Goal: Answer question/provide support: Share knowledge or assist other users

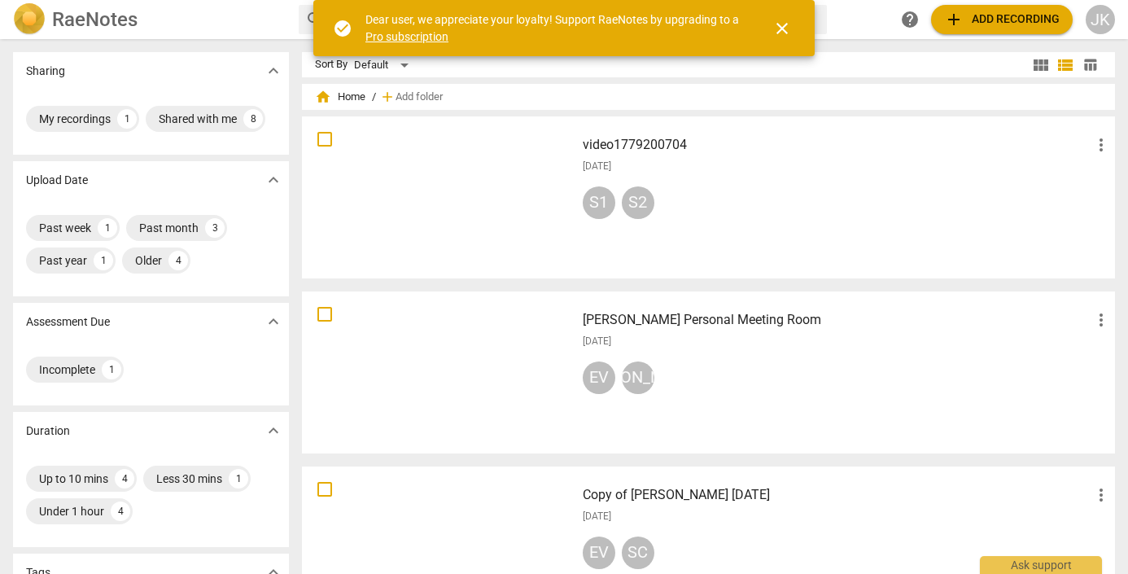
click at [380, 204] on div at bounding box center [439, 197] width 262 height 151
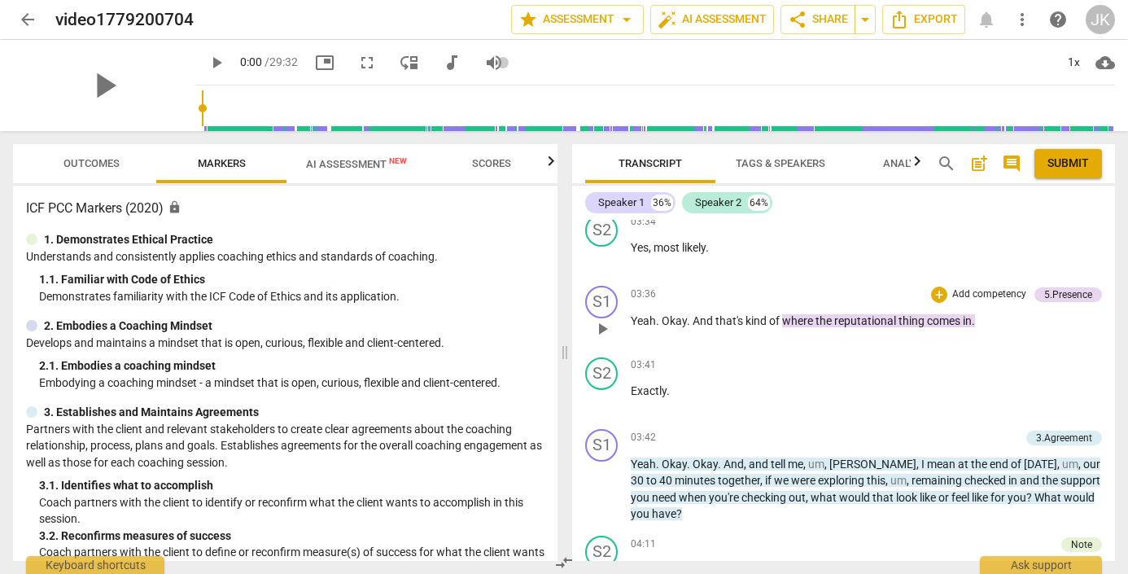
scroll to position [871, 0]
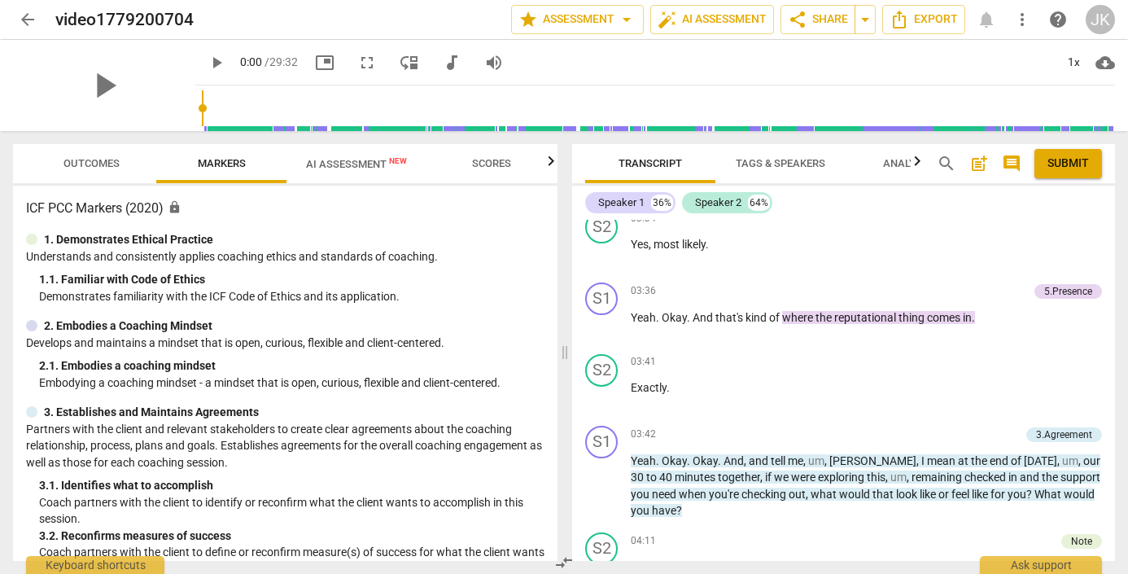
click at [944, 159] on span "search" at bounding box center [947, 164] width 20 height 20
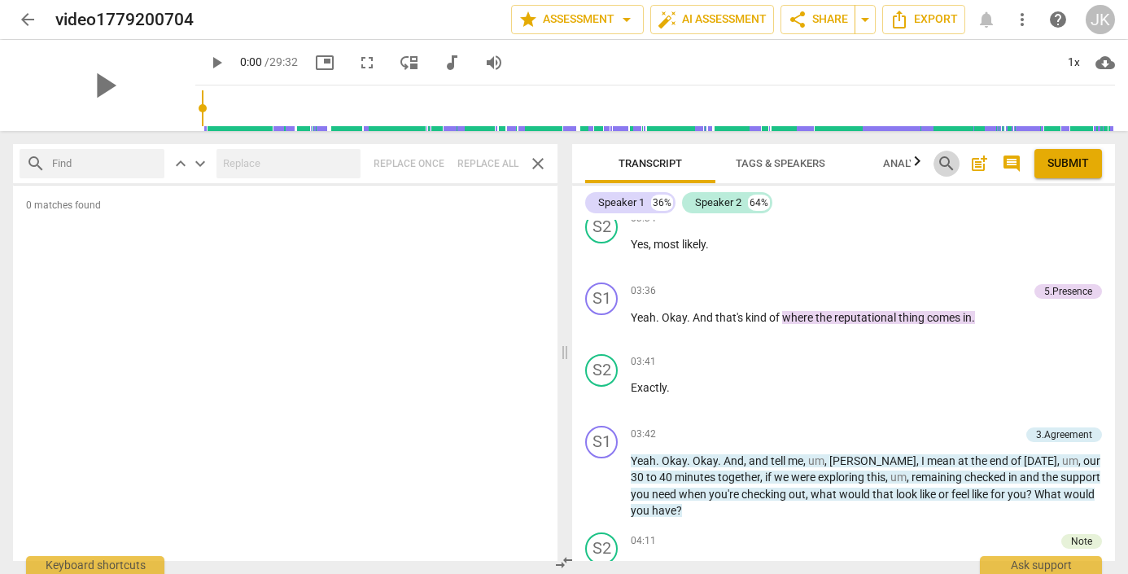
click at [943, 161] on span "search" at bounding box center [947, 164] width 20 height 20
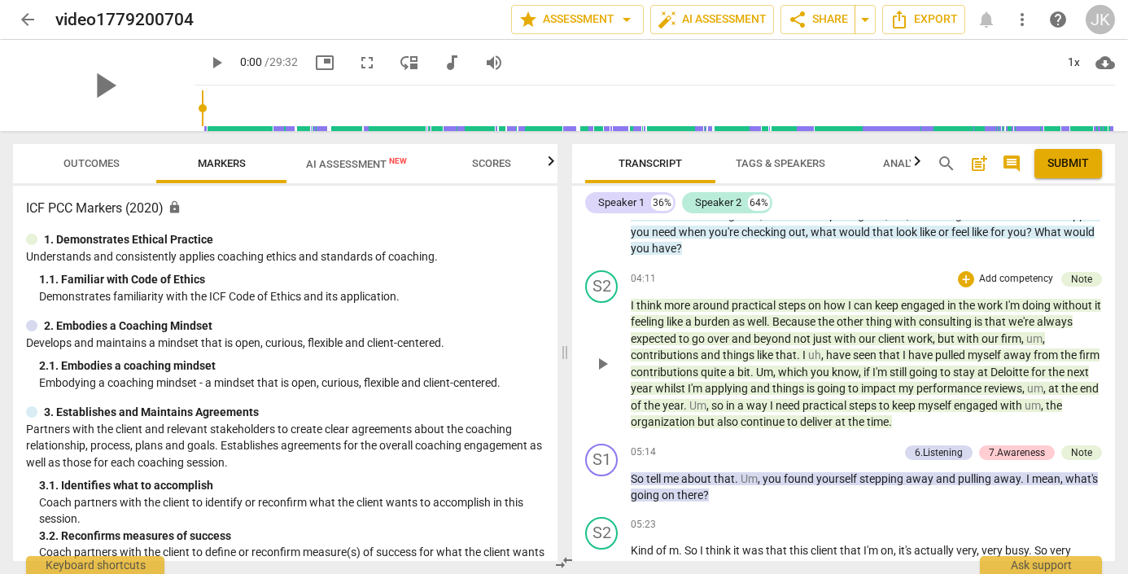
scroll to position [1141, 0]
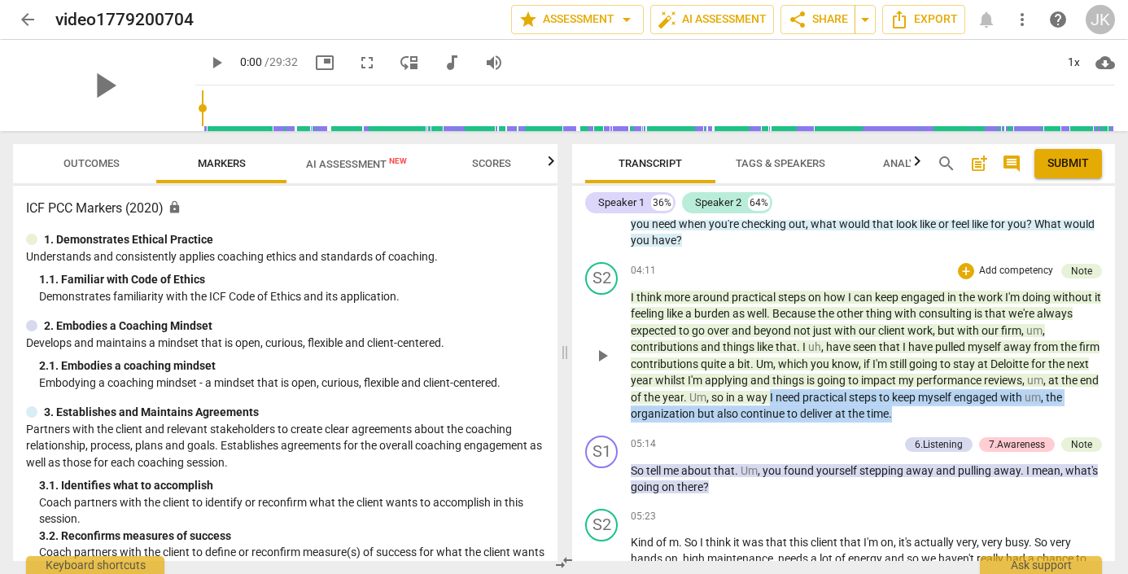
drag, startPoint x: 811, startPoint y: 374, endPoint x: 922, endPoint y: 393, distance: 112.2
click at [922, 393] on p "I think more around practical steps on how I can keep engaged in the work I'm d…" at bounding box center [866, 355] width 471 height 133
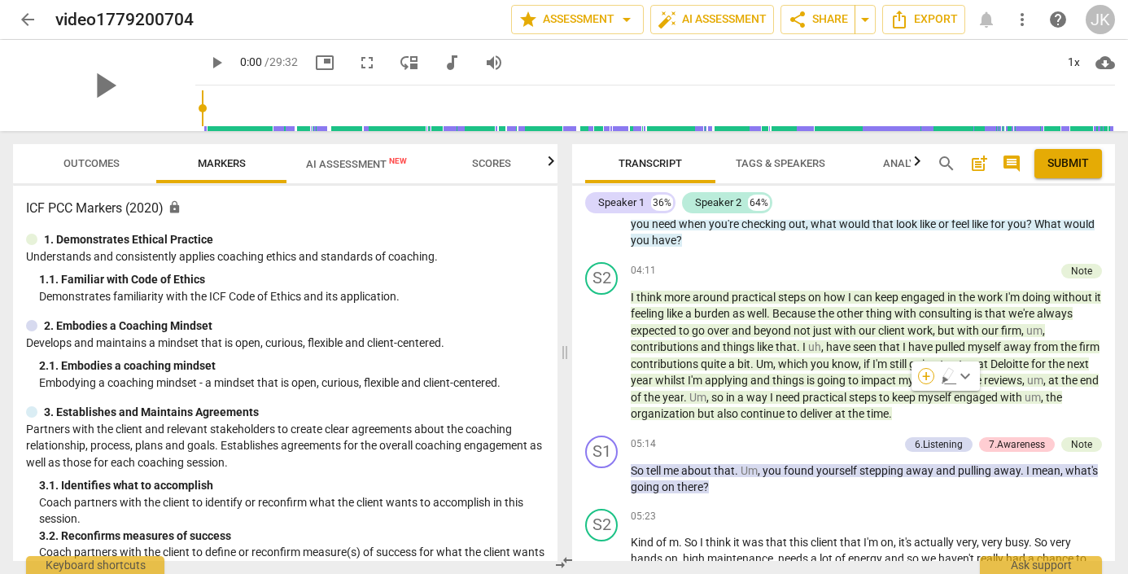
click at [925, 373] on div "+" at bounding box center [926, 376] width 16 height 16
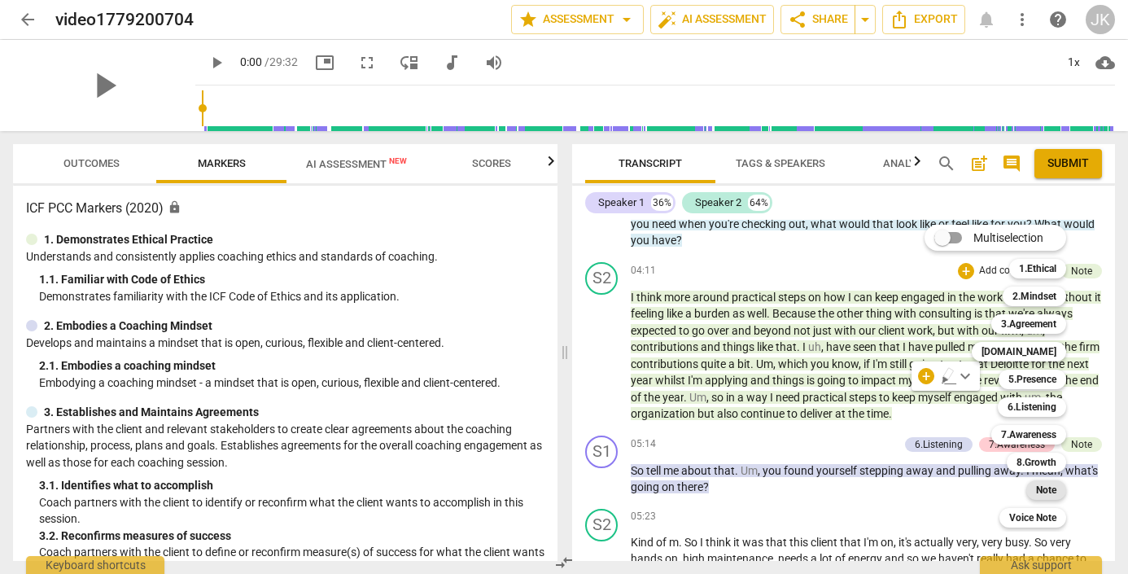
click at [1046, 487] on b "Note" at bounding box center [1046, 490] width 20 height 20
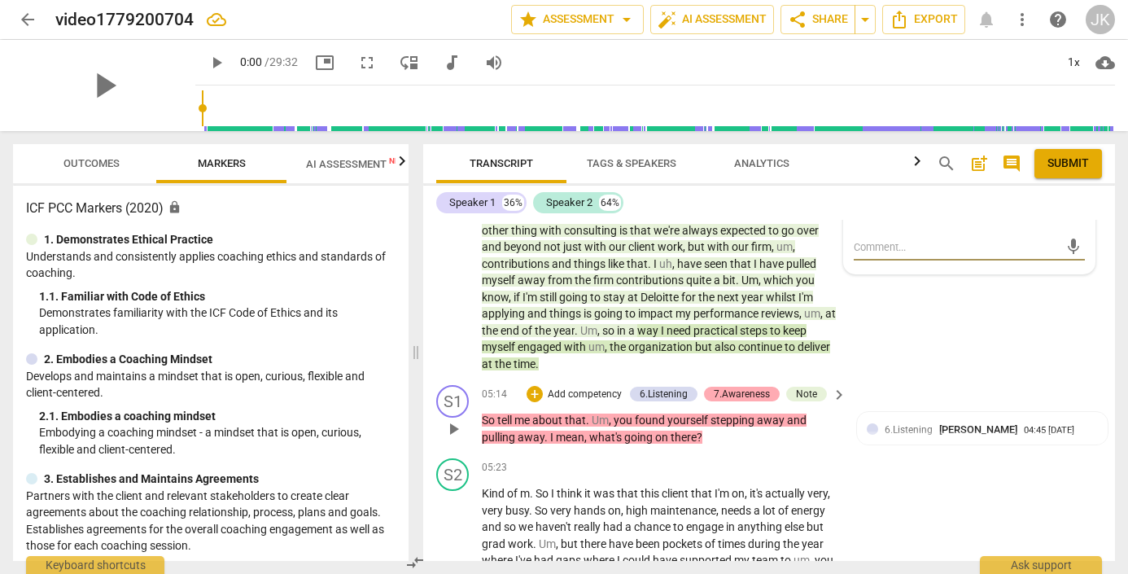
scroll to position [1372, 0]
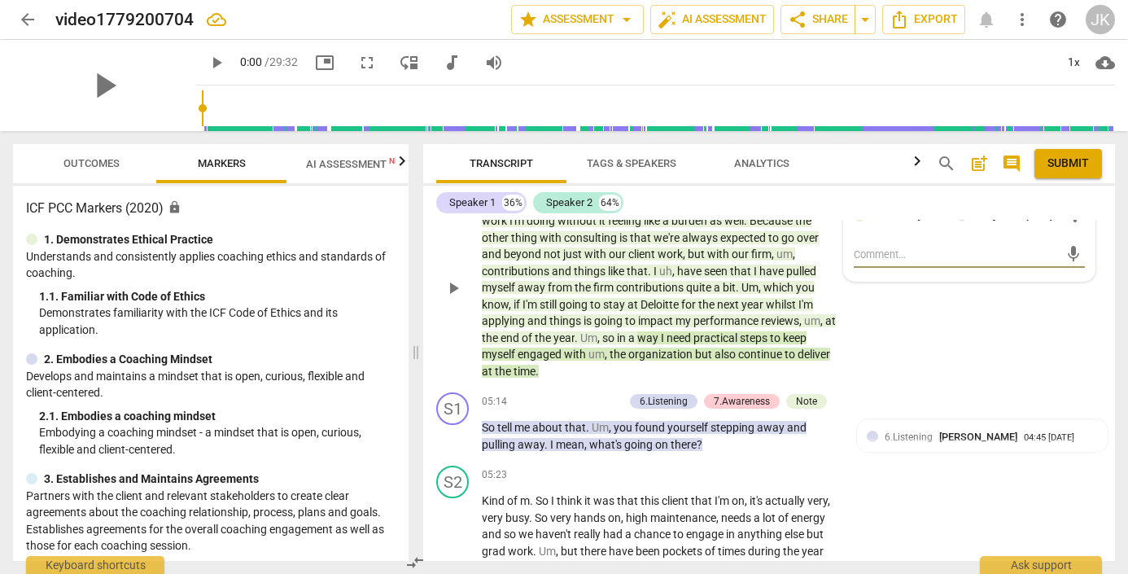
type textarea "B"
type textarea "Be"
type textarea "Bef"
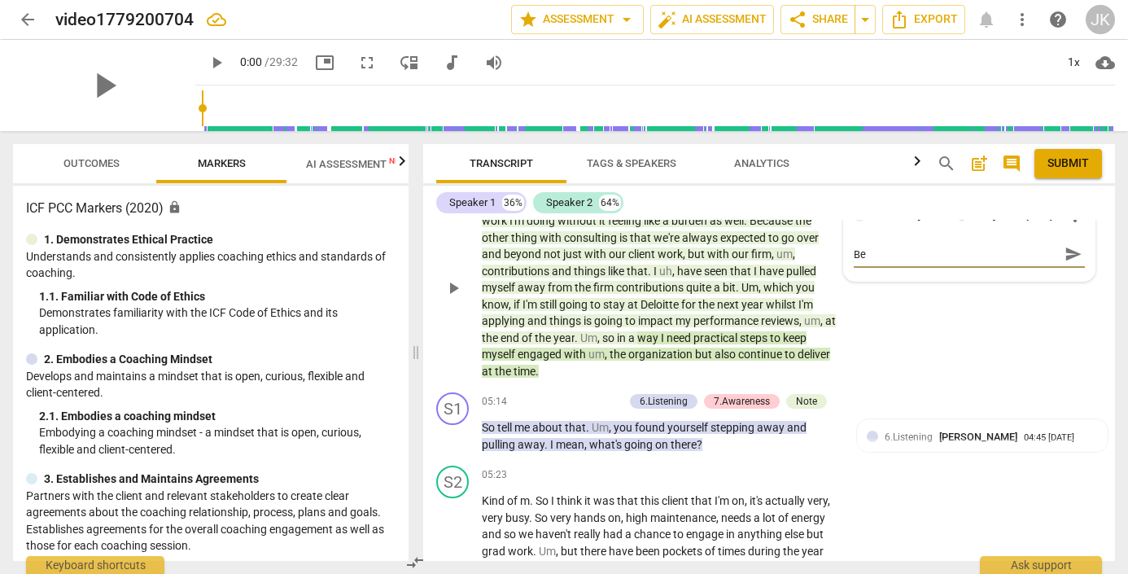
type textarea "Bef"
type textarea "Befo"
type textarea "Befor"
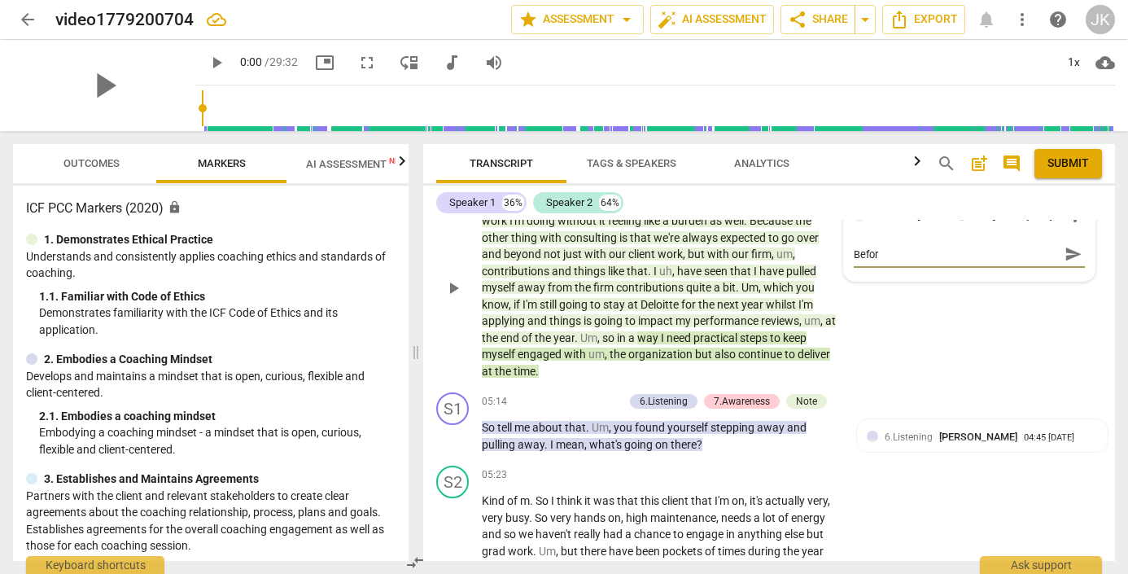
type textarea "Before"
type textarea "Before d"
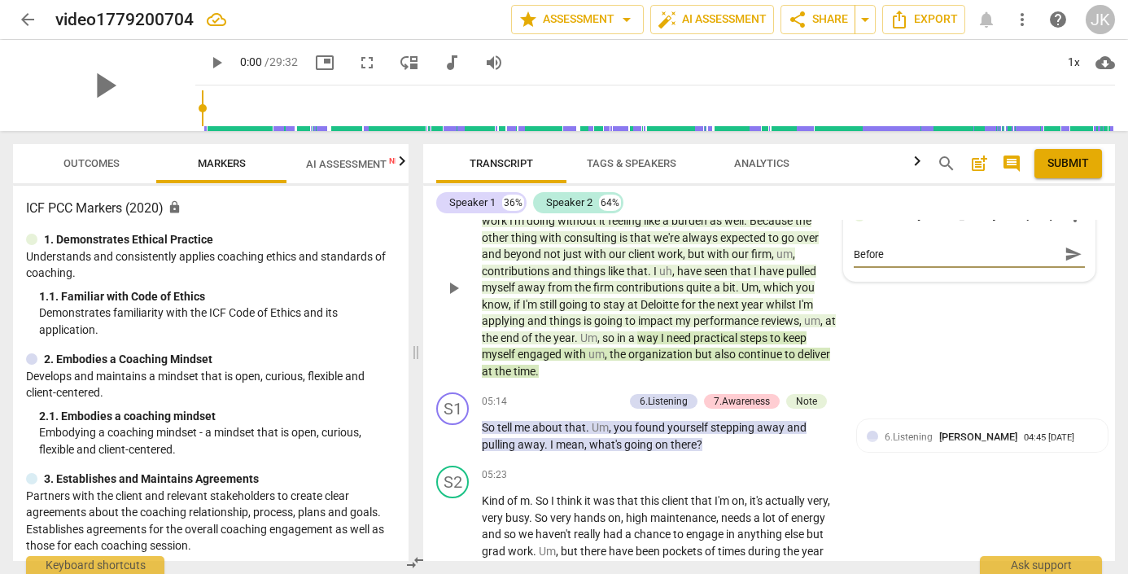
type textarea "Before d"
type textarea "Before"
type textarea "Before d"
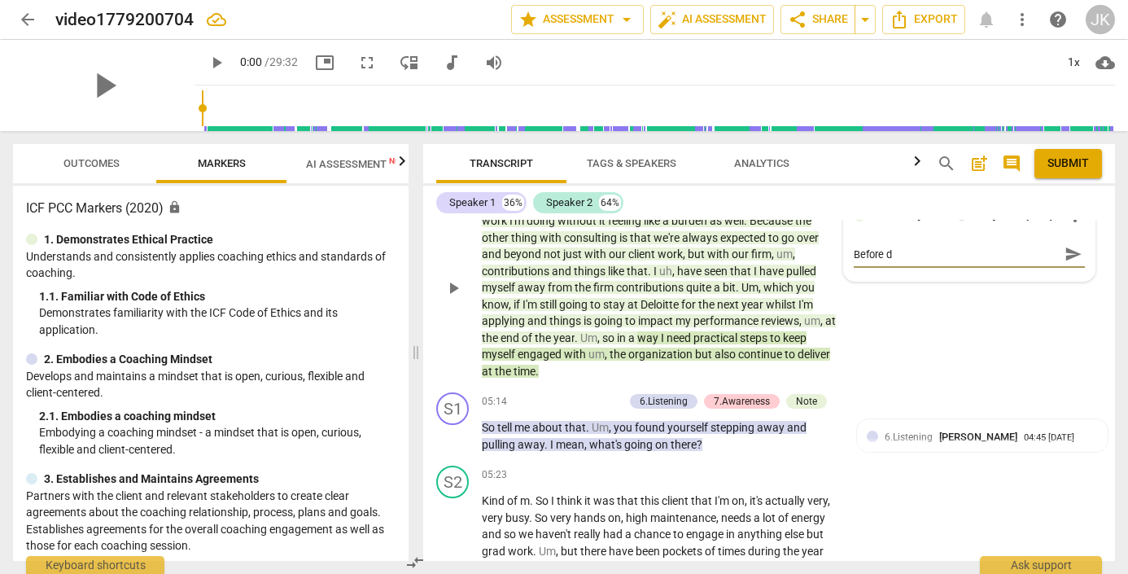
type textarea "Before di"
type textarea "Before div"
type textarea "Before divi"
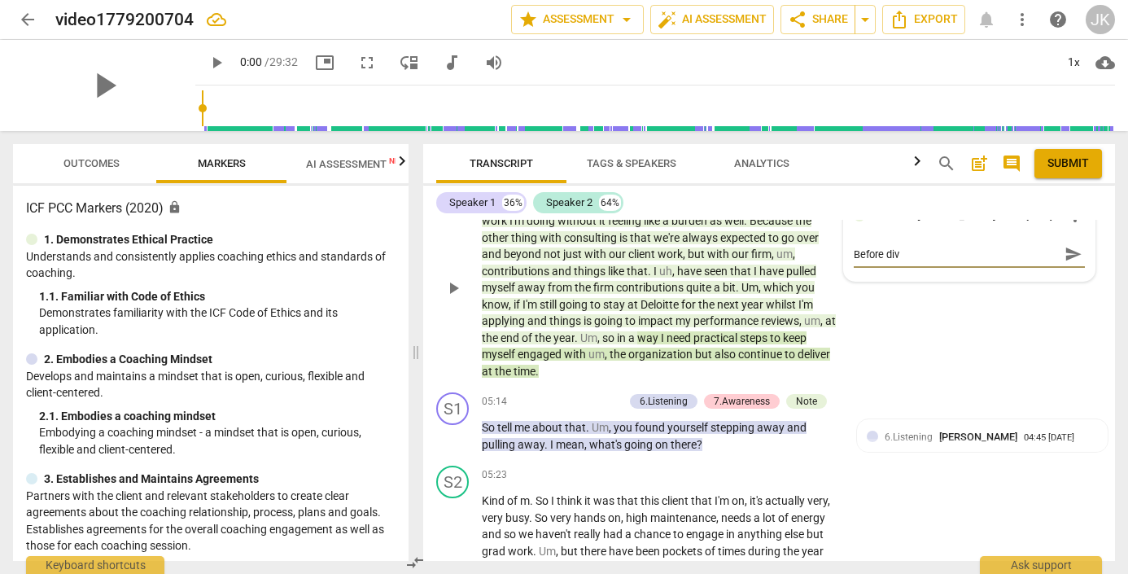
type textarea "Before divi"
type textarea "Before divin"
type textarea "Before divind"
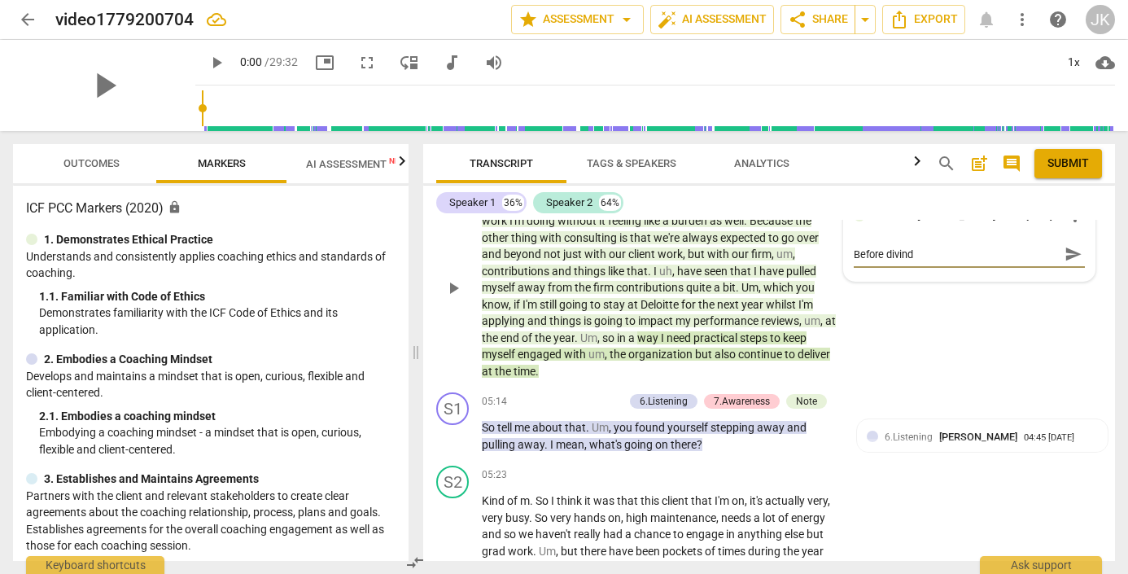
type textarea "Before divind"
type textarea "Before divind i"
type textarea "Before divind in"
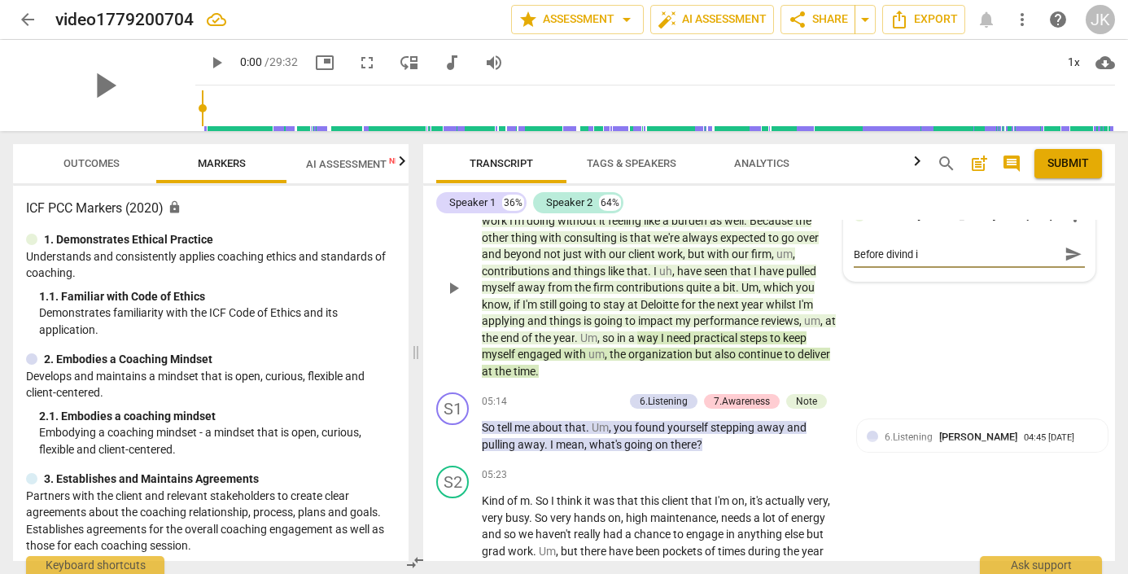
type textarea "Before divind in"
type textarea "Before divind i"
type textarea "Before divind"
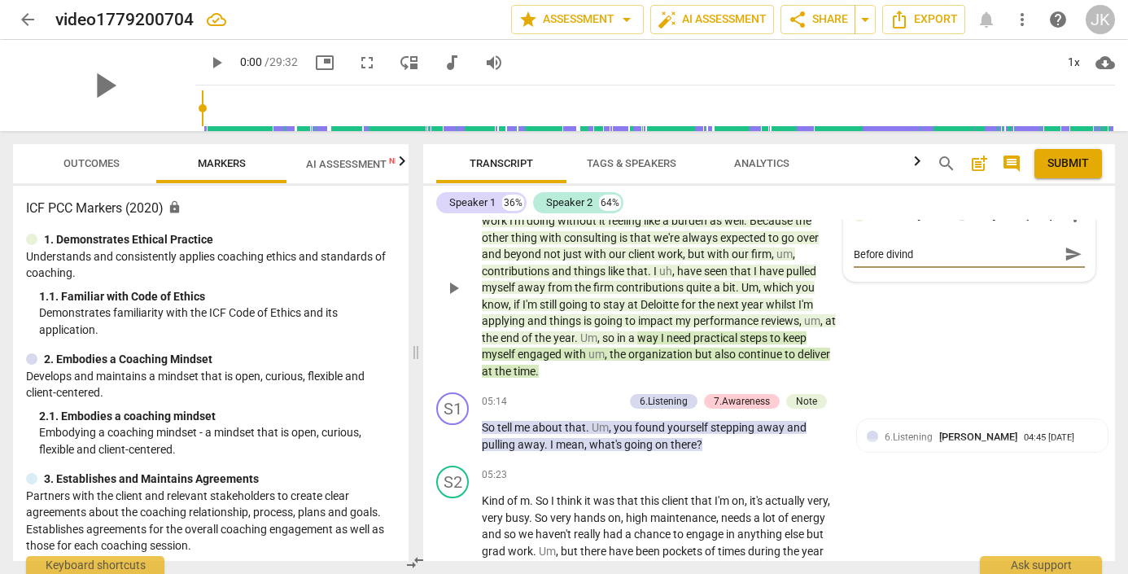
type textarea "Before divind"
type textarea "Before divin"
type textarea "Before diving"
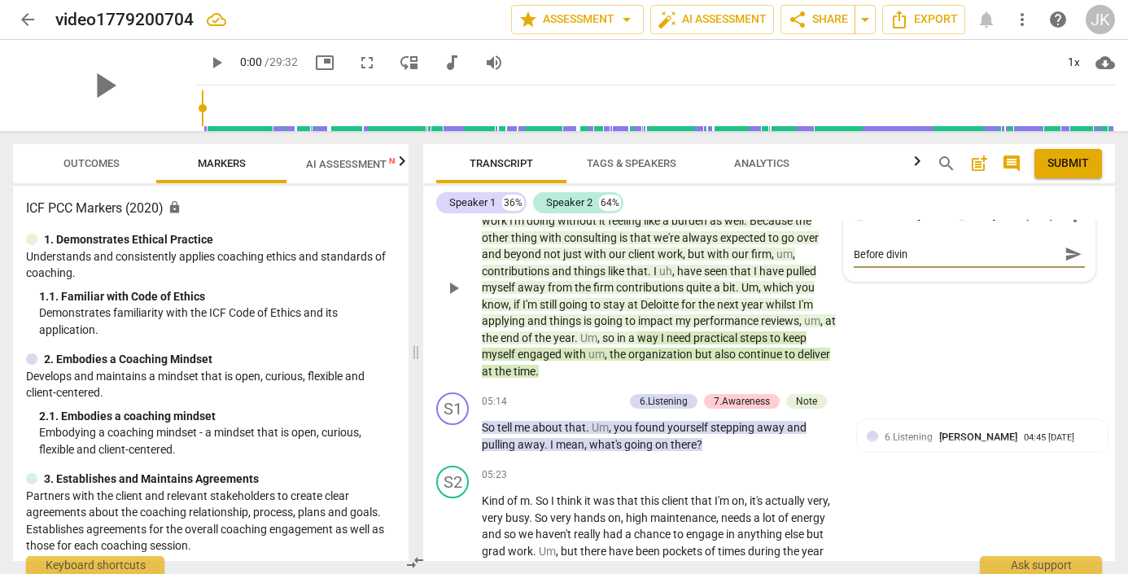
type textarea "Before diving"
type textarea "Before diving i"
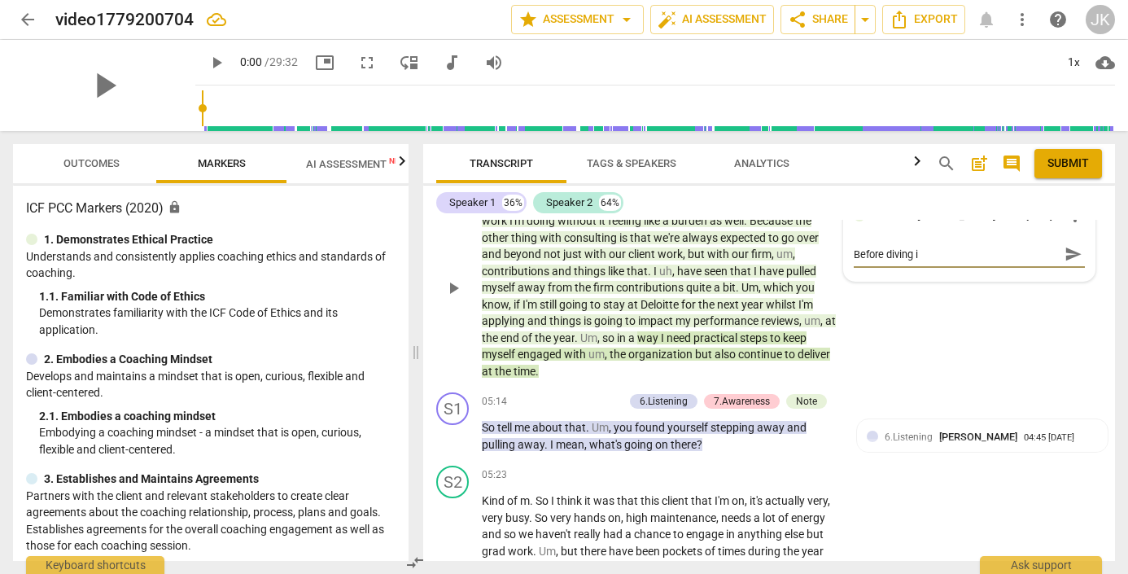
type textarea "Before diving in"
type textarea "Before diving in,"
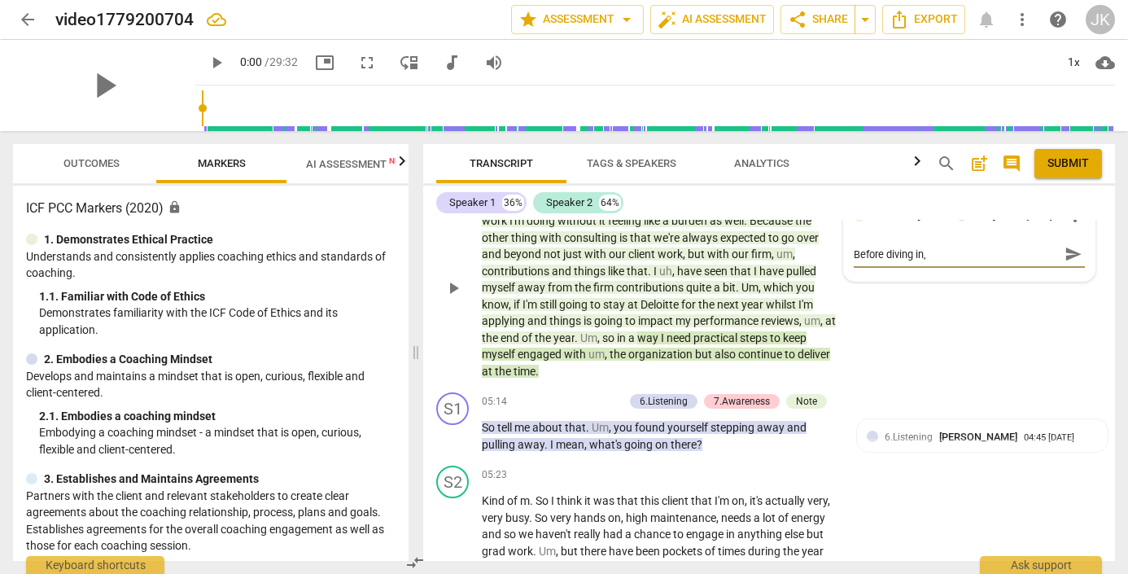
type textarea "Before diving in,"
type textarea "Before diving in, i"
type textarea "Before diving in, it"
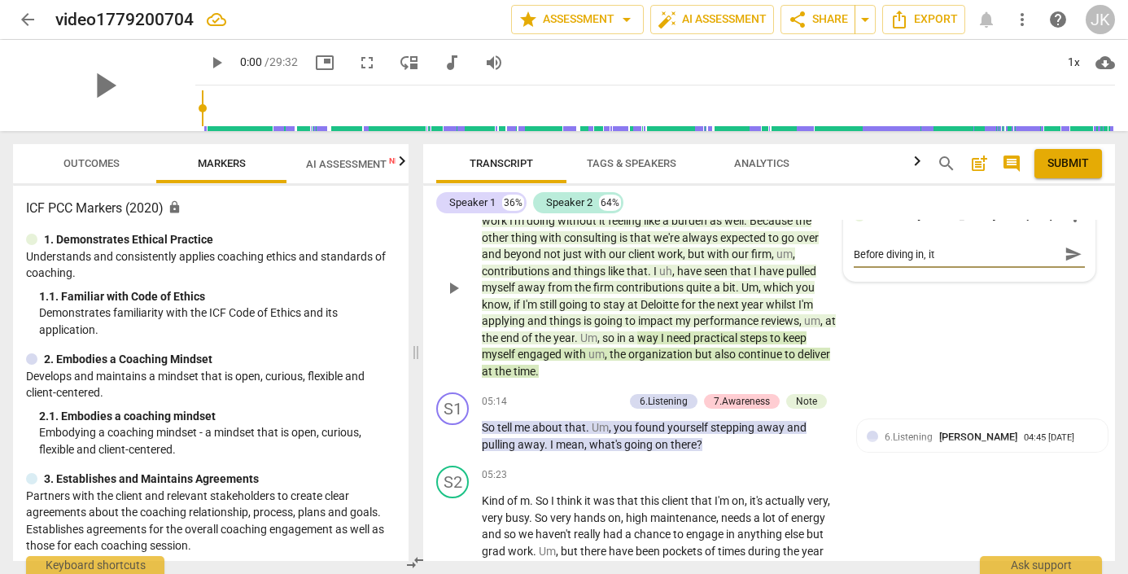
type textarea "Before diving in, it"
type textarea "Before diving in, it w"
type textarea "Before diving in, it wo"
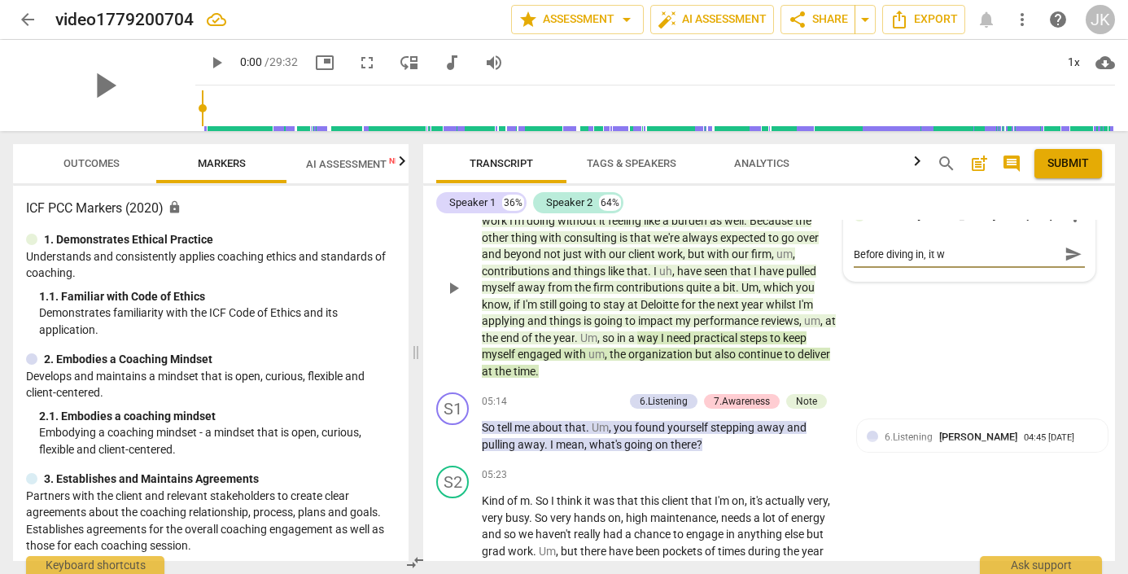
type textarea "Before diving in, it wo"
type textarea "Before diving in, it wou"
type textarea "Before diving in, it woud"
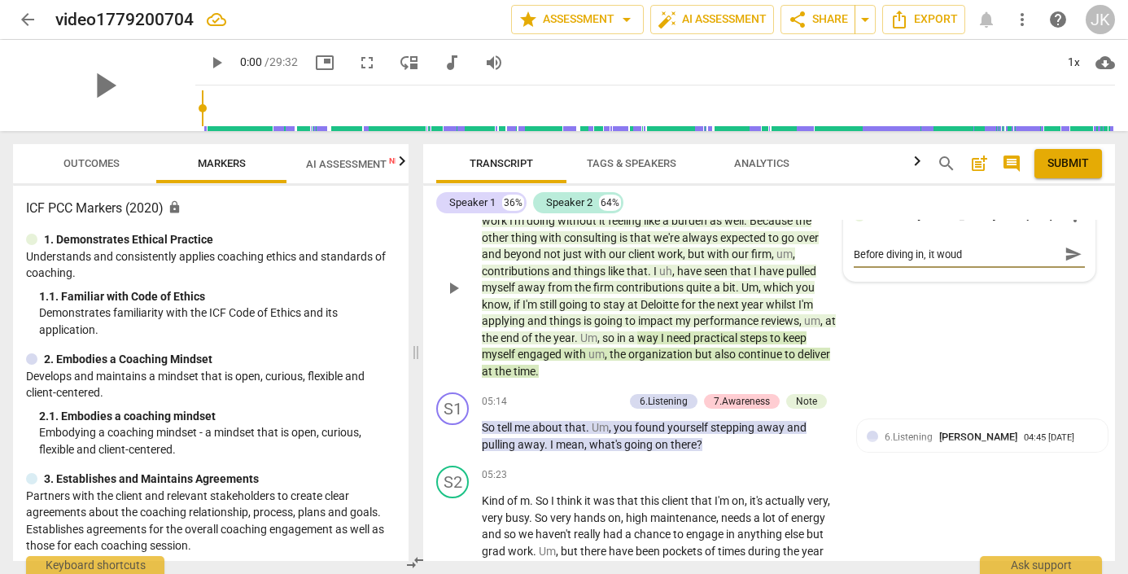
type textarea "Before diving in, it woudl"
type textarea "Before diving in, it woudl b"
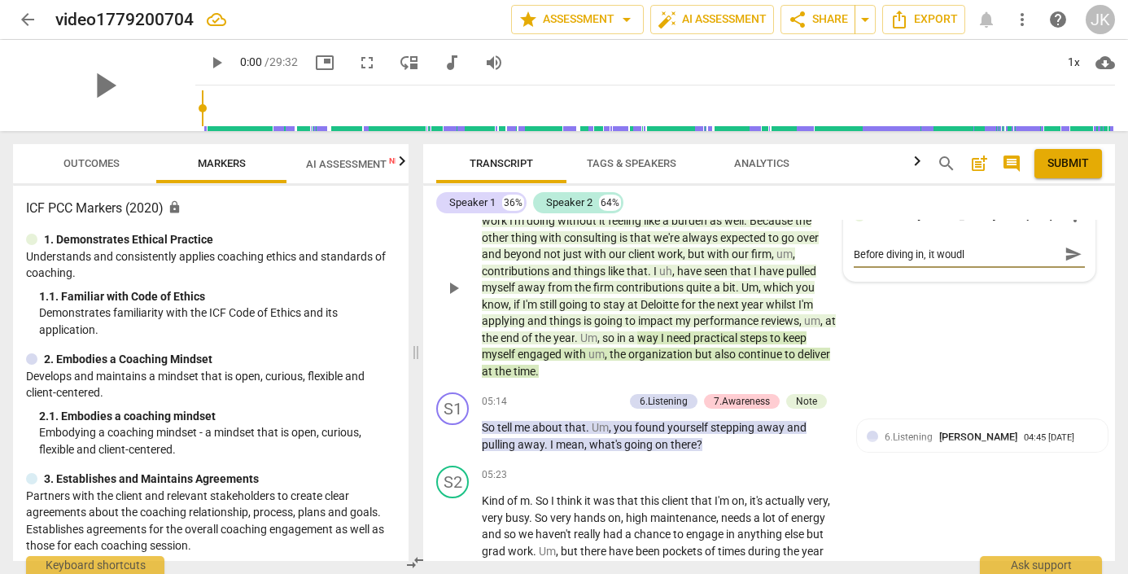
type textarea "Before diving in, it woudl b"
type textarea "Before diving in, it woudl be"
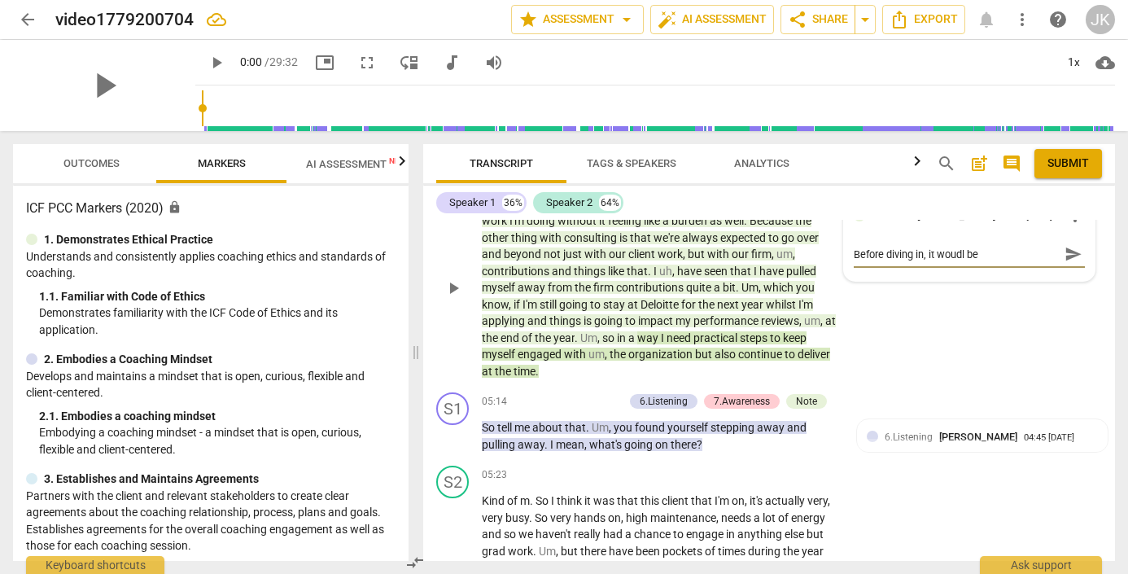
type textarea "Before diving in, it woudl be h"
type textarea "Before diving in, it woudl be he"
type textarea "Before diving in, it woudl be hel"
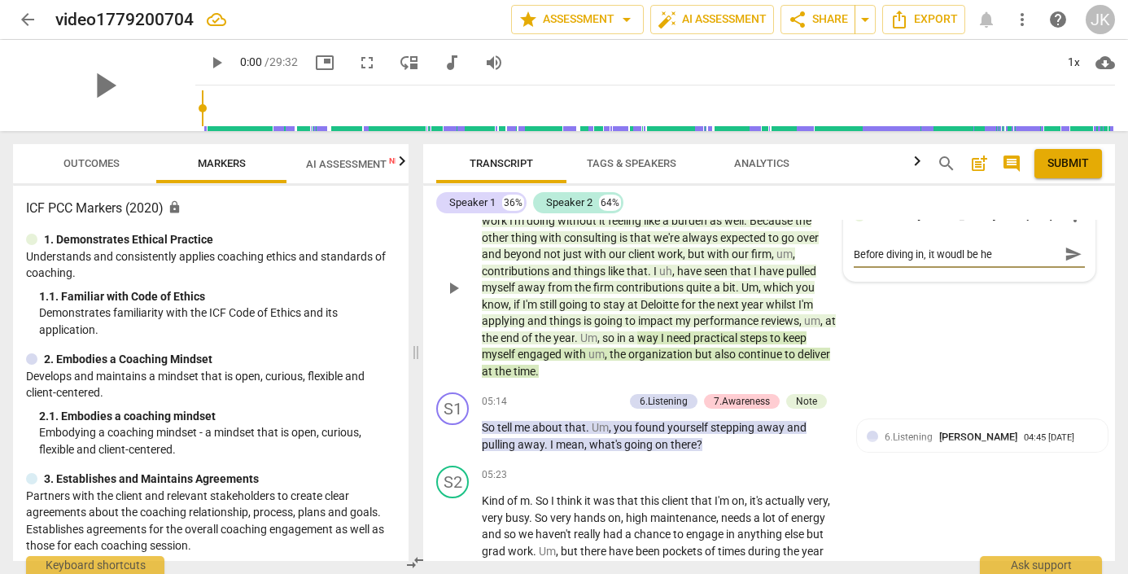
type textarea "Before diving in, it woudl be hel"
type textarea "Before diving in, it woudl be help"
type textarea "Before diving in, it woudl be helpf"
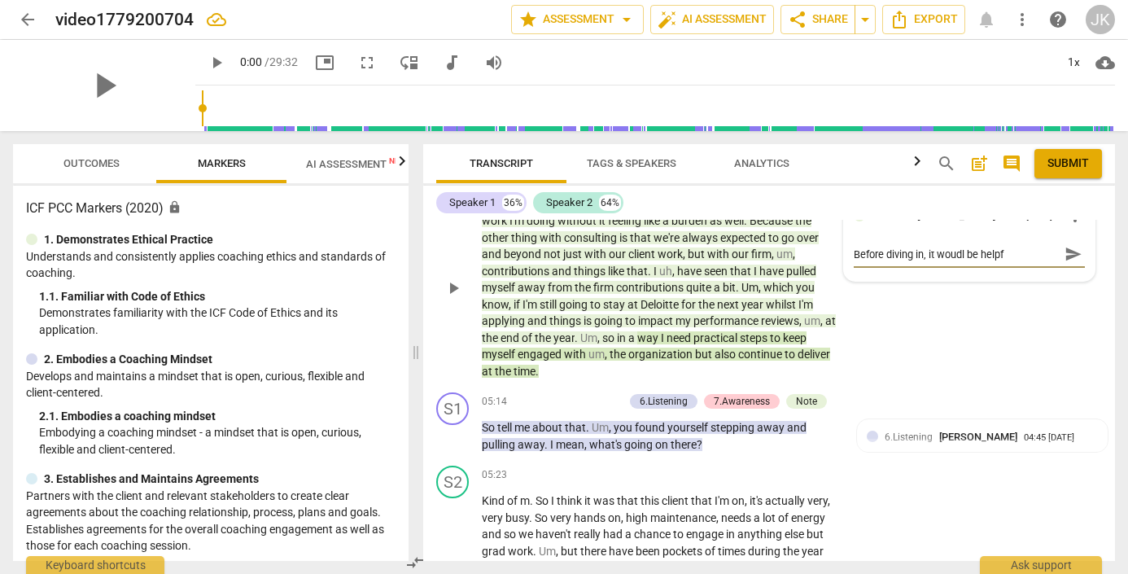
type textarea "Before diving in, it woudl be helpfu"
type textarea "Before diving in, it woudl be helpful"
drag, startPoint x: 714, startPoint y: 378, endPoint x: 936, endPoint y: 275, distance: 243.9
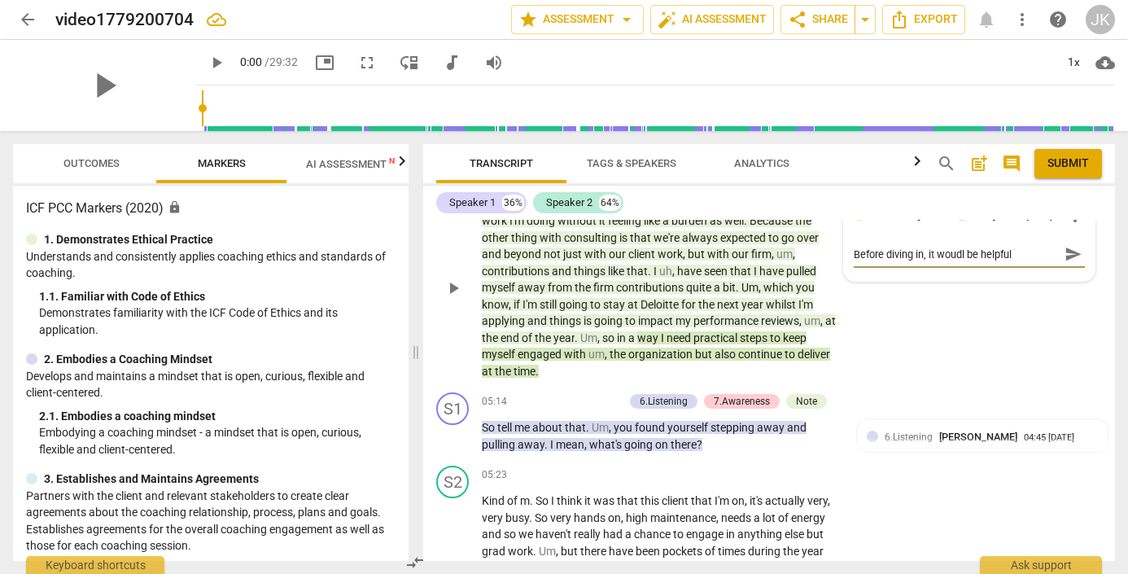
click at [936, 262] on textarea "Before diving in, it woudl be helpful" at bounding box center [957, 254] width 206 height 15
type textarea "Before diving in, it woudl be helpfu"
type textarea "Before diving in, it woudl be helpf"
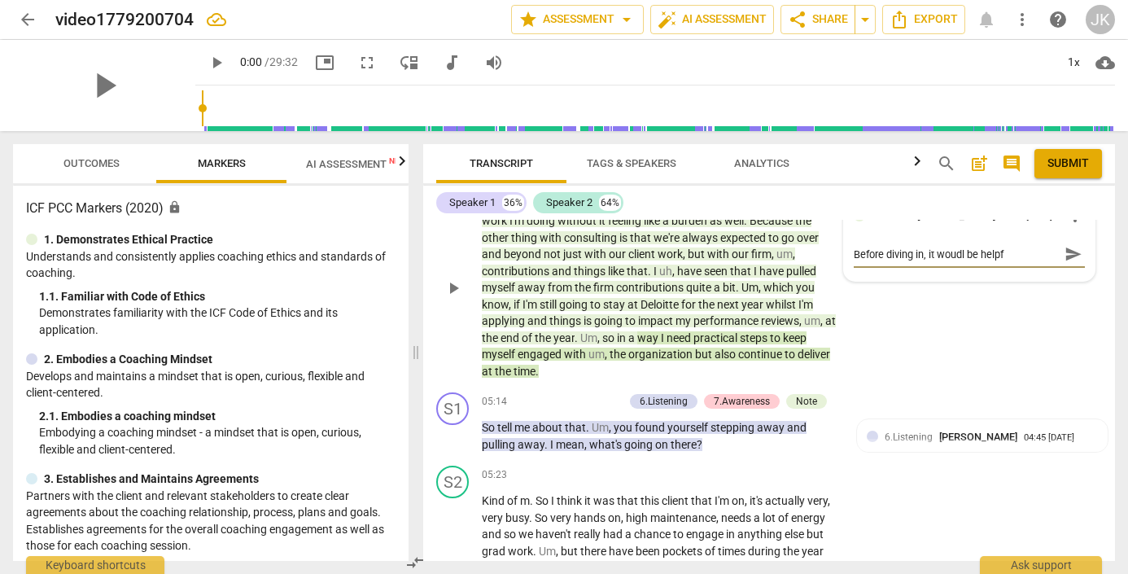
type textarea "Before diving in, it woudl be help"
type textarea "Before diving in, it woudl be hel"
type textarea "Before diving in, it woudl be he"
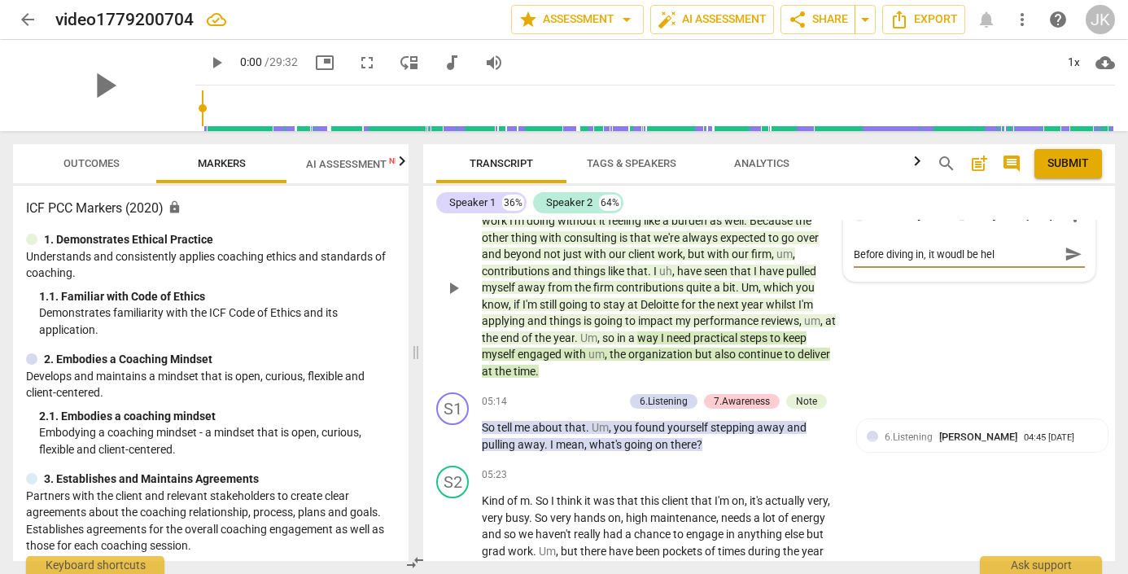
type textarea "Before diving in, it woudl be he"
type textarea "Before diving in, it woudl be h"
type textarea "Before diving in, it woudl be"
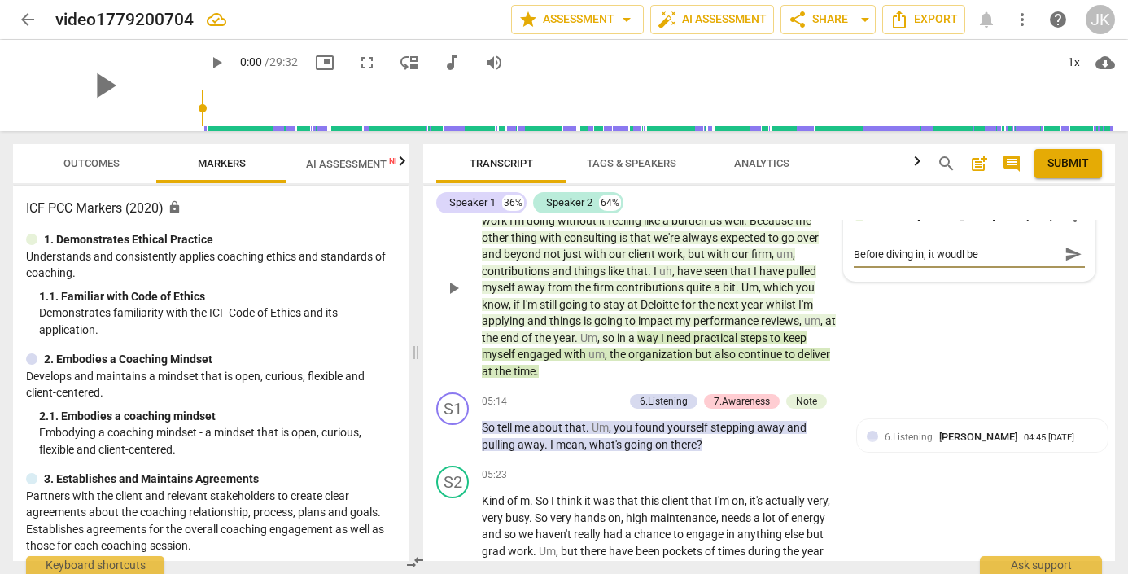
type textarea "Before diving in, it woudl be"
type textarea "Before diving in, it woudl b"
type textarea "Before diving in, it woudl"
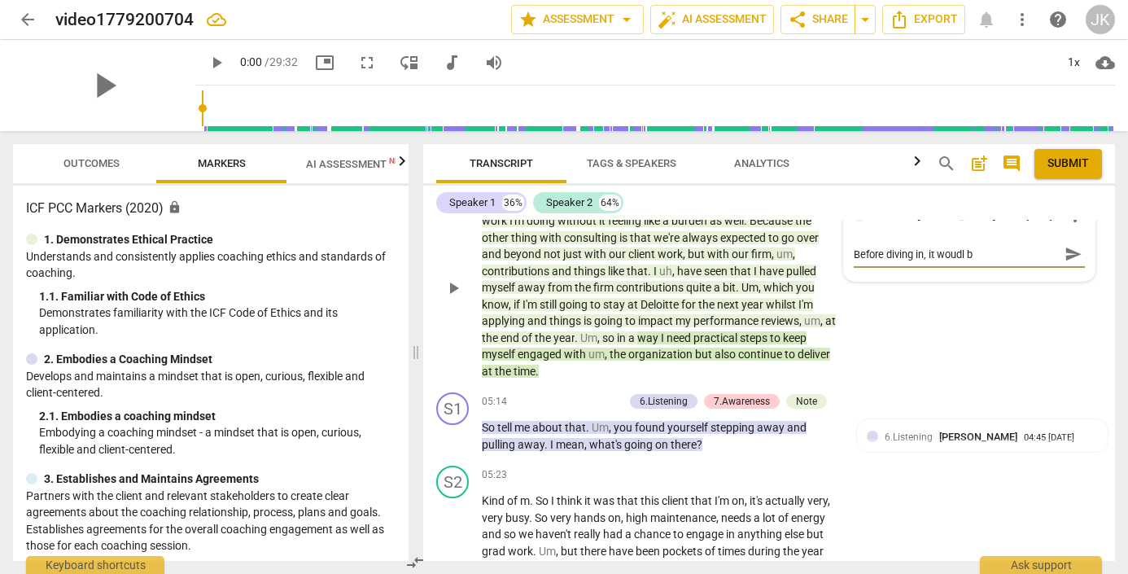
type textarea "Before diving in, it woudl"
type textarea "Before diving in, it woud"
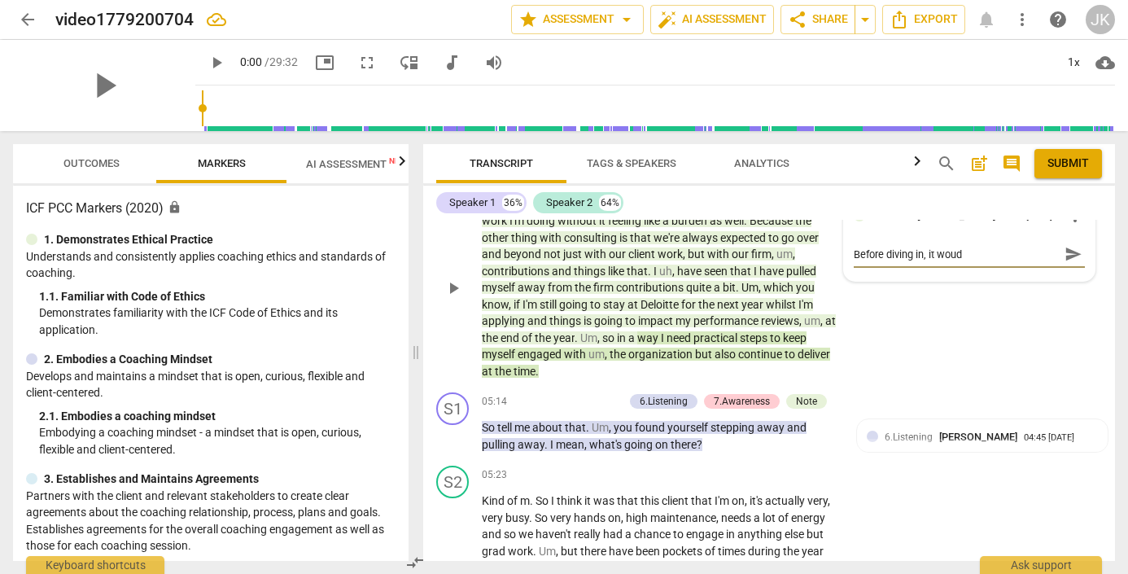
type textarea "Before diving in, it wou"
type textarea "Before diving in, it wo"
type textarea "Before diving in, it w"
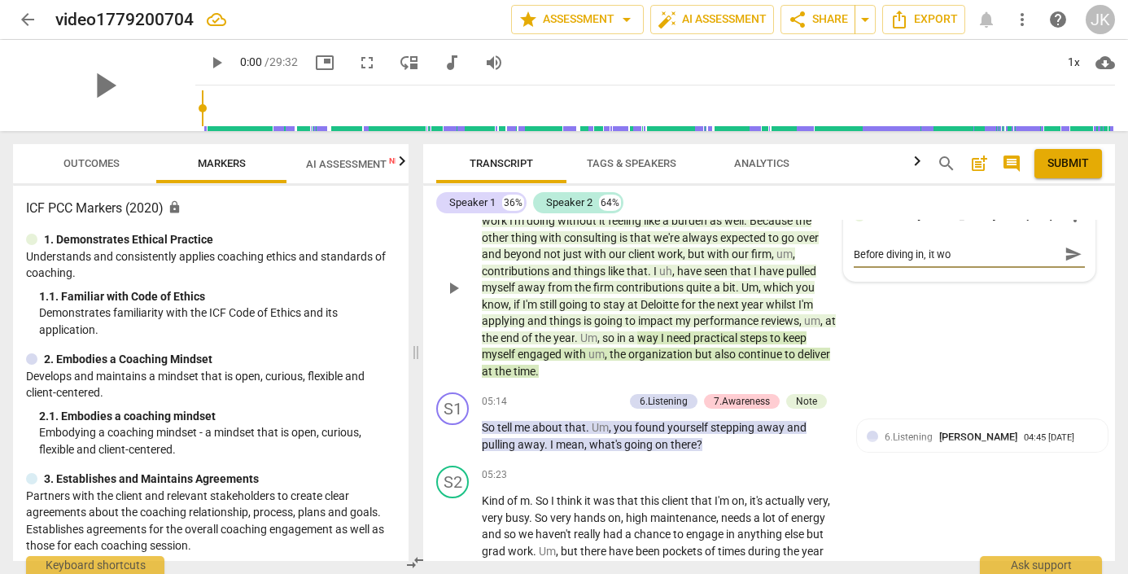
type textarea "Before diving in, it w"
type textarea "Before diving in, it"
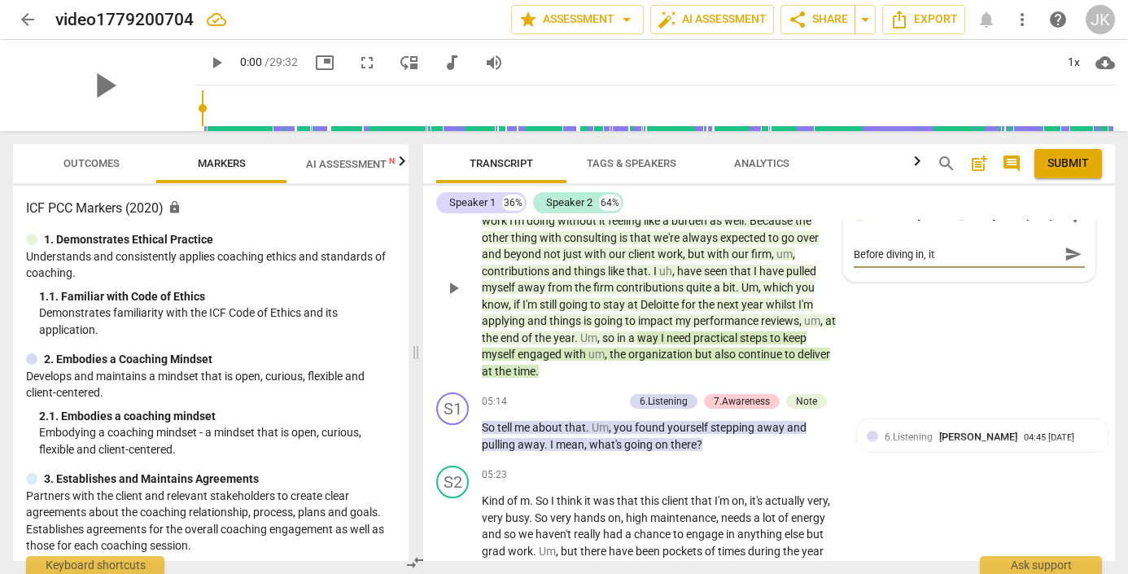
type textarea "Before diving in, i"
type textarea "Before diving in,"
type textarea "Before diving in, y"
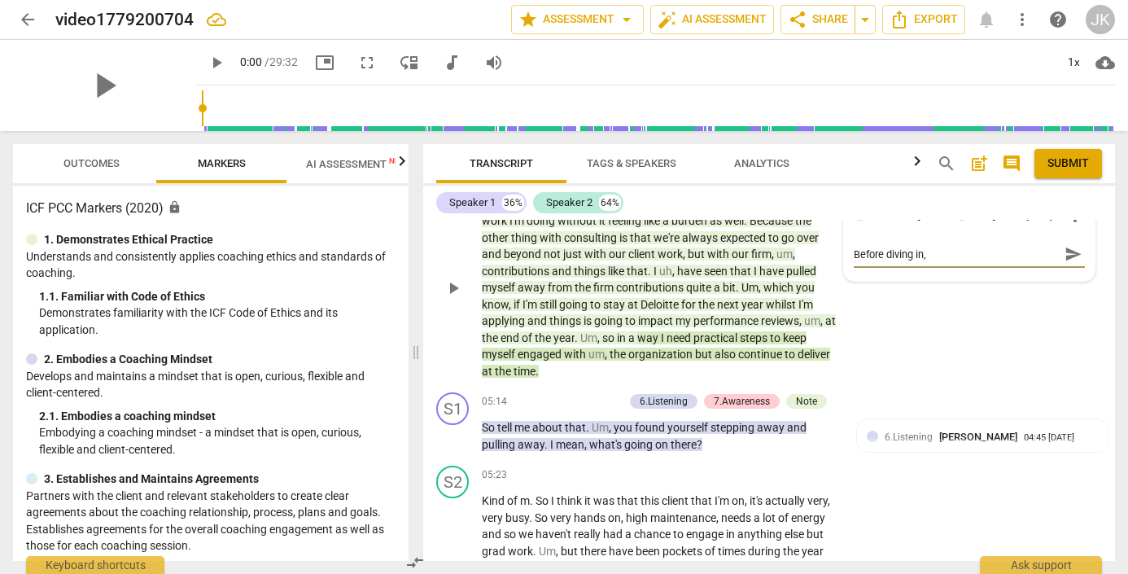
type textarea "Before diving in, y"
type textarea "Before diving in, yo"
type textarea "Before diving in, you"
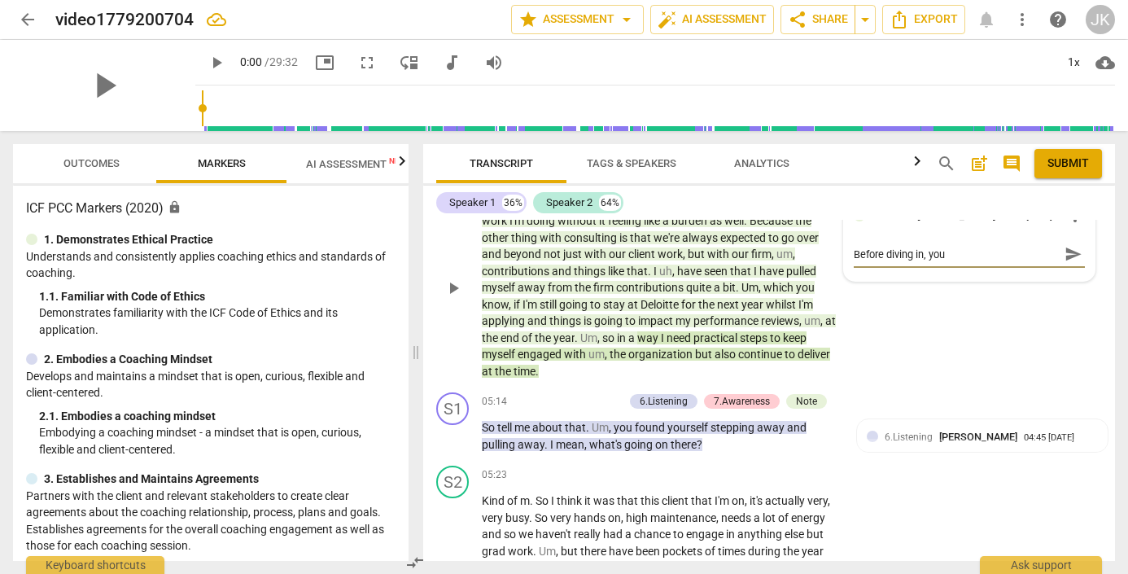
type textarea "Before diving in, you"
type textarea "Before diving in, you m"
type textarea "Before diving in, you mi"
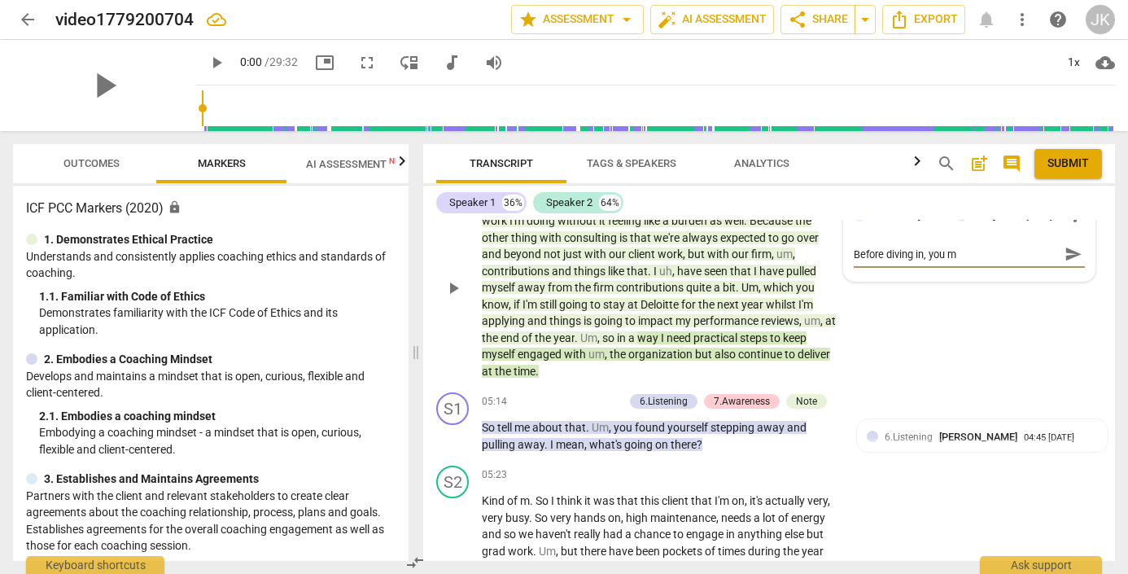
type textarea "Before diving in, you mi"
type textarea "Before diving in, you mig"
type textarea "Before diving in, you migh"
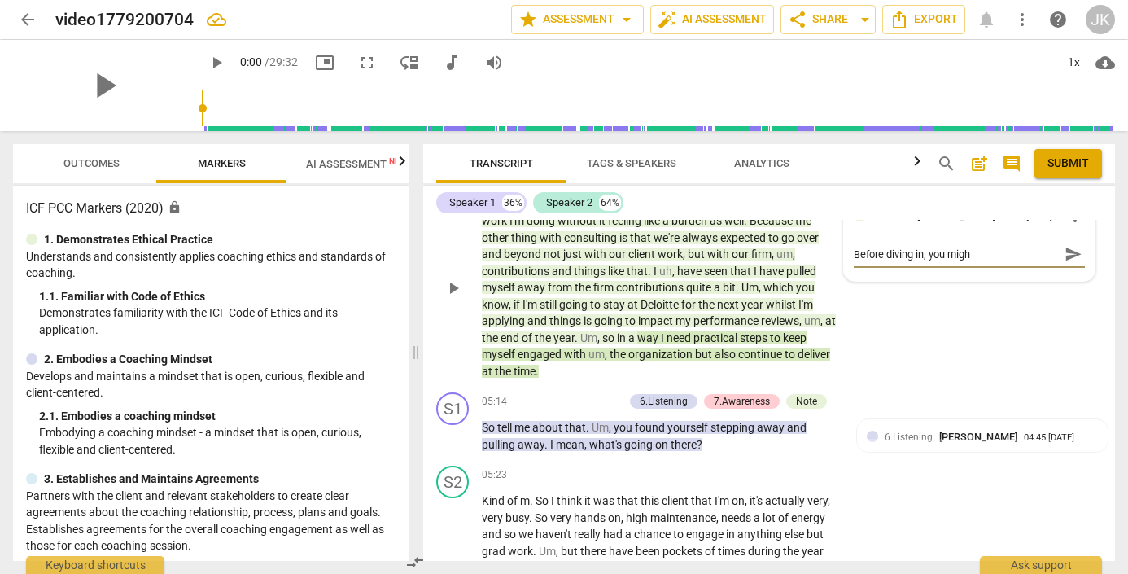
type textarea "Before diving in, you might"
type textarea "Before diving in, you might r"
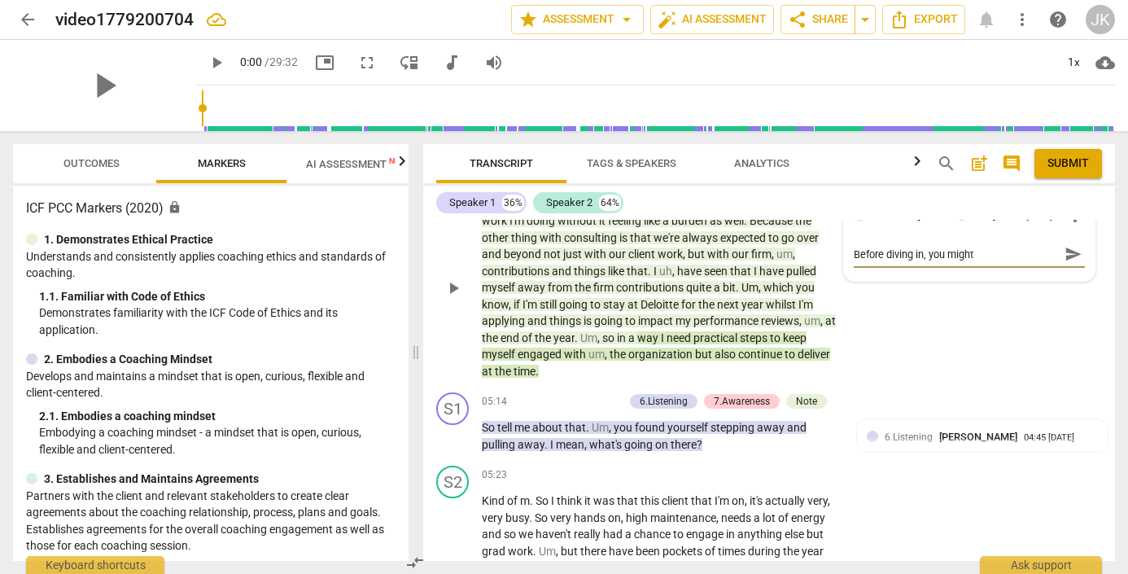
type textarea "Before diving in, you might r"
type textarea "Before diving in, you might re"
type textarea "Before diving in, you might rep"
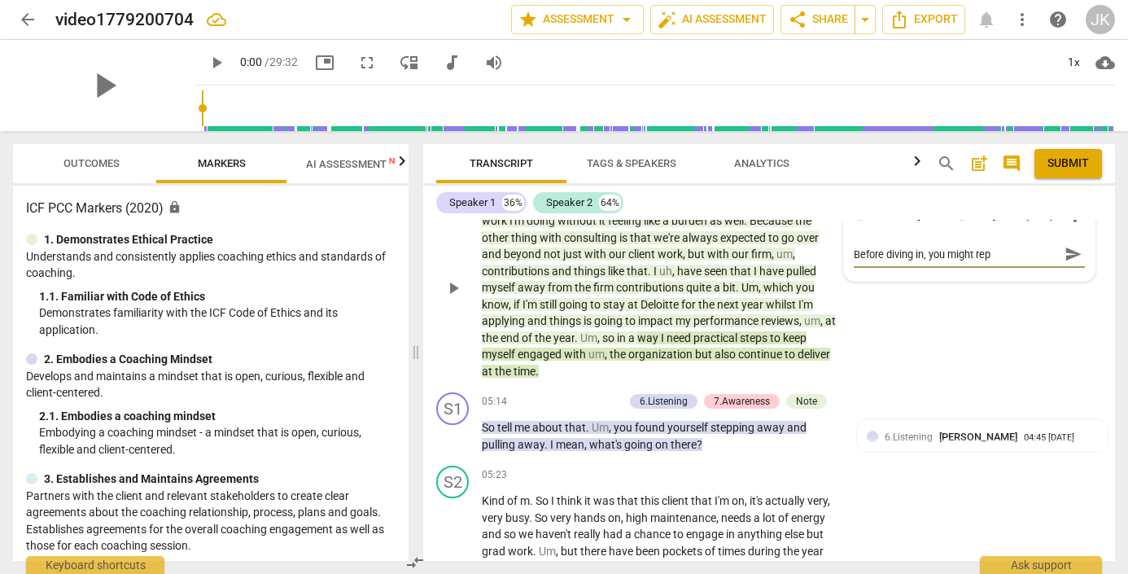
type textarea "Before diving in, you might repe"
type textarea "Before diving in, you might repea"
type textarea "Before diving in, you might repeat"
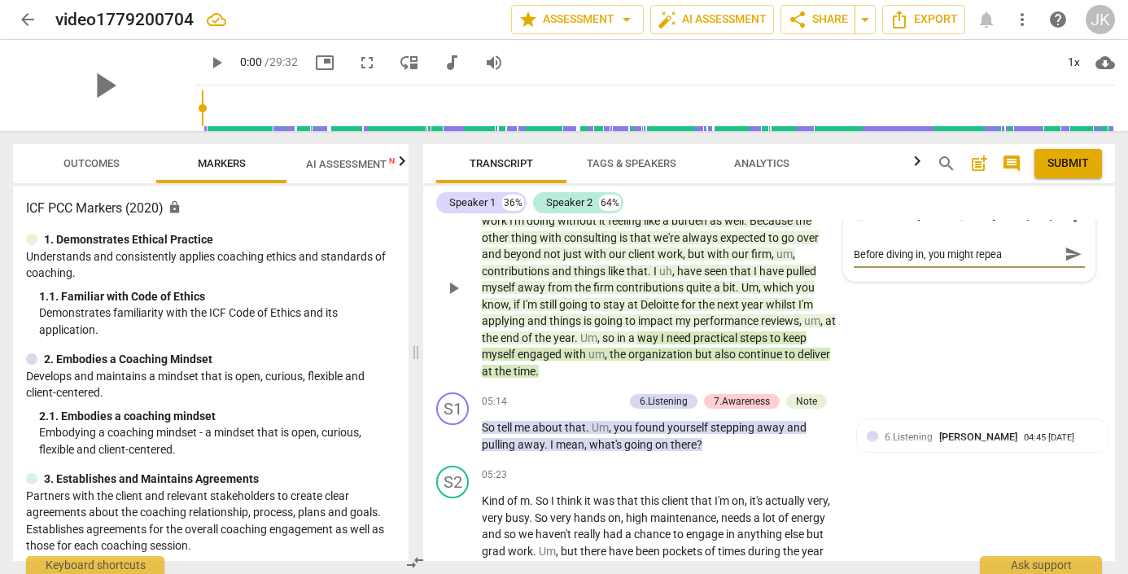
type textarea "Before diving in, you might repeat"
type textarea "Before diving in, you might repeat h"
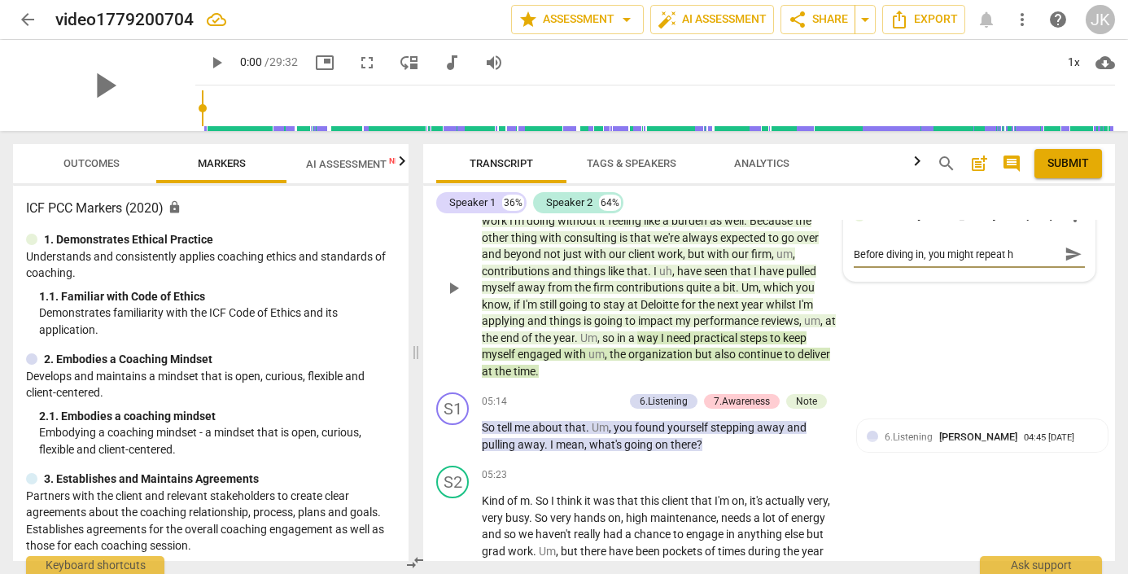
type textarea "Before diving in, you might repeat"
type textarea "Before diving in, you might repeat t"
type textarea "Before diving in, you might repeat th"
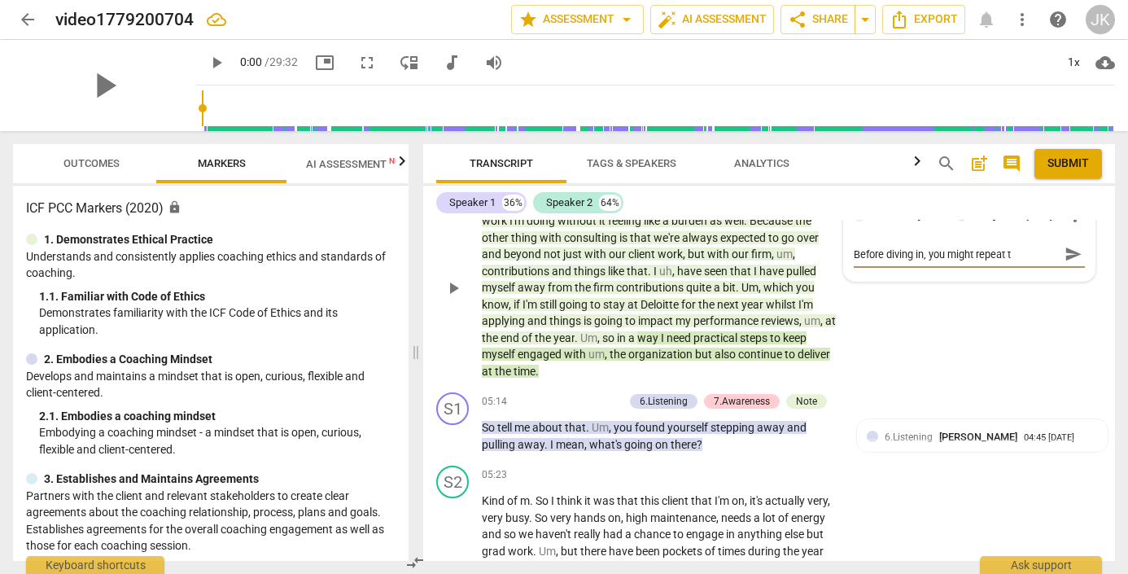
type textarea "Before diving in, you might repeat th"
type textarea "Before diving in, you might repeat thi"
type textarea "Before diving in, you might repeat this"
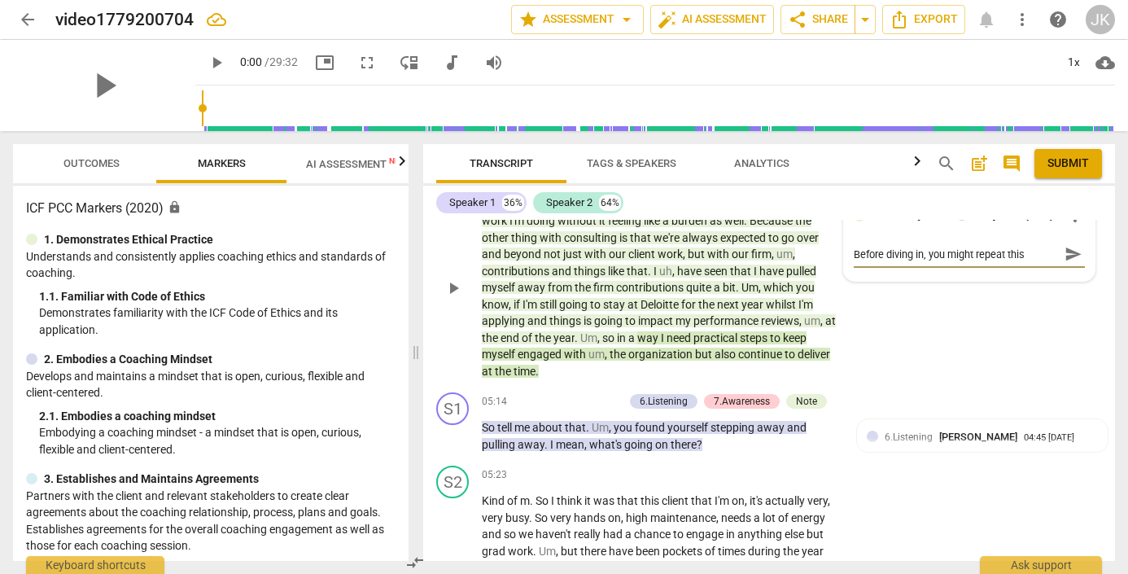
type textarea "Before diving in, you might repeat this"
type textarea "Before diving in, you might repeat this s"
type textarea "Before diving in, you might repeat this st"
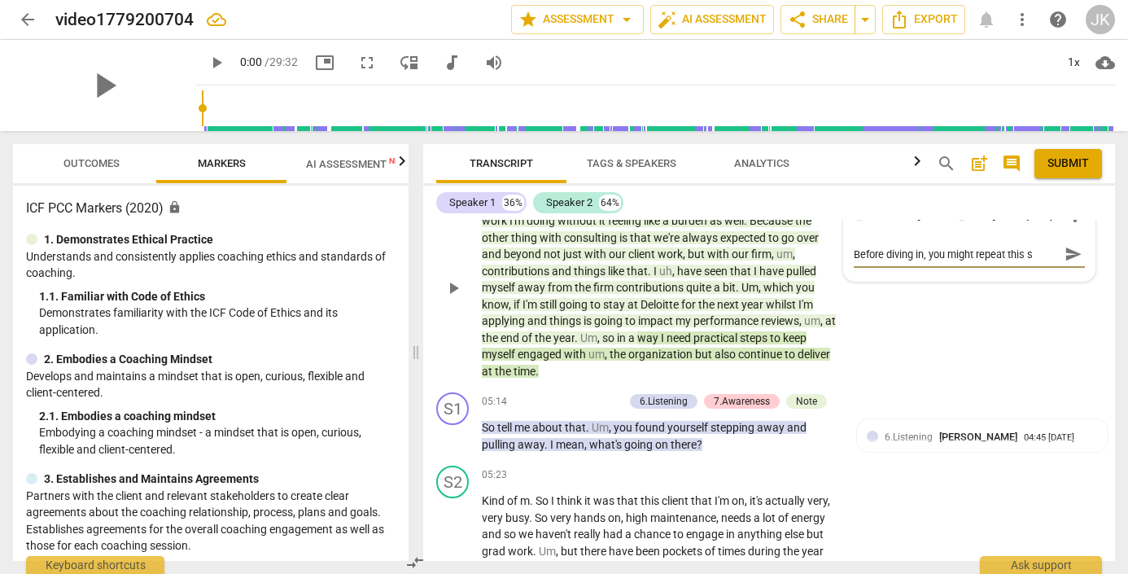
type textarea "Before diving in, you might repeat this st"
type textarea "Before diving in, you might repeat this sta"
type textarea "Before diving in, you might repeat this stat"
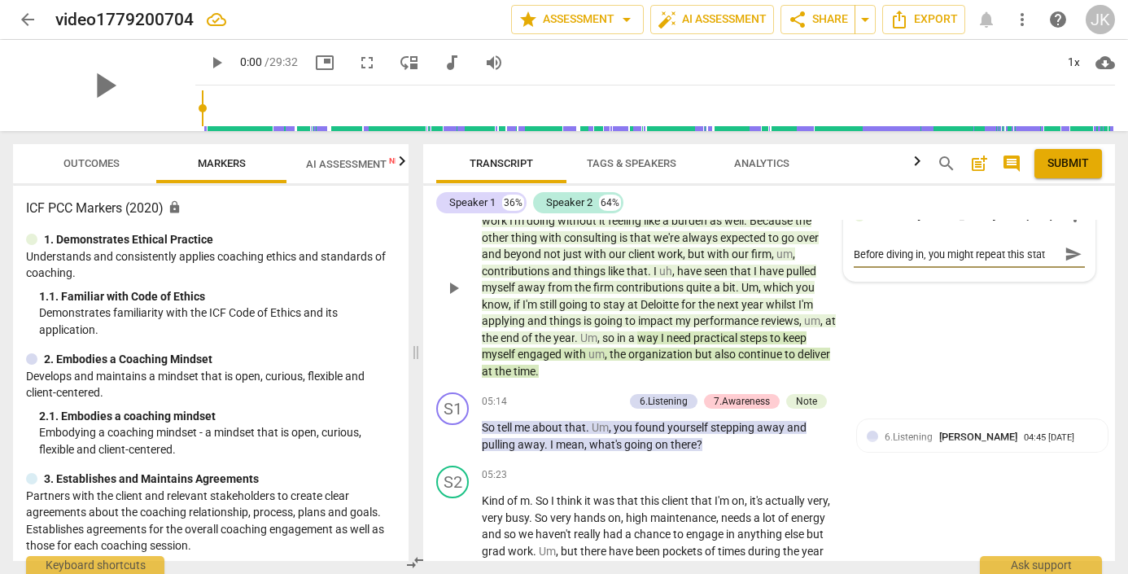
type textarea "Before diving in, you might repeat this state"
type textarea "Before diving in, you might repeat this statem"
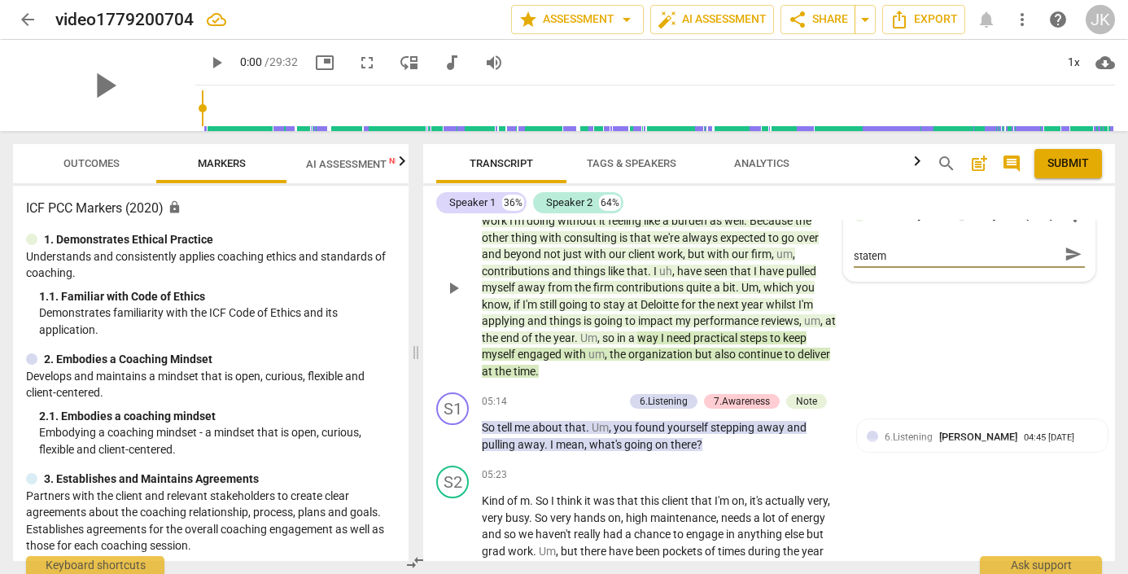
type textarea "Before diving in, you might repeat this stateme"
type textarea "Before diving in, you might repeat this statemen"
type textarea "Before diving in, you might repeat this statement"
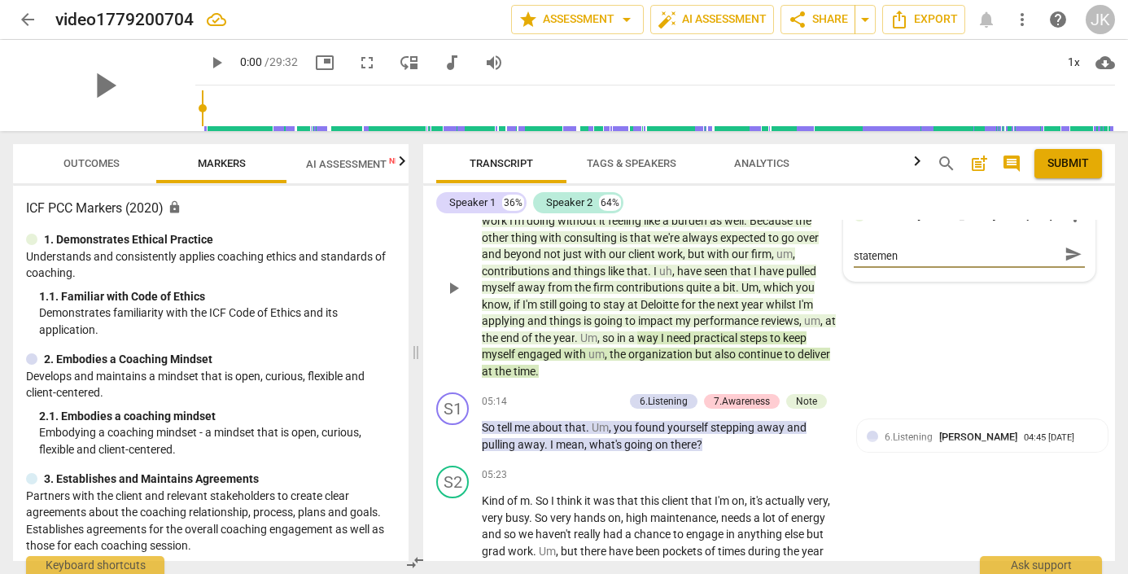
type textarea "Before diving in, you might repeat this statement"
type textarea "Before diving in, you might repeat this statement."
click at [976, 340] on div "S2 play_arrow pause 04:11 + Add competency Notes keyboard_arrow_right I think m…" at bounding box center [769, 275] width 692 height 224
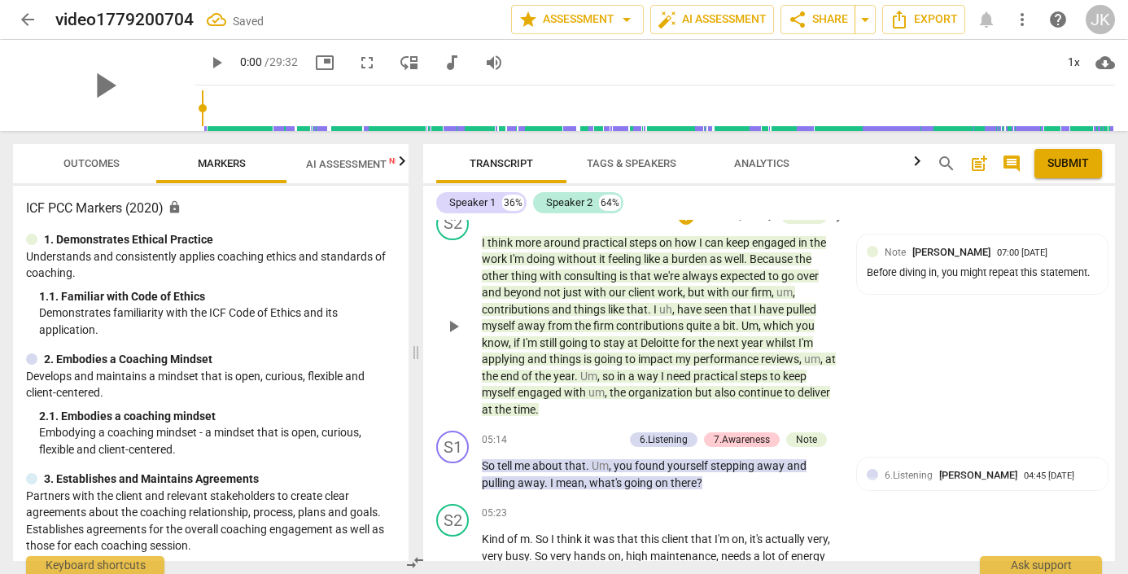
scroll to position [1336, 0]
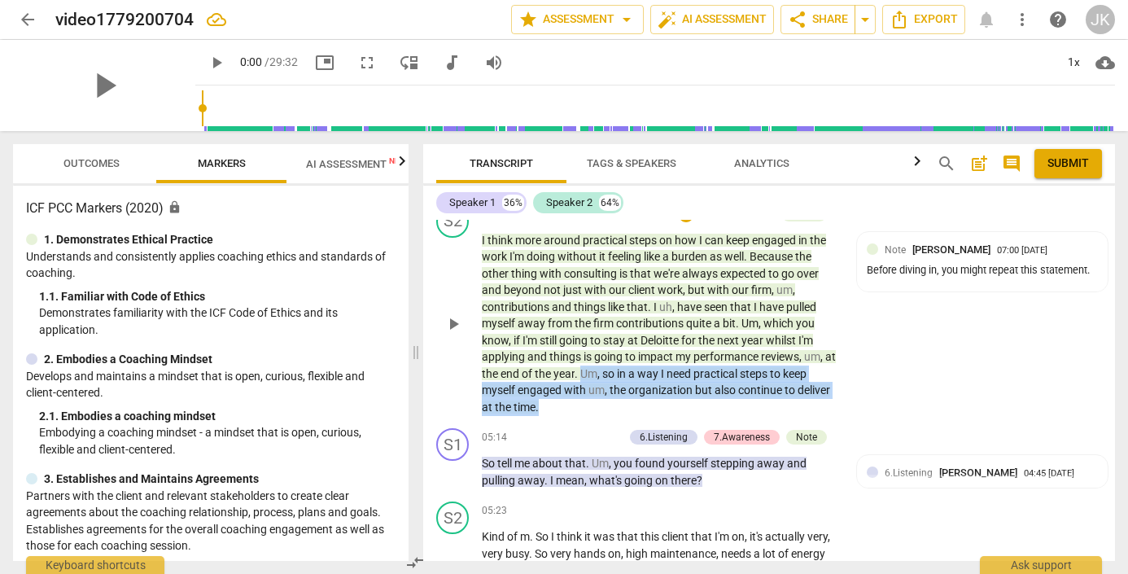
drag, startPoint x: 594, startPoint y: 380, endPoint x: 656, endPoint y: 409, distance: 68.4
click at [656, 409] on p "I think more around practical steps on how I can keep engaged in the work I'm d…" at bounding box center [660, 324] width 356 height 184
click at [553, 392] on div "+" at bounding box center [553, 396] width 16 height 16
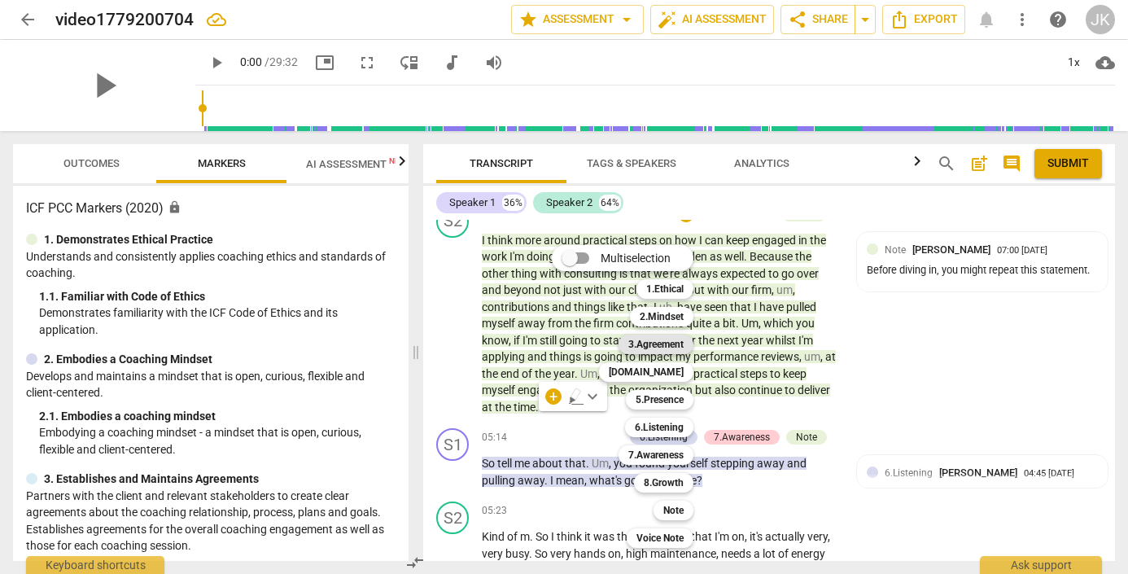
click at [657, 343] on b "3.Agreement" at bounding box center [655, 344] width 55 height 20
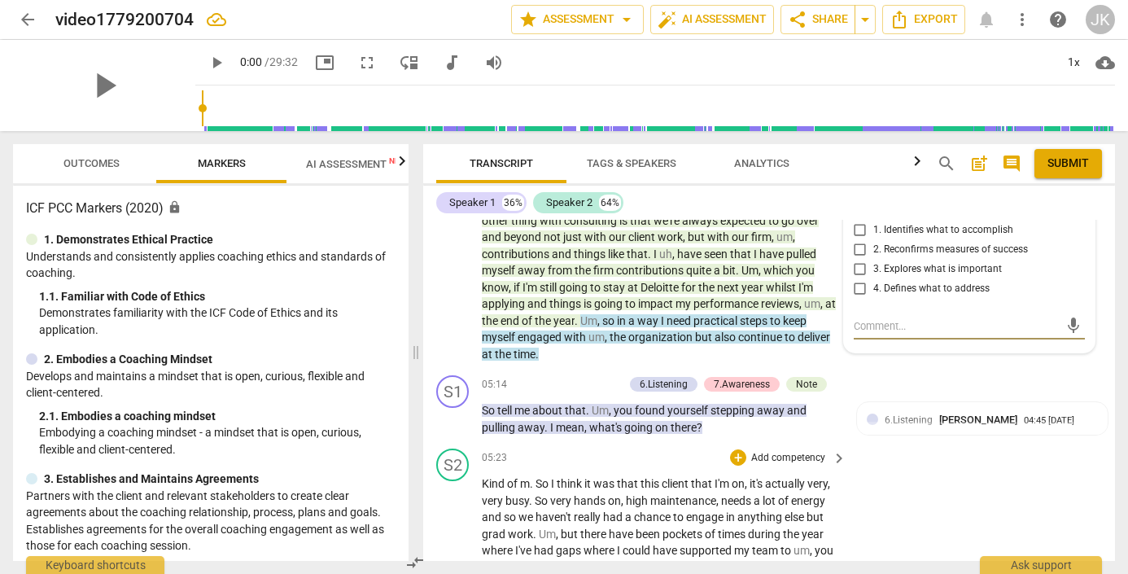
scroll to position [1387, 0]
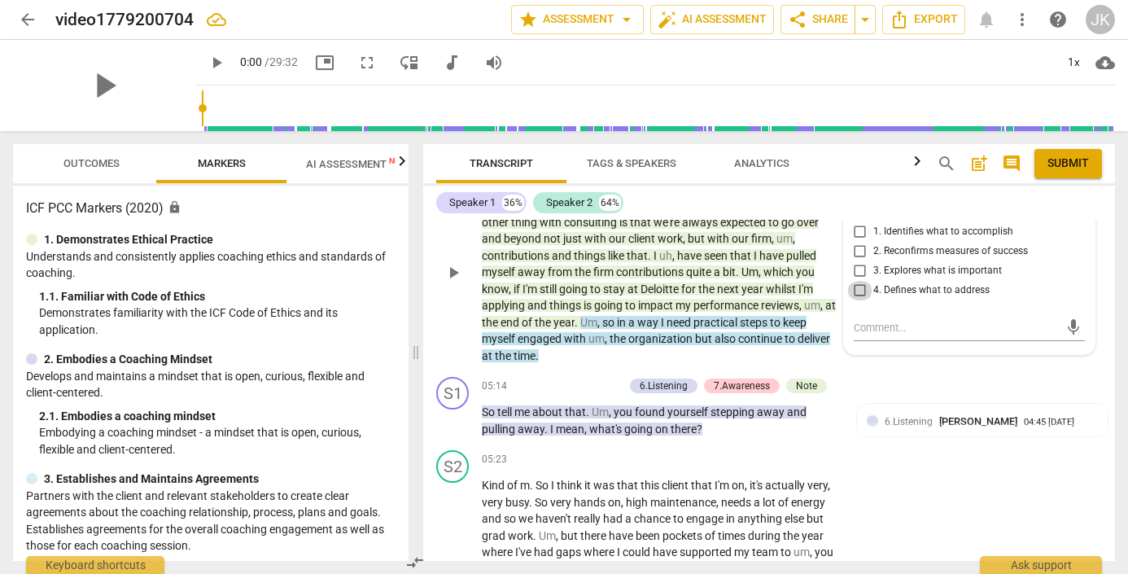
click at [857, 300] on input "4. Defines what to address" at bounding box center [860, 291] width 26 height 20
click at [856, 300] on input "4. Defines what to address" at bounding box center [860, 291] width 26 height 20
click at [858, 335] on textarea at bounding box center [957, 327] width 206 height 15
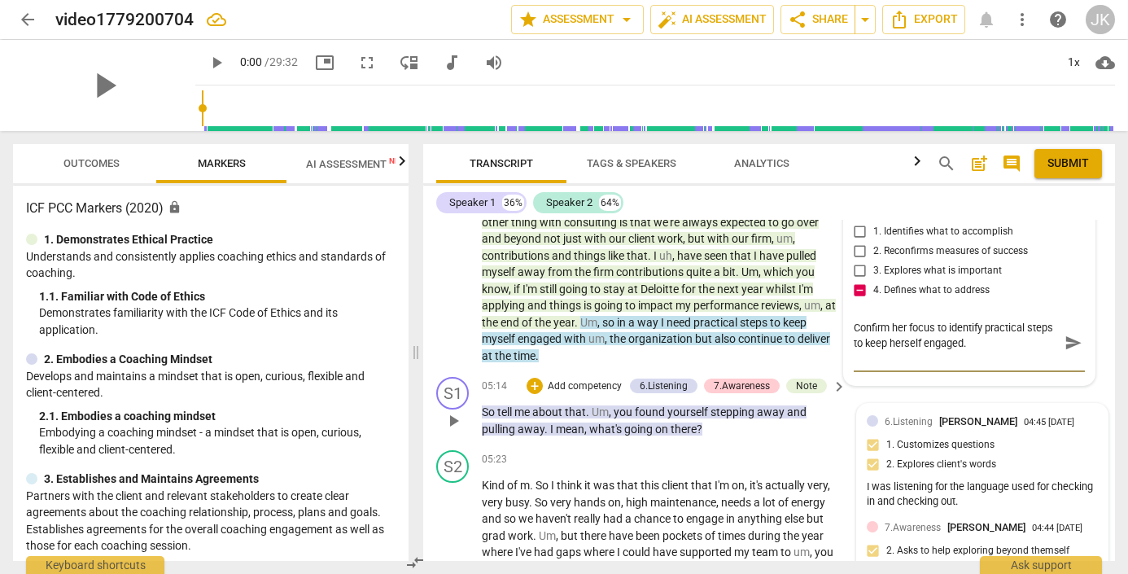
click at [1042, 429] on div "6.Listening Vasinthee Moodley 04:45 09-15-2025" at bounding box center [992, 420] width 214 height 15
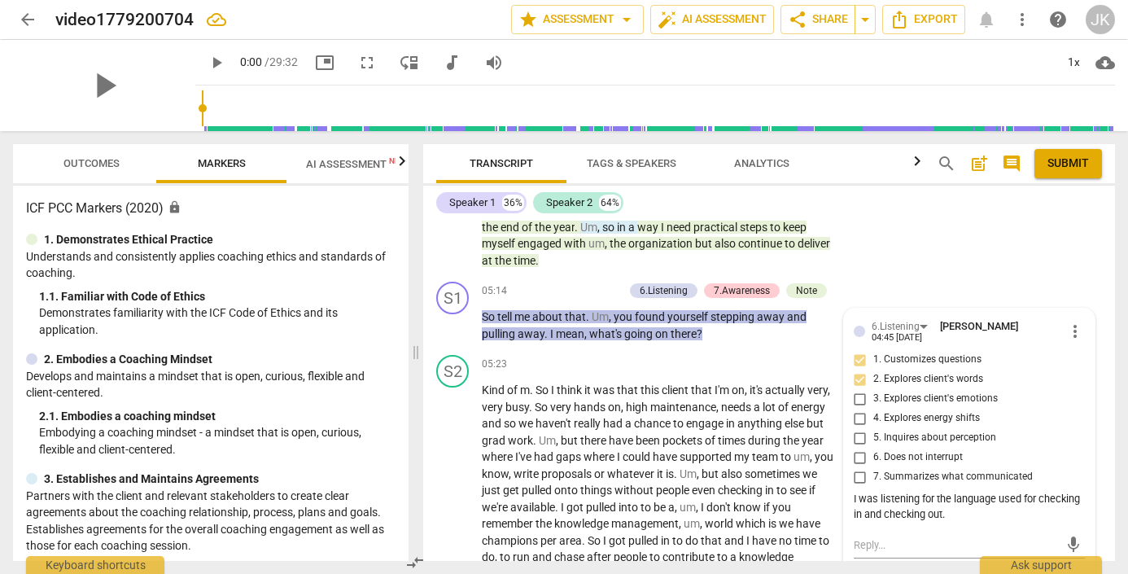
scroll to position [1483, 0]
click at [459, 379] on div "S2" at bounding box center [452, 370] width 33 height 33
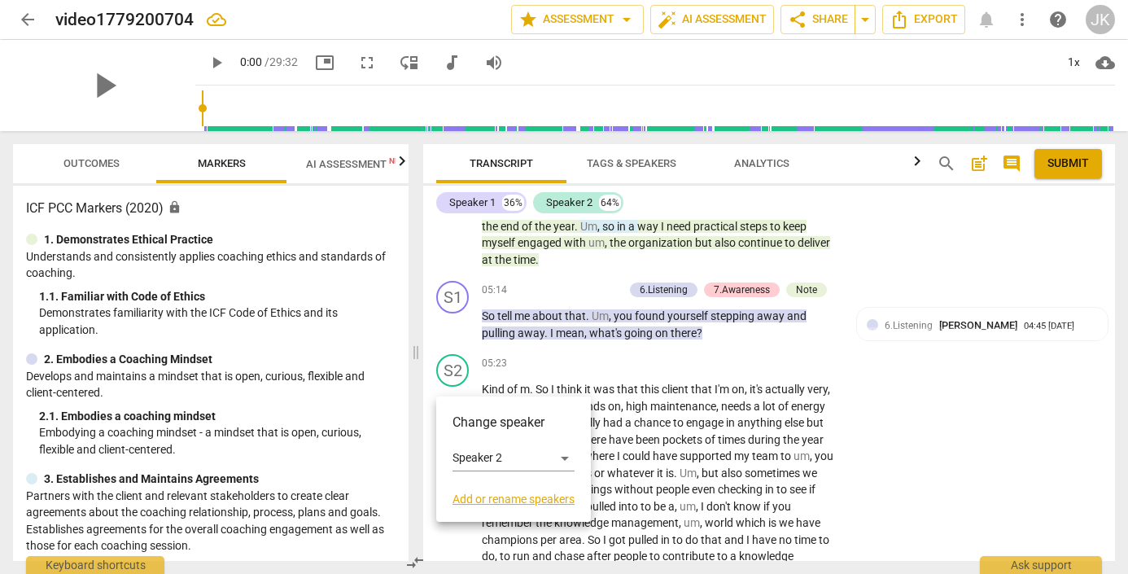
click at [749, 361] on div at bounding box center [564, 287] width 1128 height 574
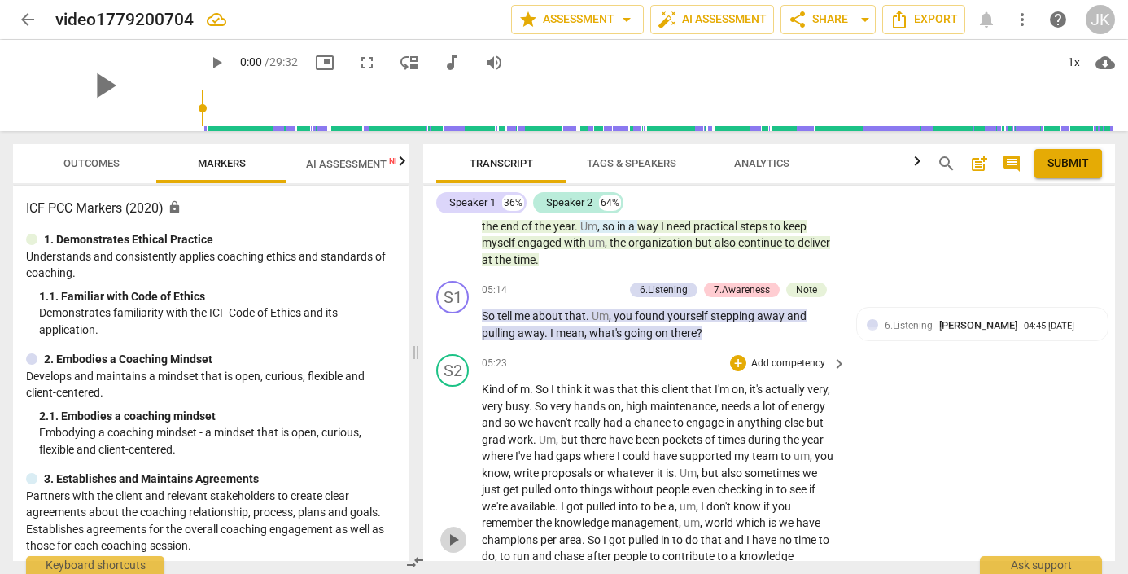
click at [450, 543] on span "play_arrow" at bounding box center [453, 540] width 20 height 20
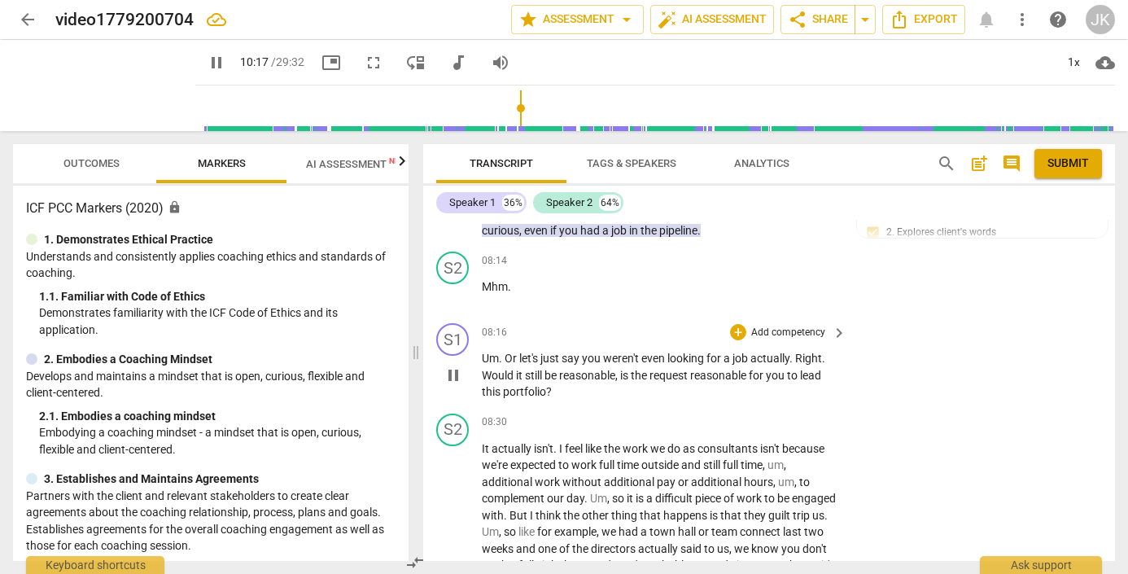
scroll to position [3162, 0]
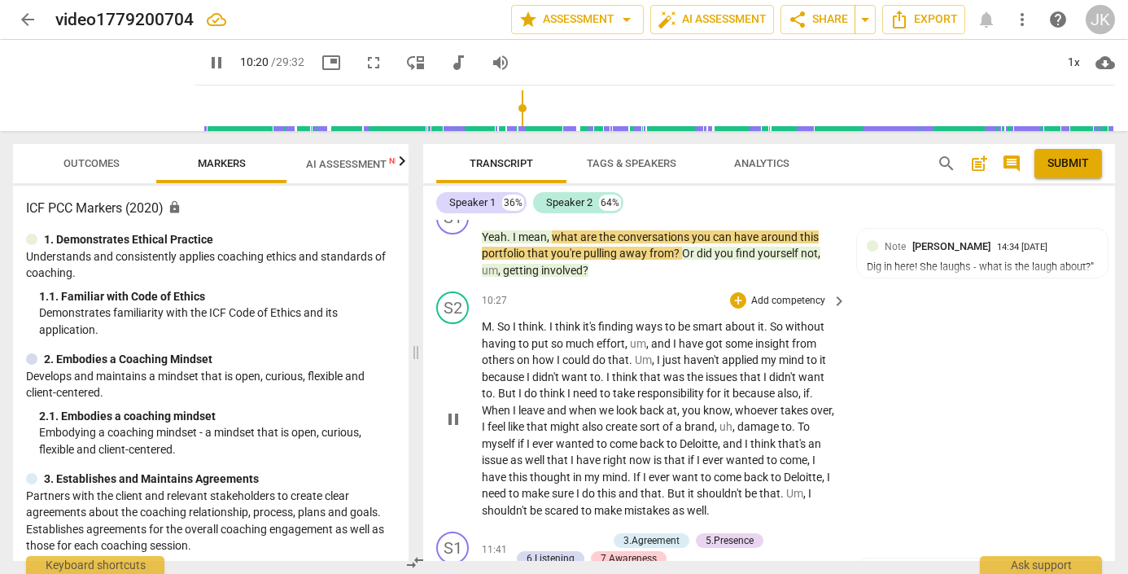
click at [452, 409] on span "pause" at bounding box center [453, 419] width 20 height 20
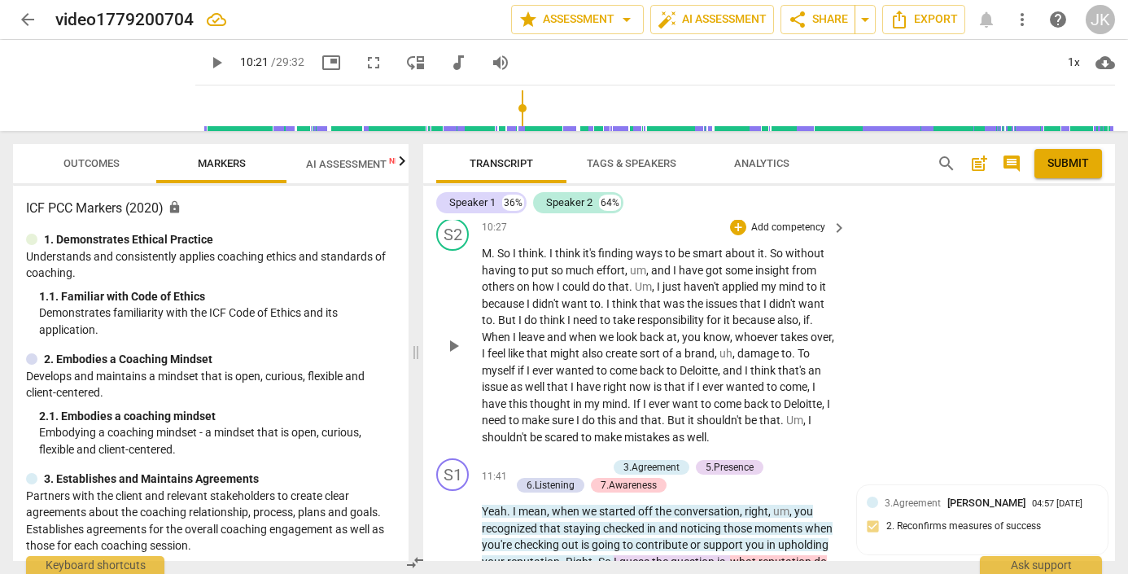
scroll to position [3238, 0]
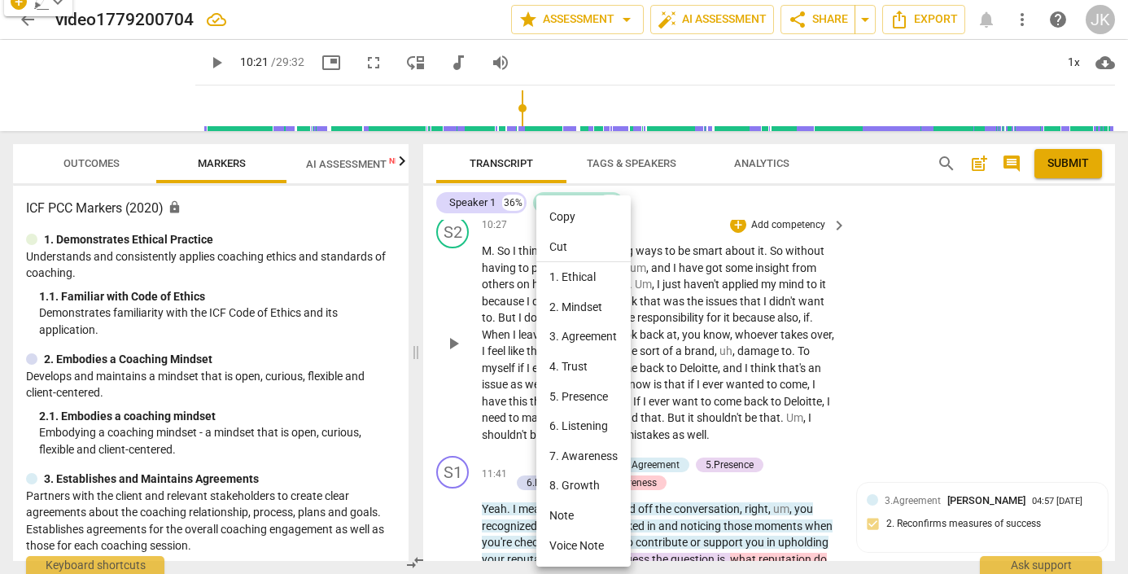
drag, startPoint x: 524, startPoint y: 340, endPoint x: 290, endPoint y: 384, distance: 237.6
click at [449, 316] on div at bounding box center [564, 287] width 1128 height 574
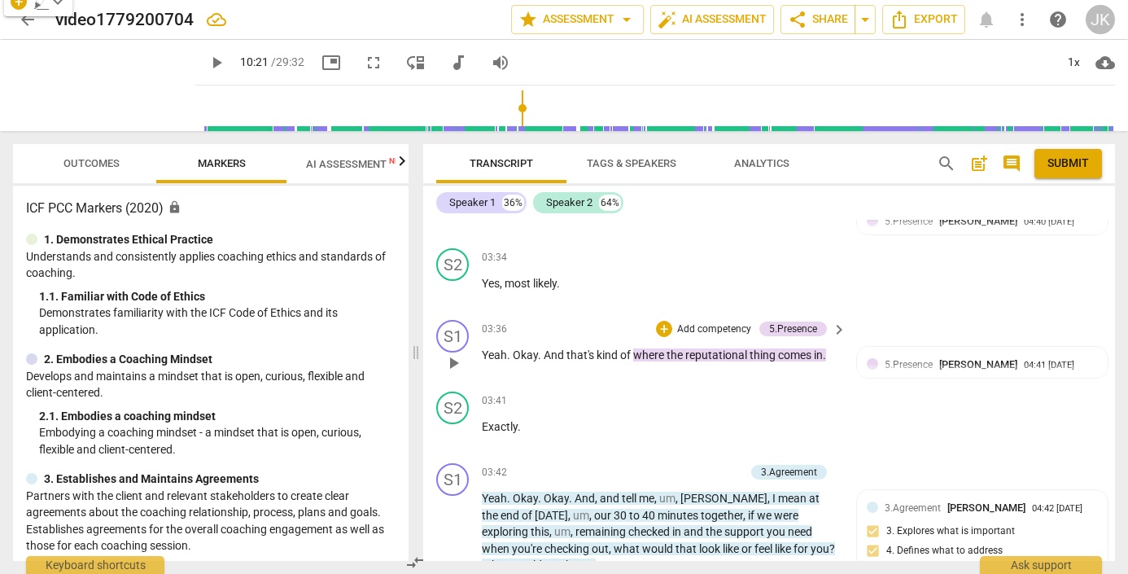
scroll to position [958, 0]
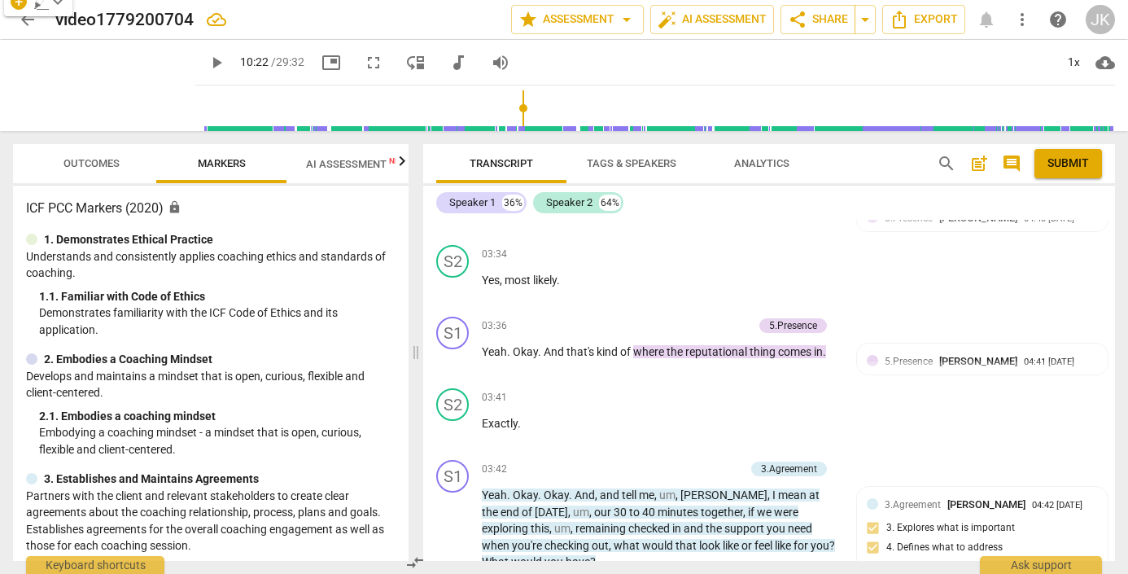
click at [509, 103] on input "range" at bounding box center [658, 108] width 913 height 52
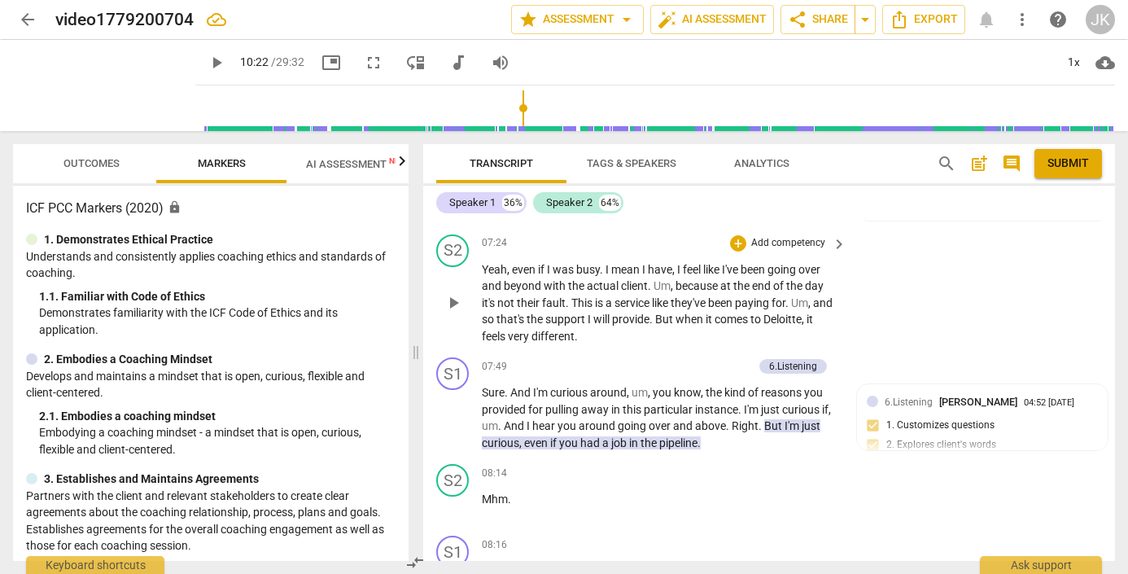
scroll to position [2178, 0]
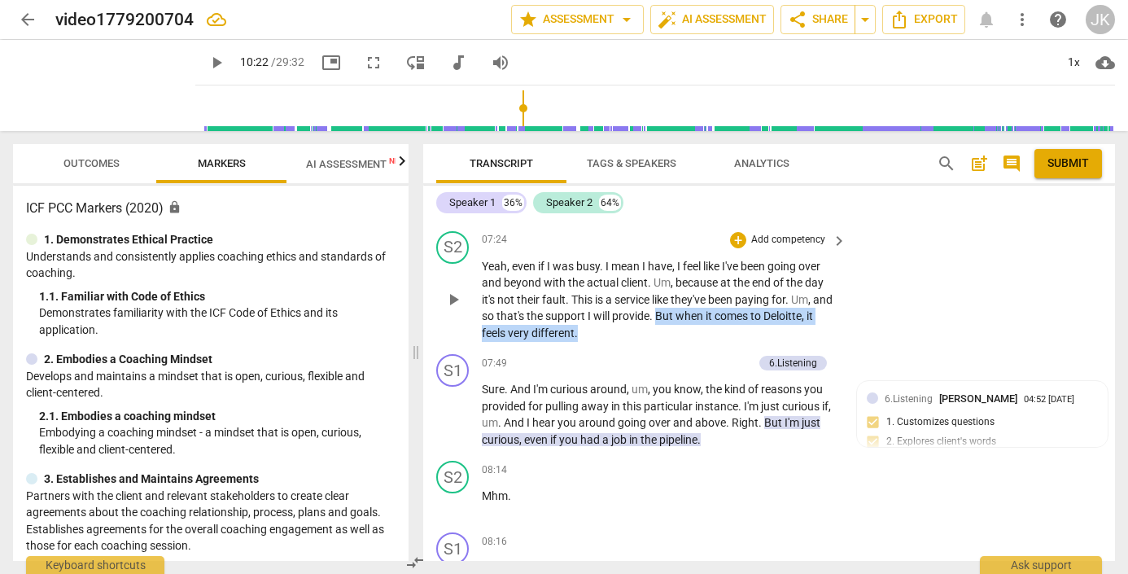
drag, startPoint x: 679, startPoint y: 317, endPoint x: 684, endPoint y: 327, distance: 10.9
click at [684, 327] on p "Yeah , even if I was busy . I mean I have , I feel like I've been going over an…" at bounding box center [660, 300] width 356 height 84
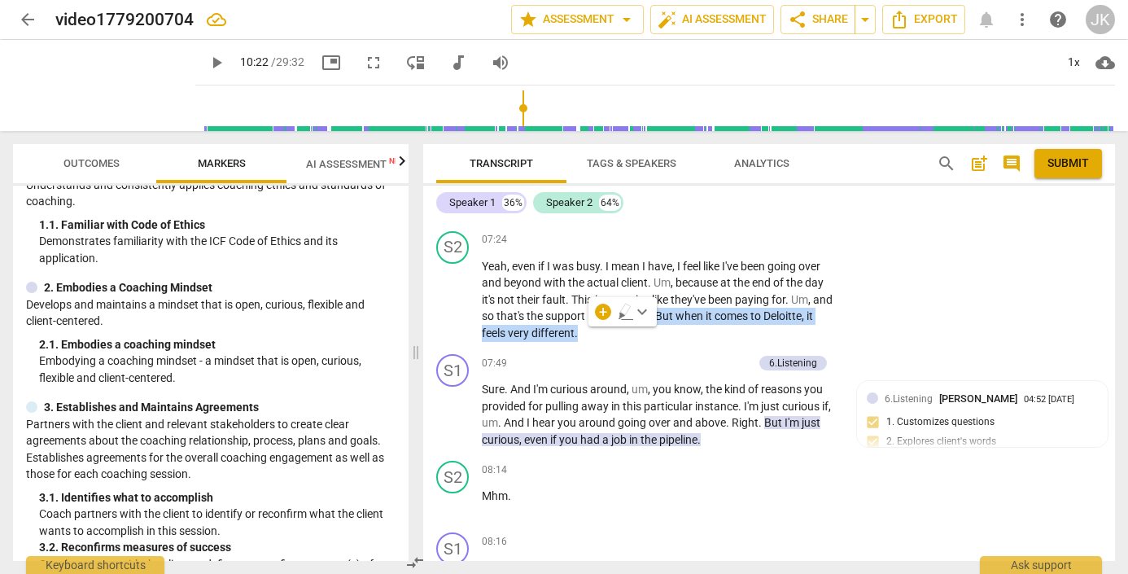
scroll to position [104, 0]
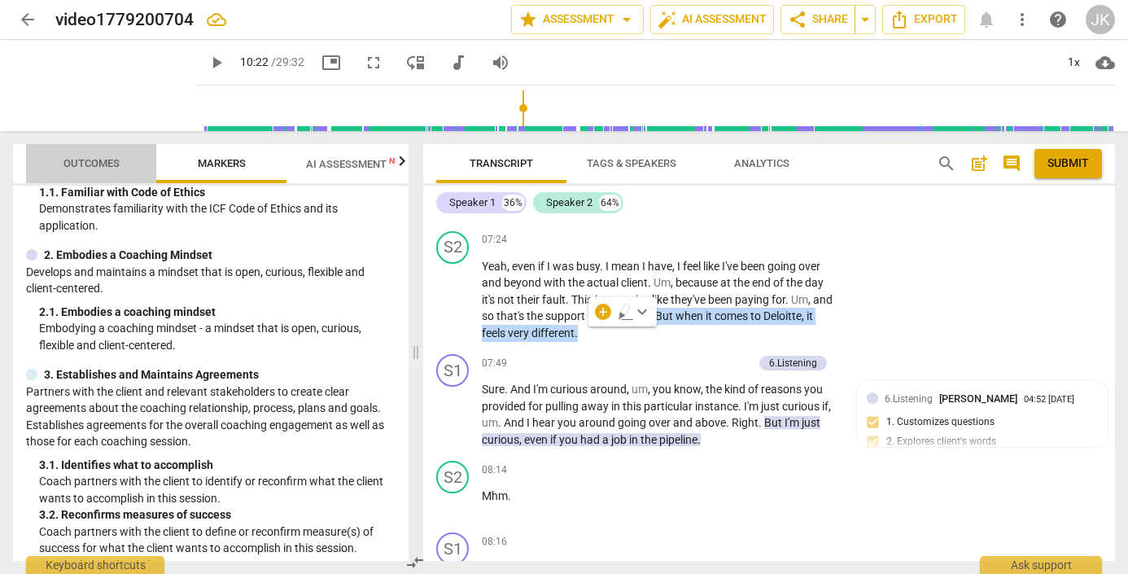
click at [81, 158] on span "Outcomes" at bounding box center [91, 163] width 56 height 12
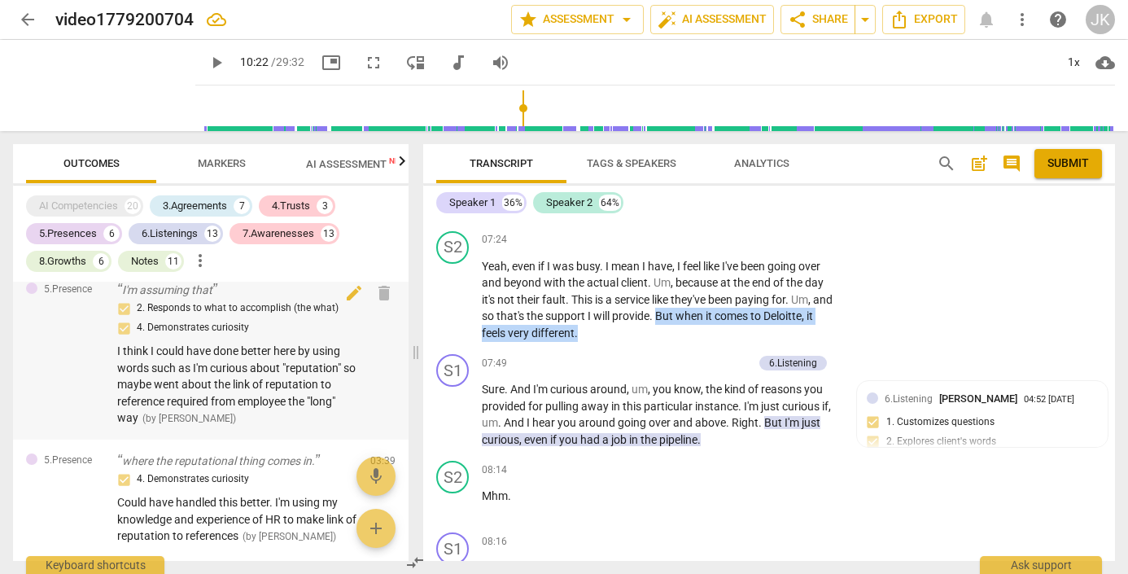
scroll to position [788, 0]
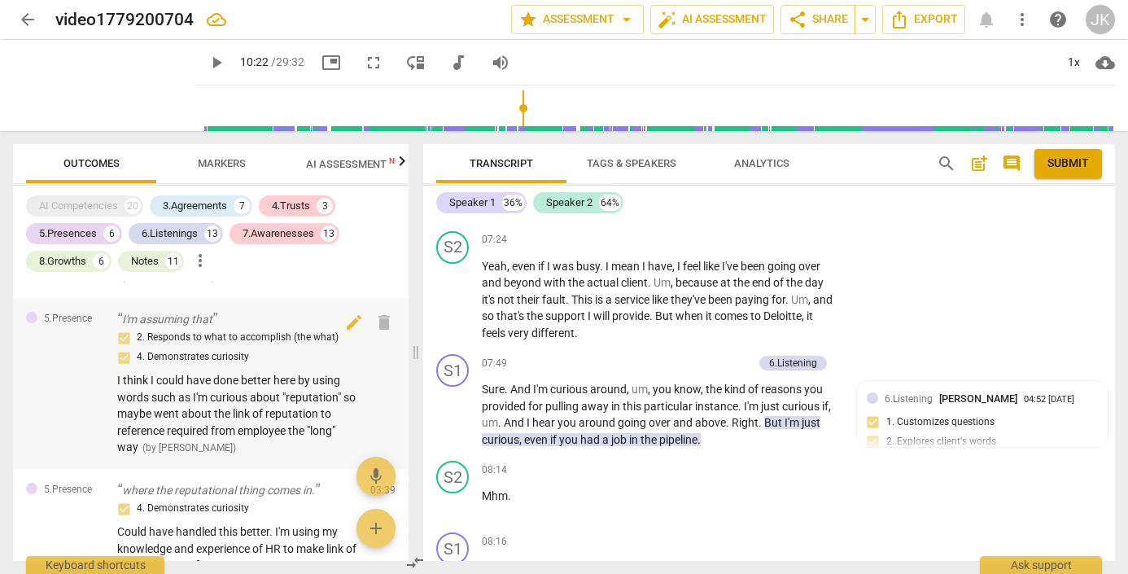
click at [58, 360] on div "5.Presence I'm assuming that 2. Responds to what to accomplish (the what) 4. De…" at bounding box center [210, 383] width 395 height 171
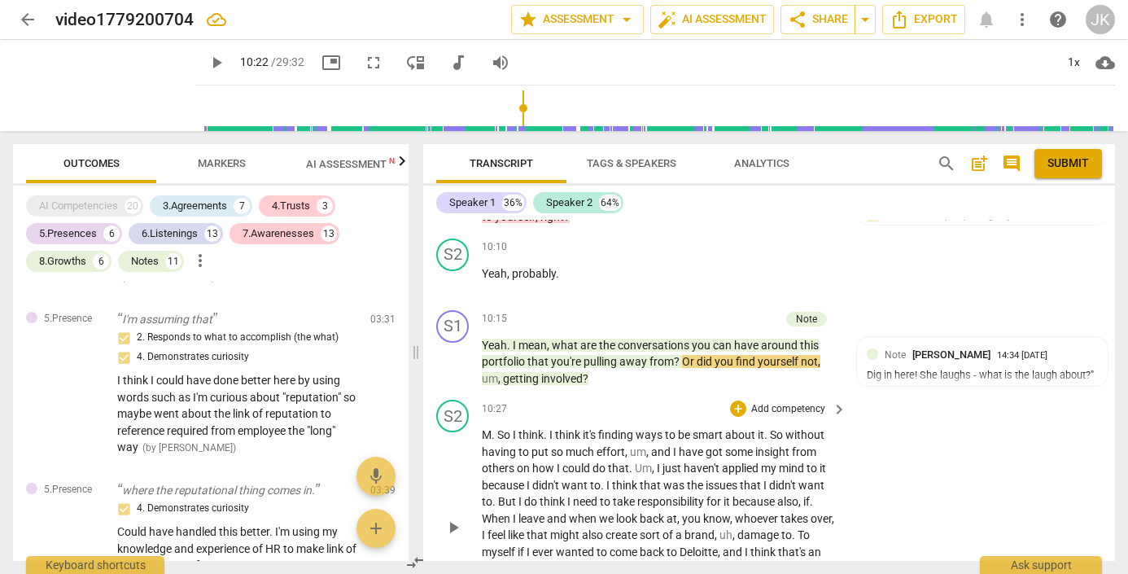
scroll to position [3016, 0]
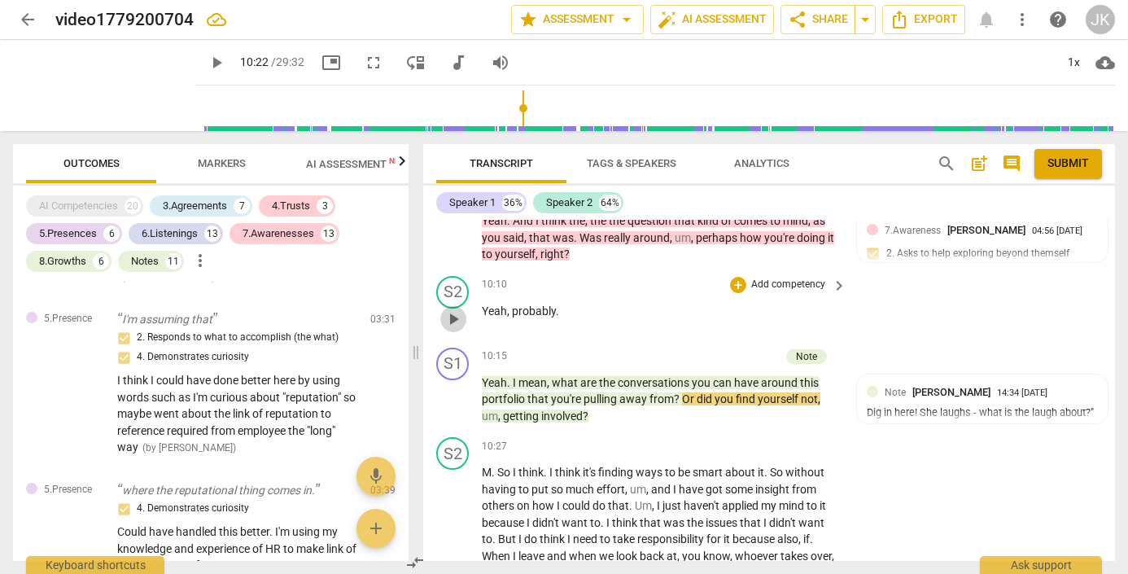
click at [454, 309] on span "play_arrow" at bounding box center [453, 319] width 20 height 20
click at [452, 309] on span "pause" at bounding box center [453, 319] width 20 height 20
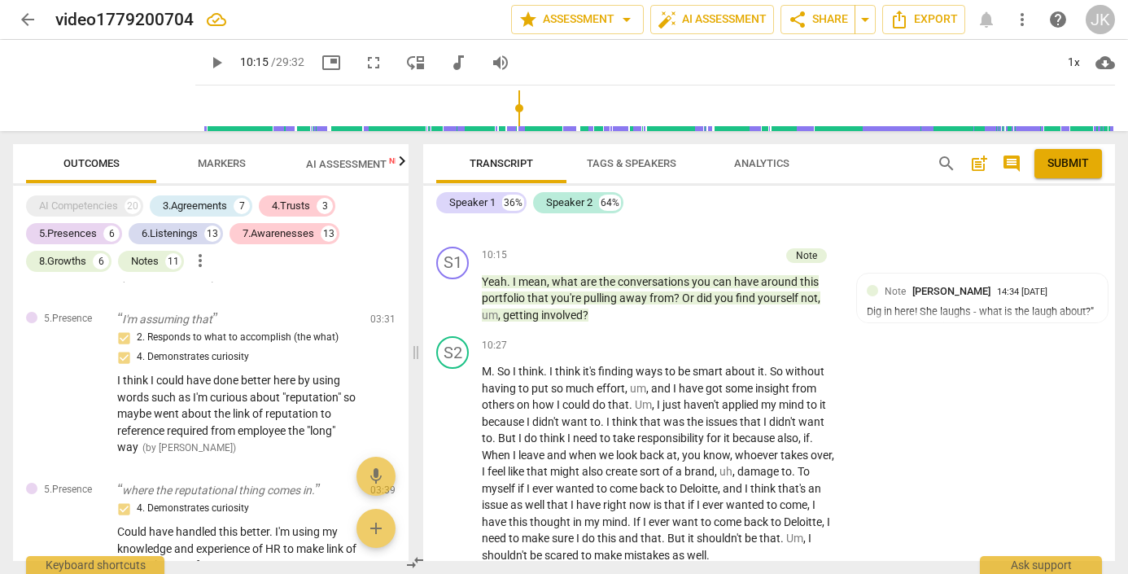
scroll to position [3121, 0]
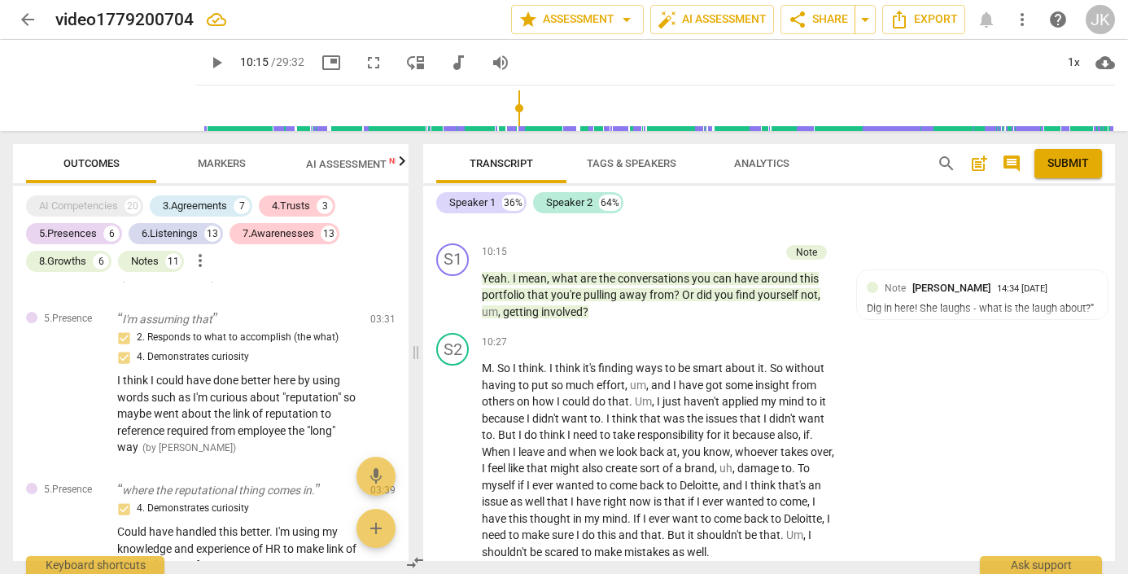
click at [453, 451] on span "play_arrow" at bounding box center [453, 461] width 20 height 20
click at [162, 47] on div "pause" at bounding box center [104, 85] width 182 height 91
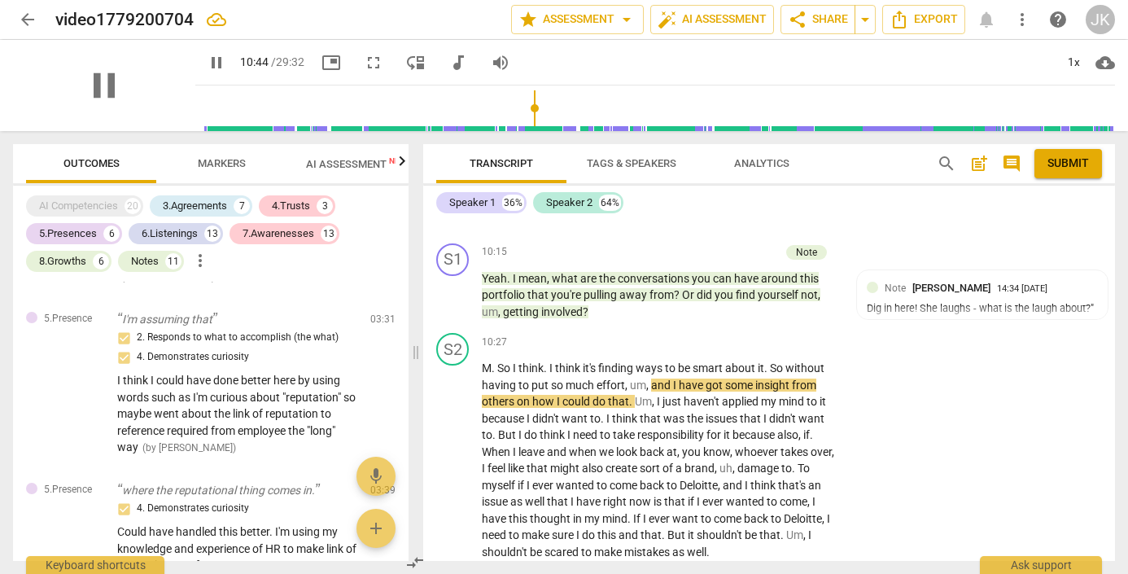
click at [152, 115] on div "pause" at bounding box center [104, 85] width 182 height 91
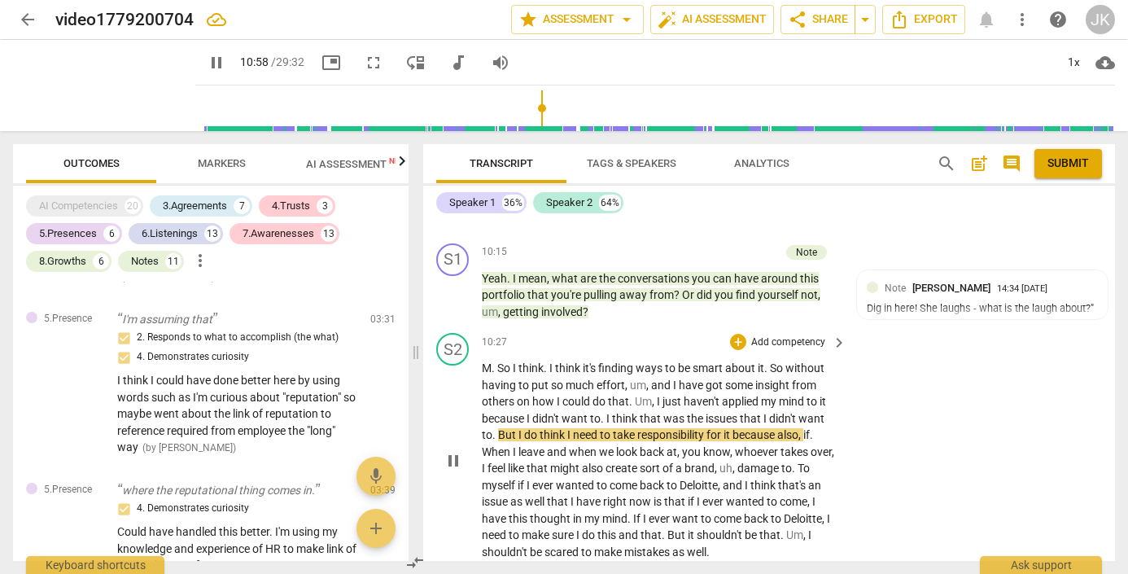
click at [664, 395] on span "just" at bounding box center [672, 401] width 21 height 13
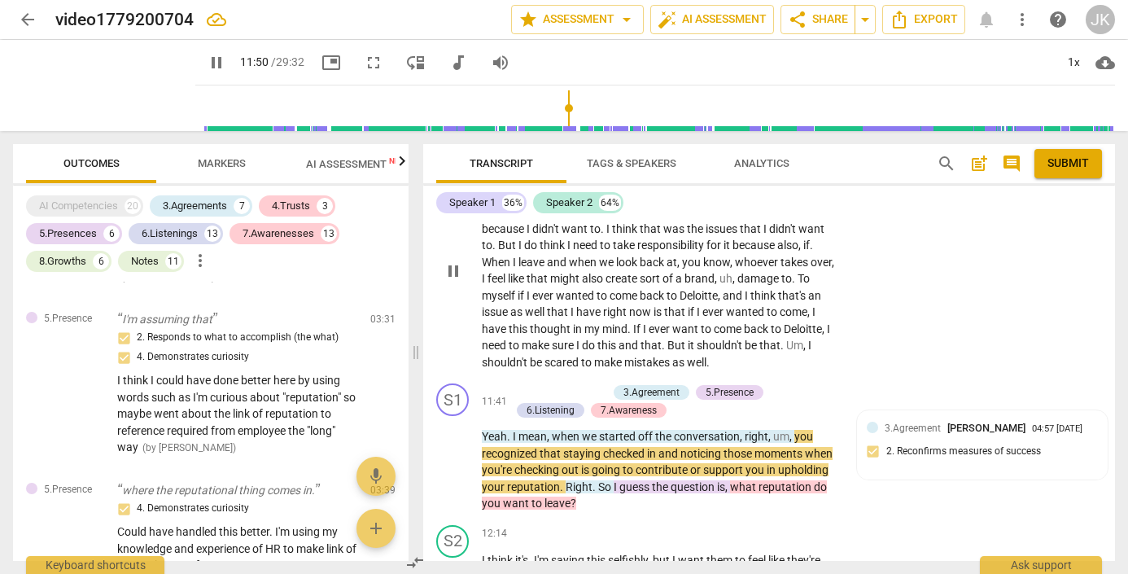
scroll to position [3263, 0]
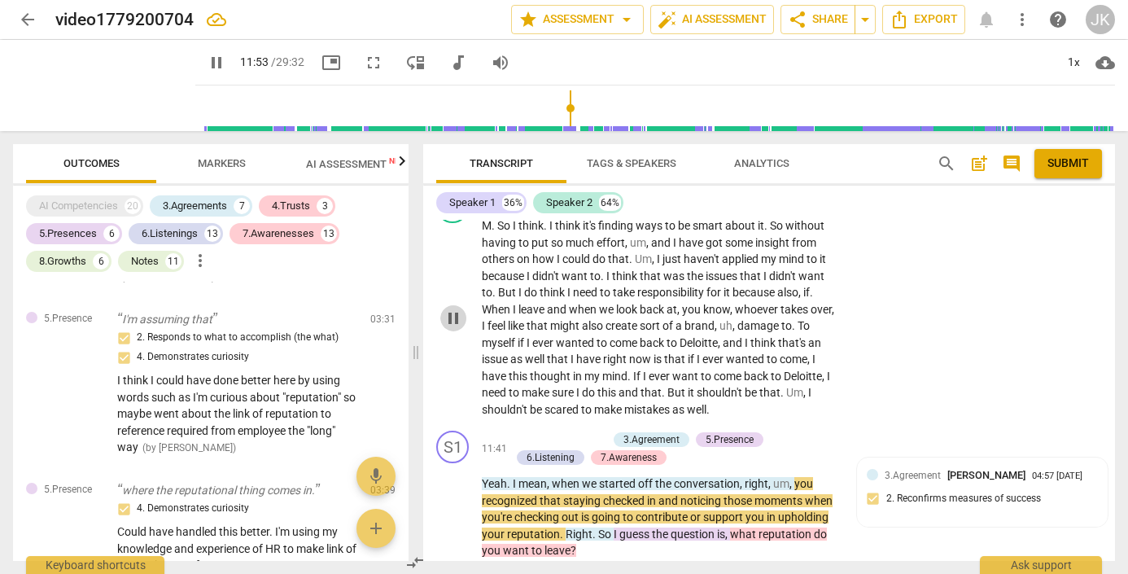
click at [454, 308] on span "pause" at bounding box center [453, 318] width 20 height 20
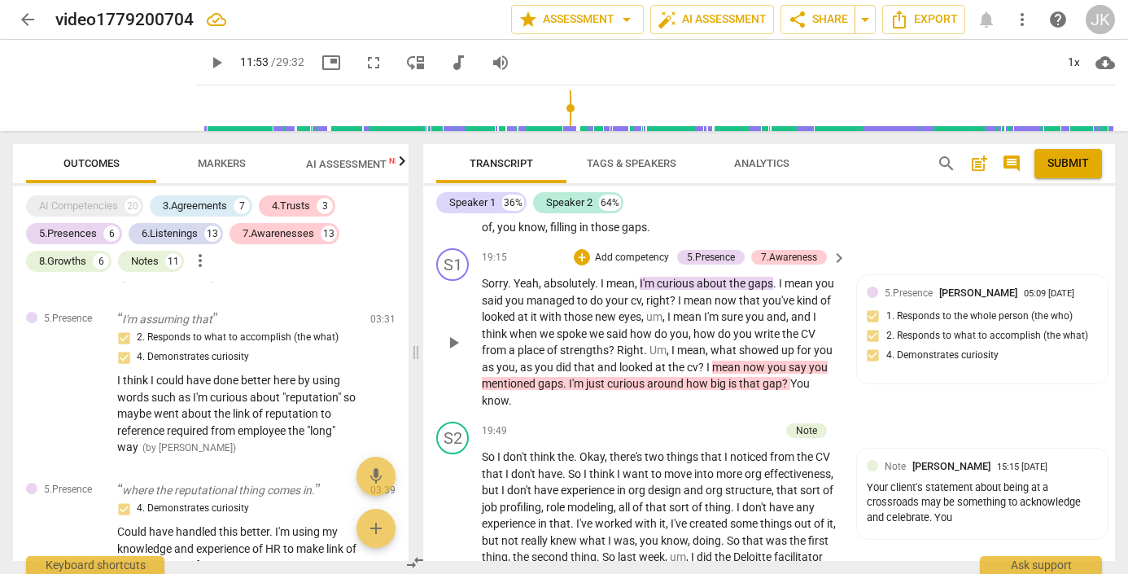
scroll to position [6120, 0]
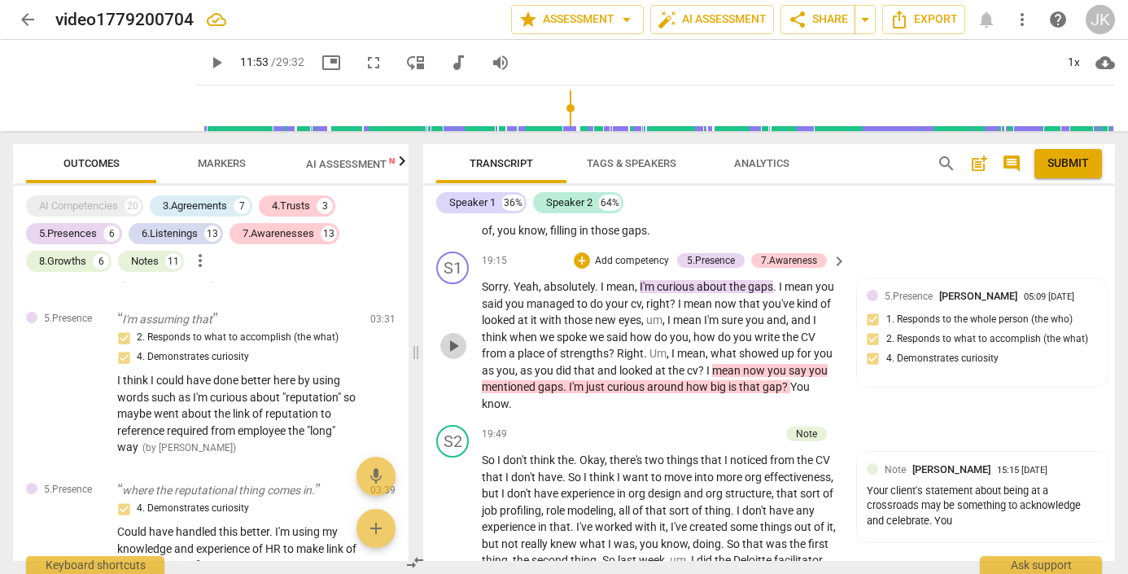
click at [454, 336] on span "play_arrow" at bounding box center [453, 346] width 20 height 20
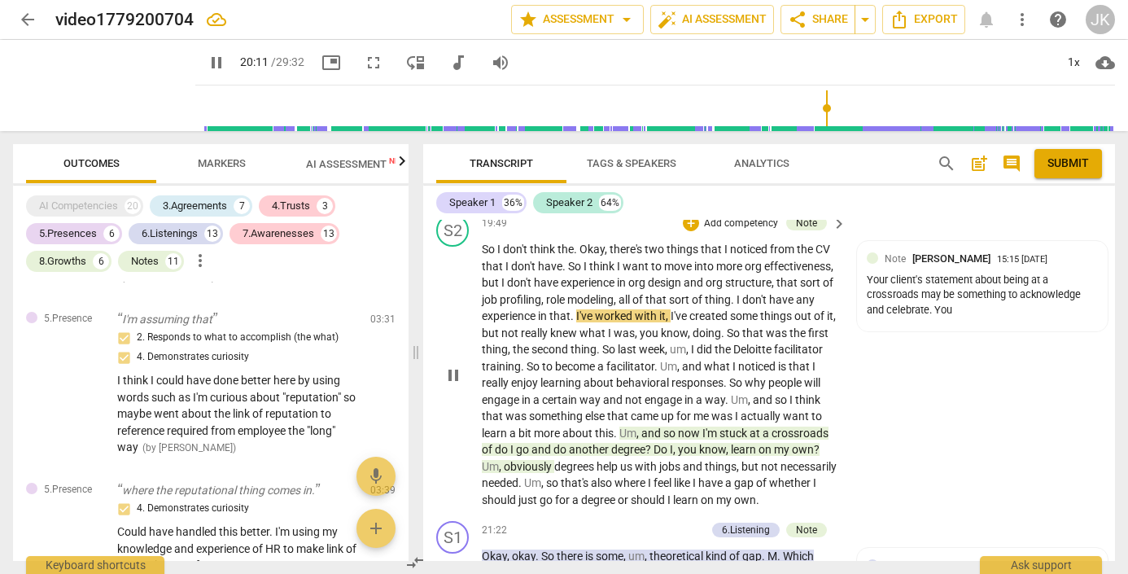
scroll to position [6338, 0]
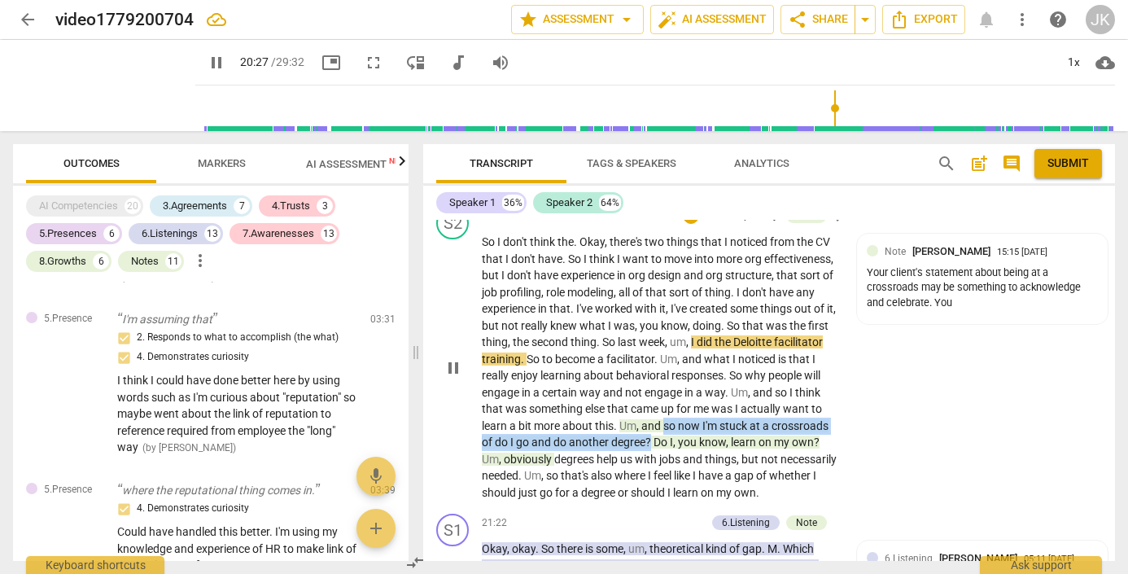
drag, startPoint x: 706, startPoint y: 404, endPoint x: 710, endPoint y: 419, distance: 15.8
click at [710, 419] on p "So I don't think the . Okay , there's two things that I noticed from the CV tha…" at bounding box center [660, 367] width 356 height 267
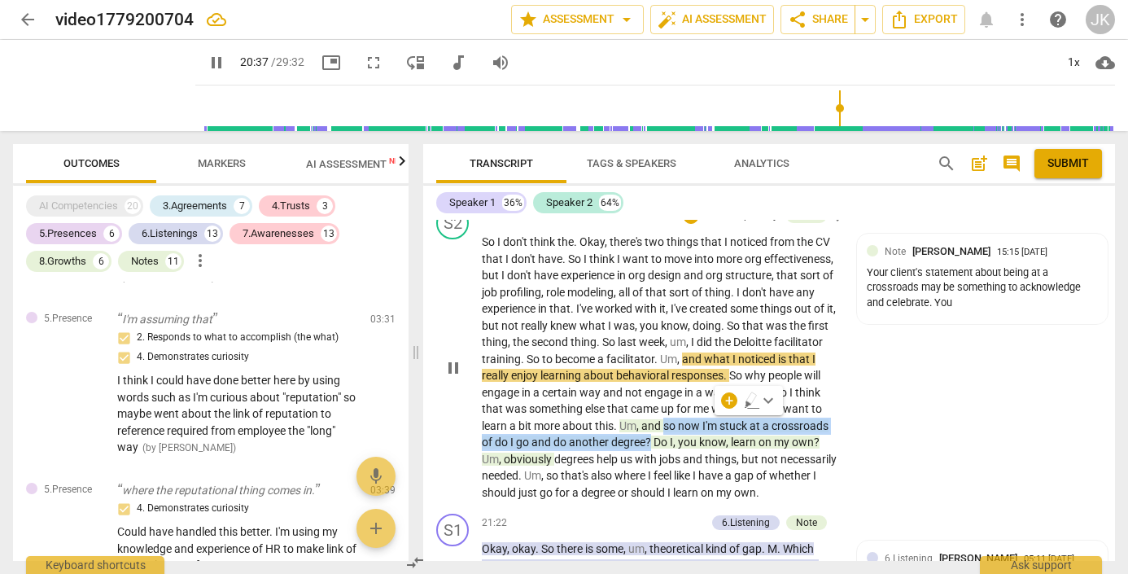
scroll to position [6340, 0]
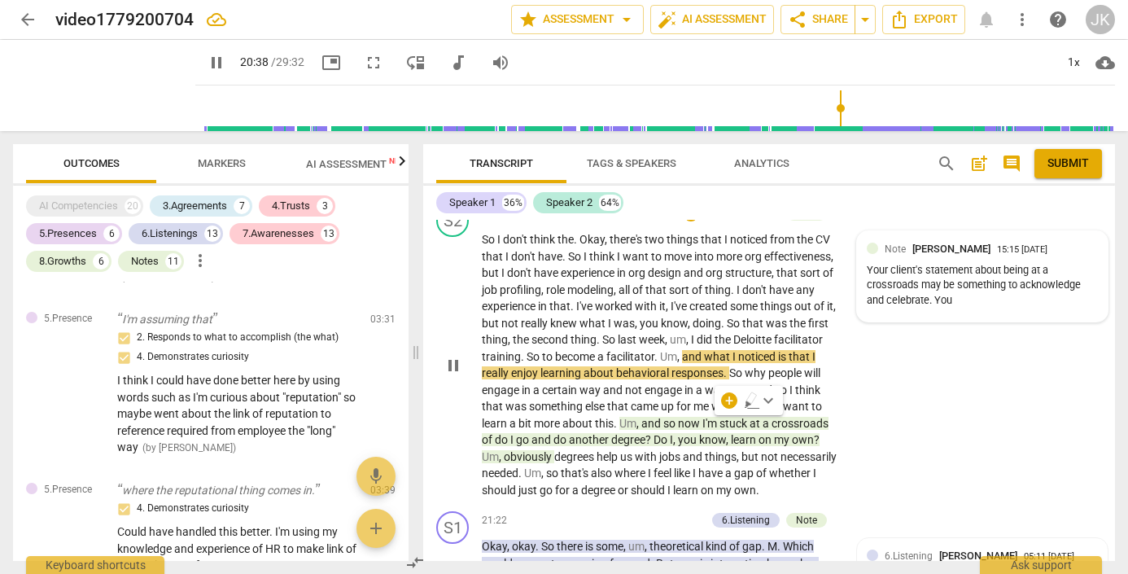
click at [1029, 287] on div "Your client's statement about being at a crossroads may be something to acknowl…" at bounding box center [983, 286] width 232 height 46
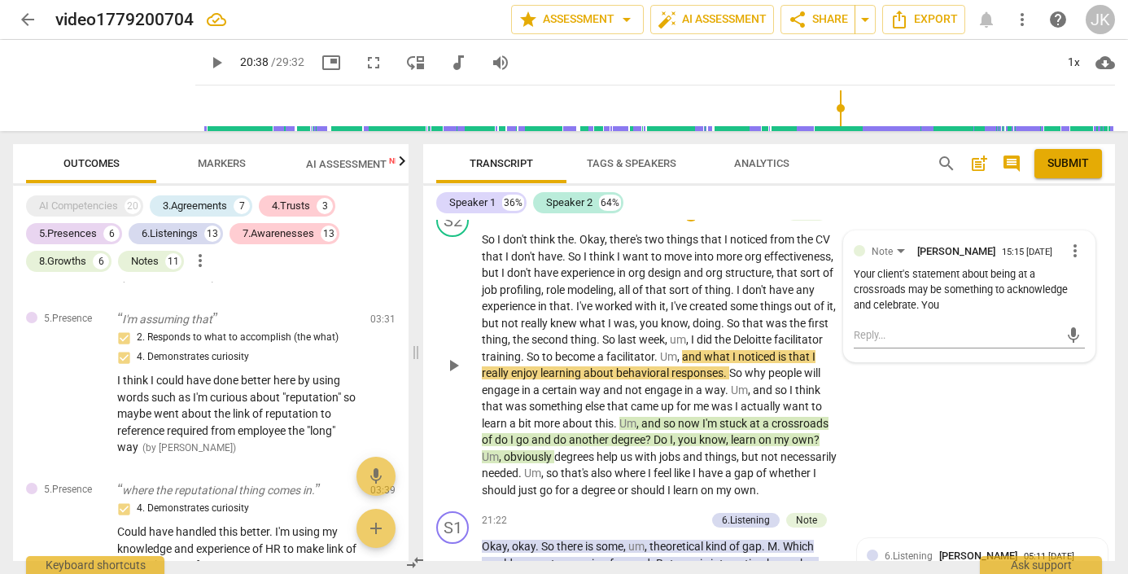
click at [1072, 241] on span "more_vert" at bounding box center [1075, 251] width 20 height 20
click at [1079, 238] on li "Edit" at bounding box center [1086, 240] width 56 height 31
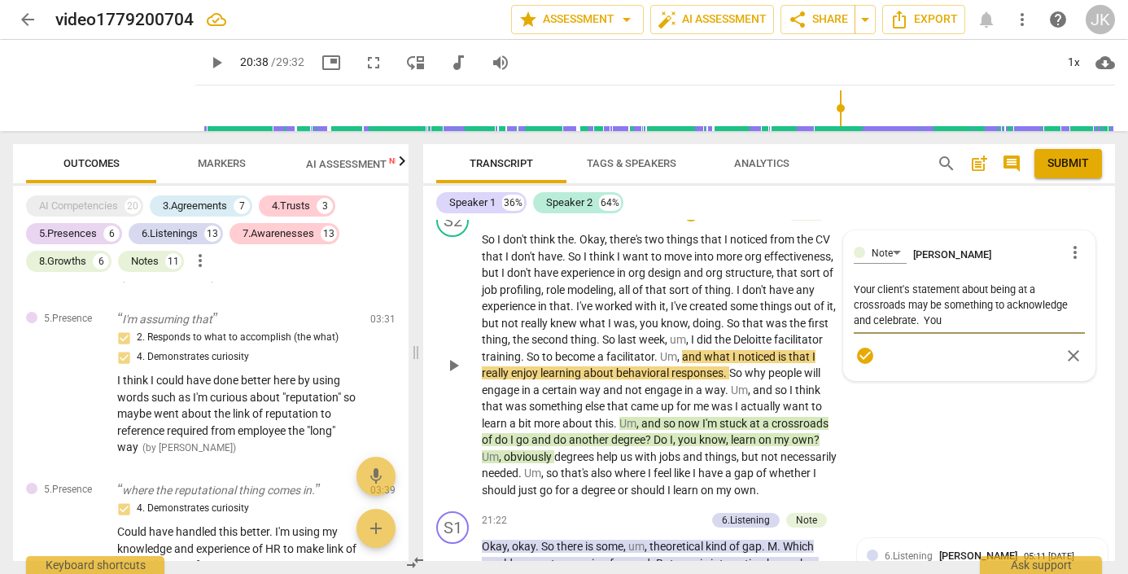
click at [941, 304] on textarea "Your client's statement about being at a crossroads may be something to acknowl…" at bounding box center [970, 305] width 232 height 46
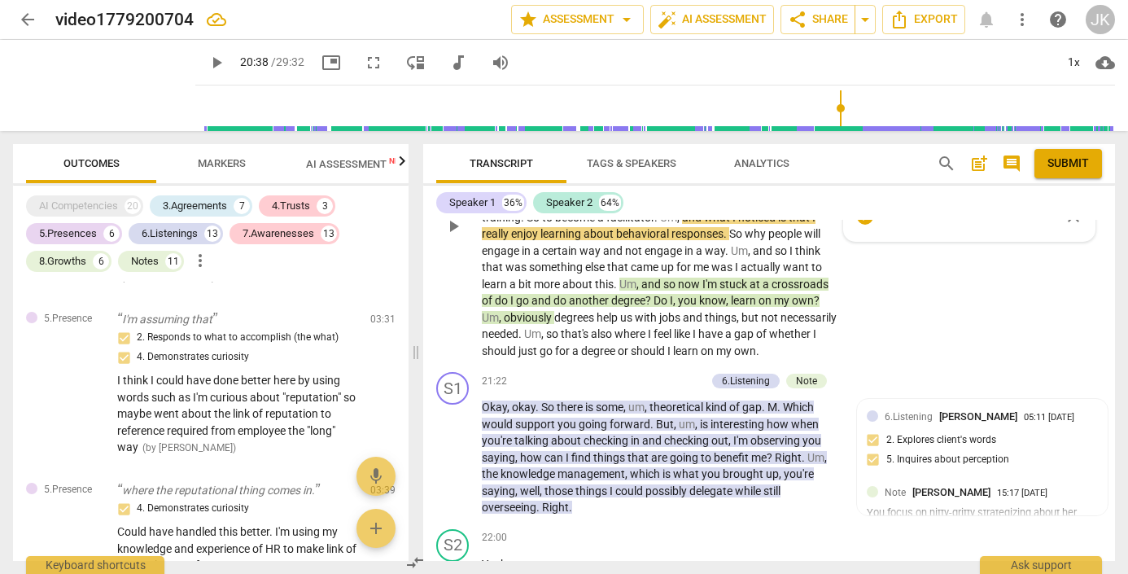
scroll to position [6482, 0]
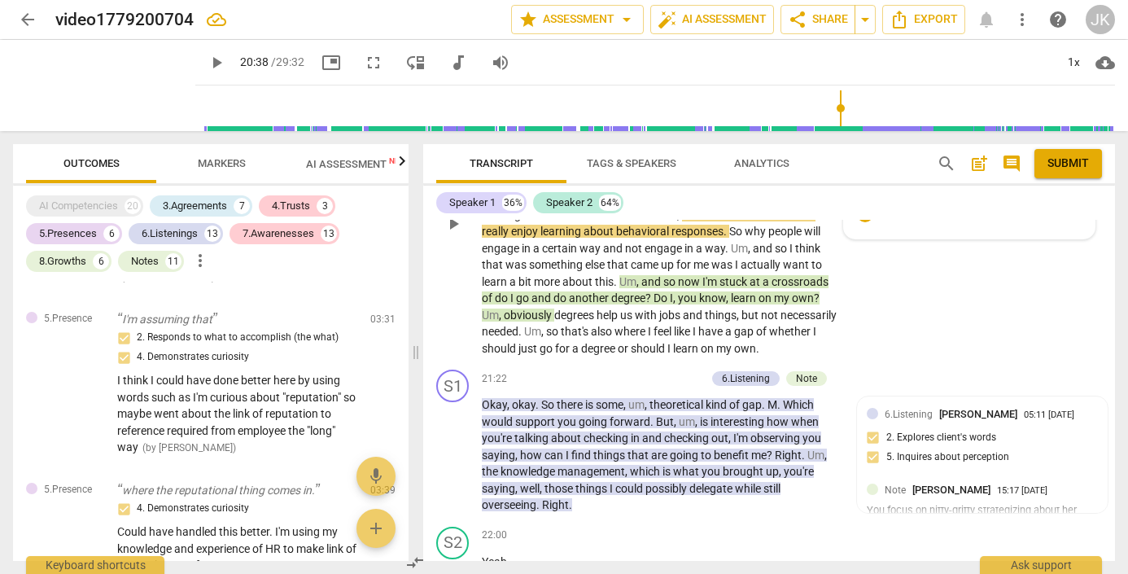
click at [860, 315] on div "S2 play_arrow pause 19:49 + Add competency Note keyboard_arrow_right So I don't…" at bounding box center [769, 209] width 692 height 307
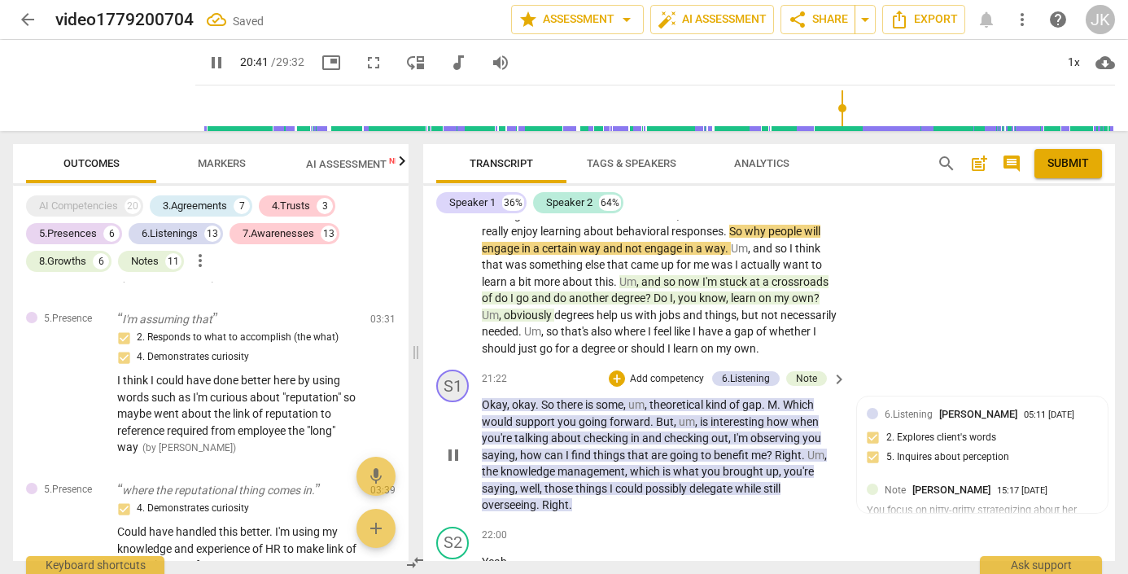
click at [455, 369] on div "S1" at bounding box center [452, 385] width 33 height 33
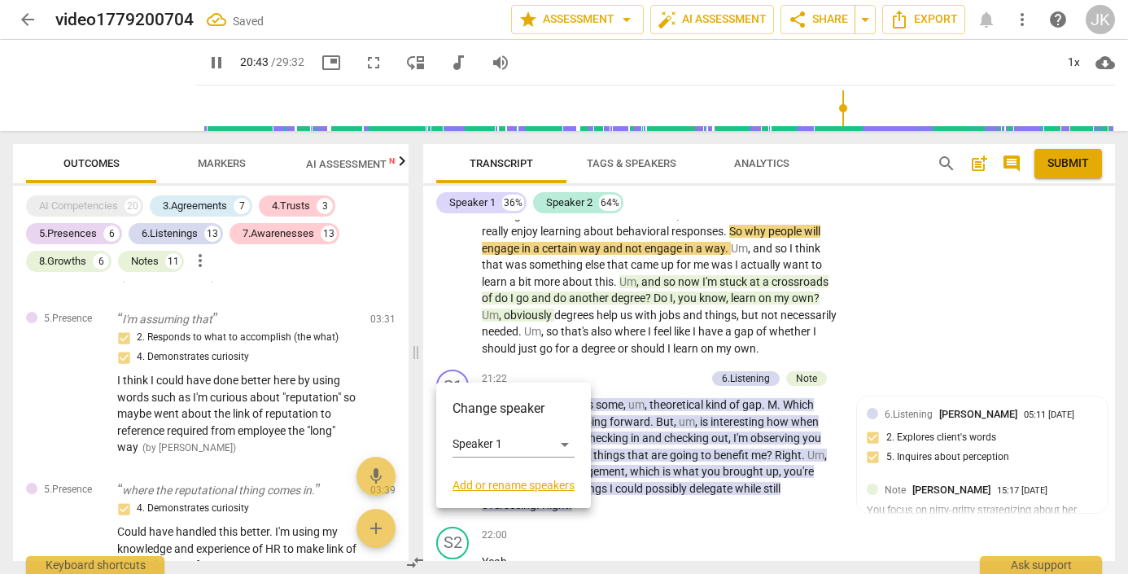
click at [454, 364] on div at bounding box center [564, 287] width 1128 height 574
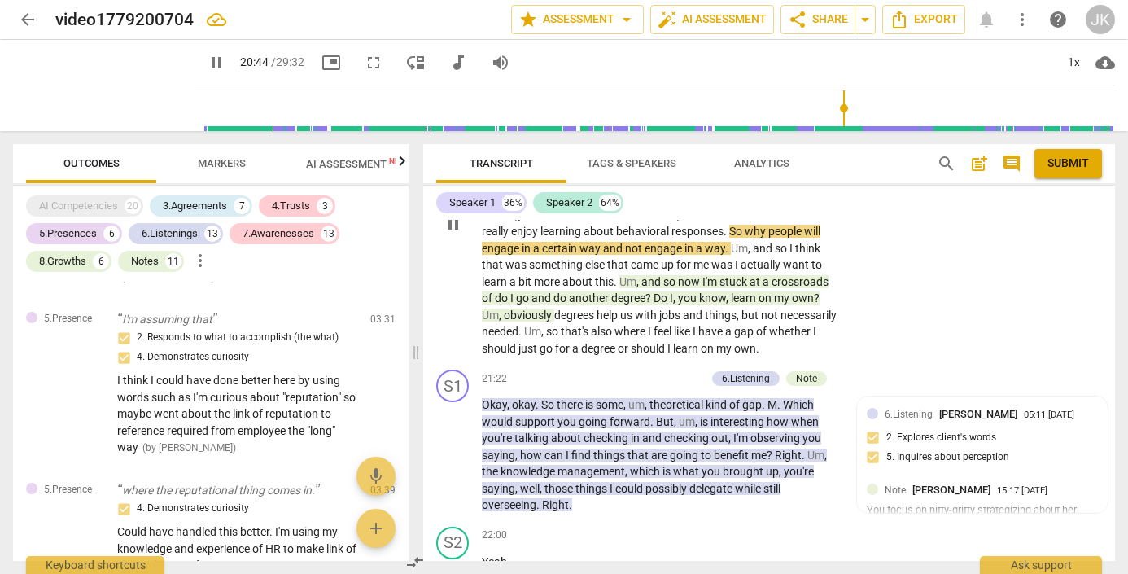
click at [456, 304] on div "play_arrow pause" at bounding box center [460, 223] width 41 height 256
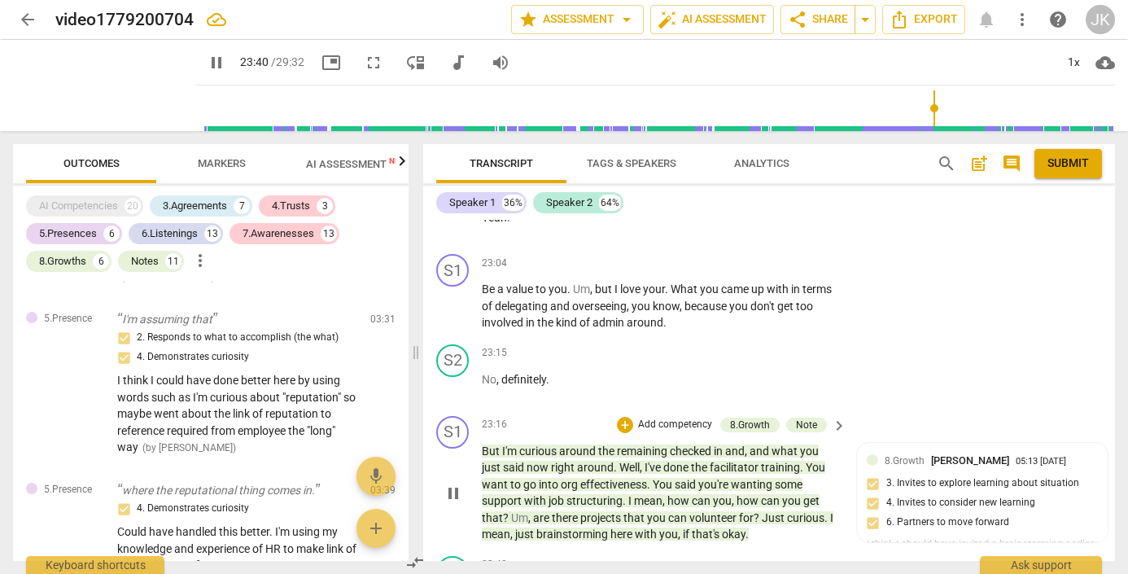
scroll to position [7503, 0]
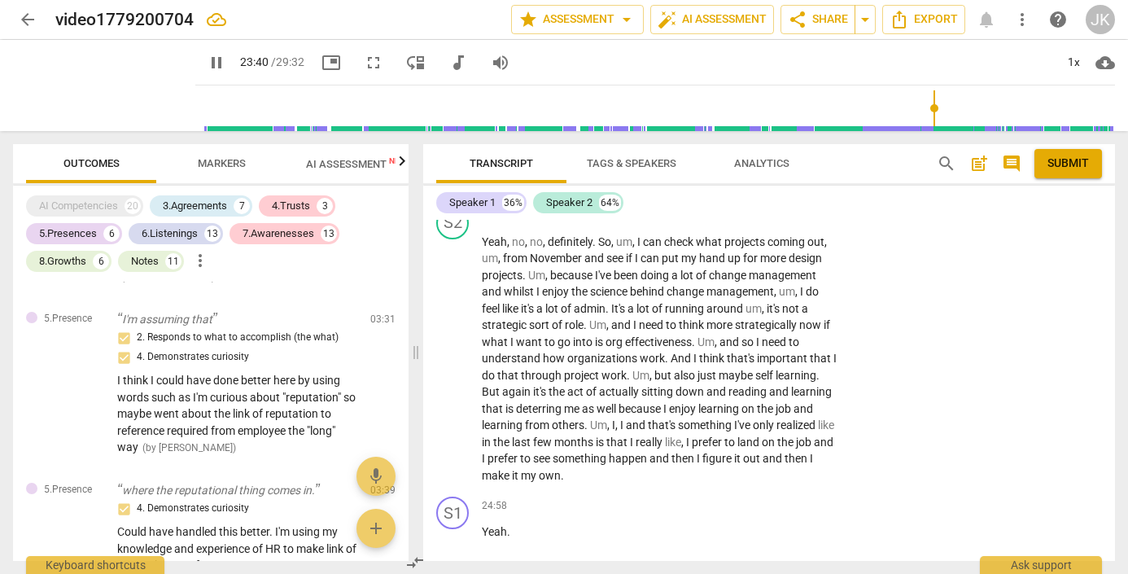
click at [455, 490] on div "S1 play_arrow pause 24:58 + Add competency keyboard_arrow_right Yeah ." at bounding box center [769, 526] width 692 height 72
click at [448, 350] on span "pause" at bounding box center [453, 360] width 20 height 20
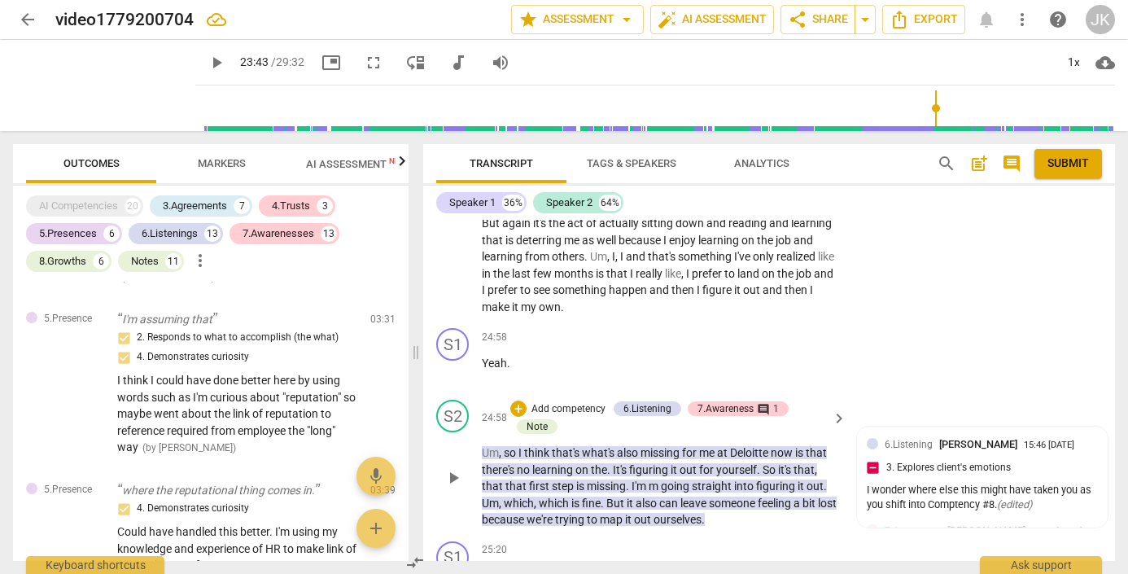
scroll to position [7673, 0]
click at [452, 466] on span "play_arrow" at bounding box center [453, 476] width 20 height 20
click at [451, 466] on span "pause" at bounding box center [453, 476] width 20 height 20
click at [451, 466] on span "play_arrow" at bounding box center [453, 476] width 20 height 20
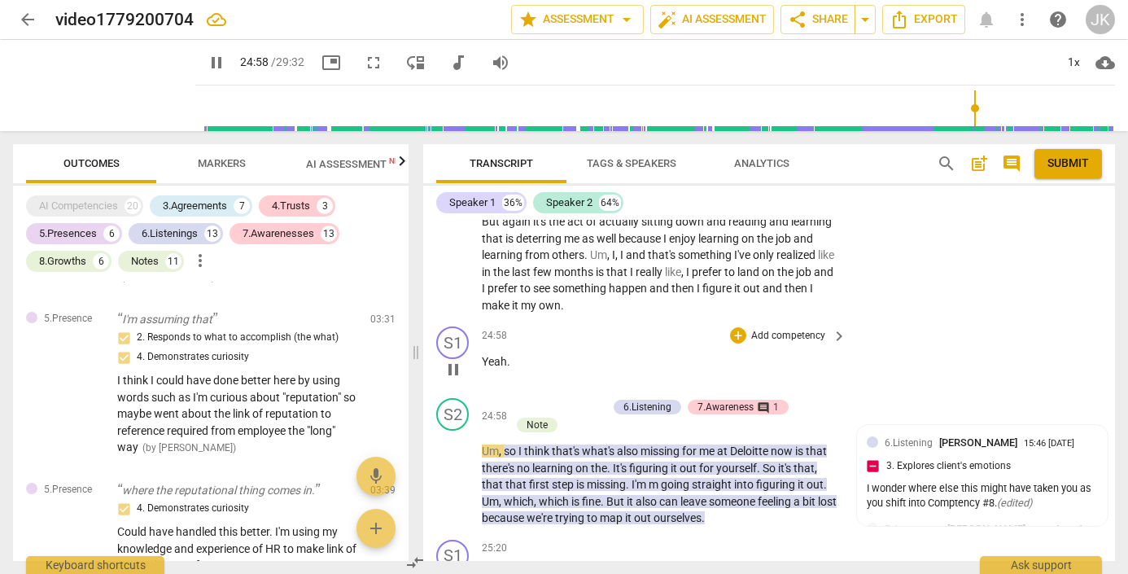
click at [459, 360] on span "pause" at bounding box center [453, 370] width 20 height 20
click at [453, 360] on span "play_arrow" at bounding box center [453, 370] width 20 height 20
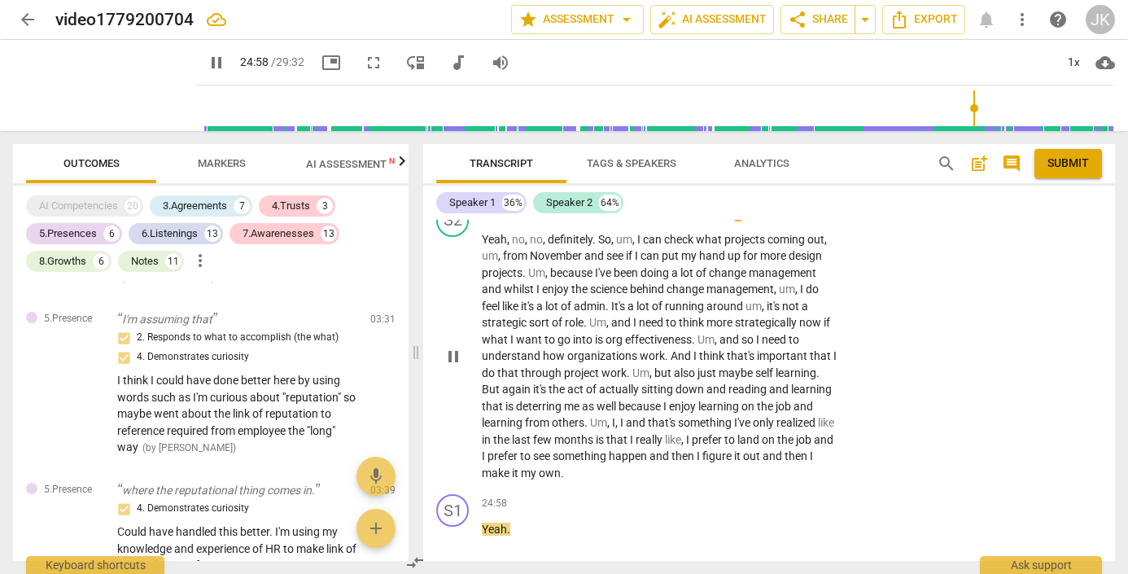
scroll to position [7467, 0]
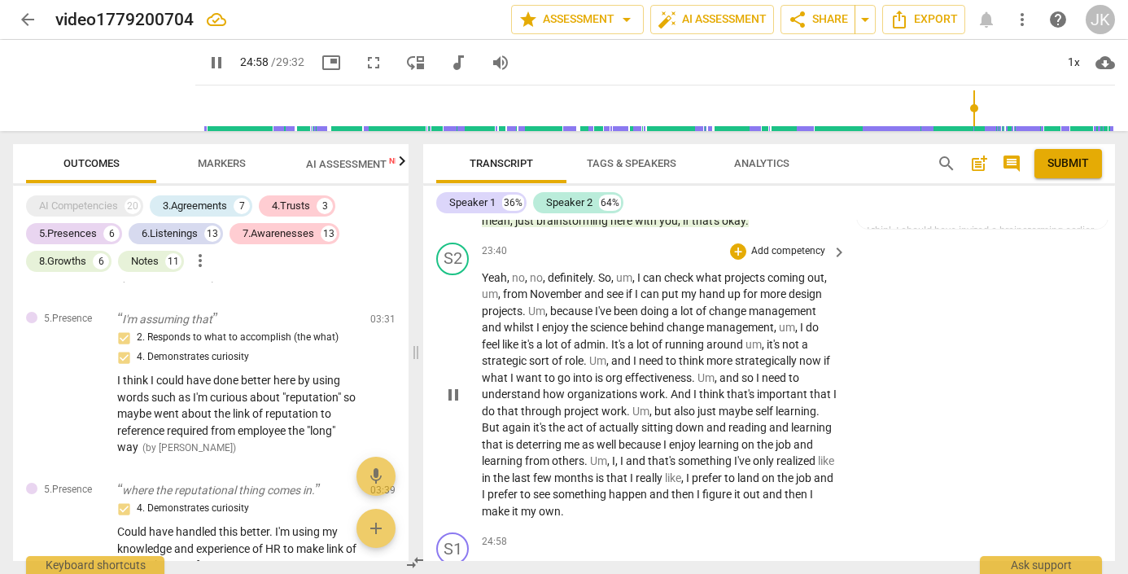
click at [448, 385] on span "pause" at bounding box center [453, 395] width 20 height 20
click at [452, 385] on span "play_arrow" at bounding box center [453, 395] width 20 height 20
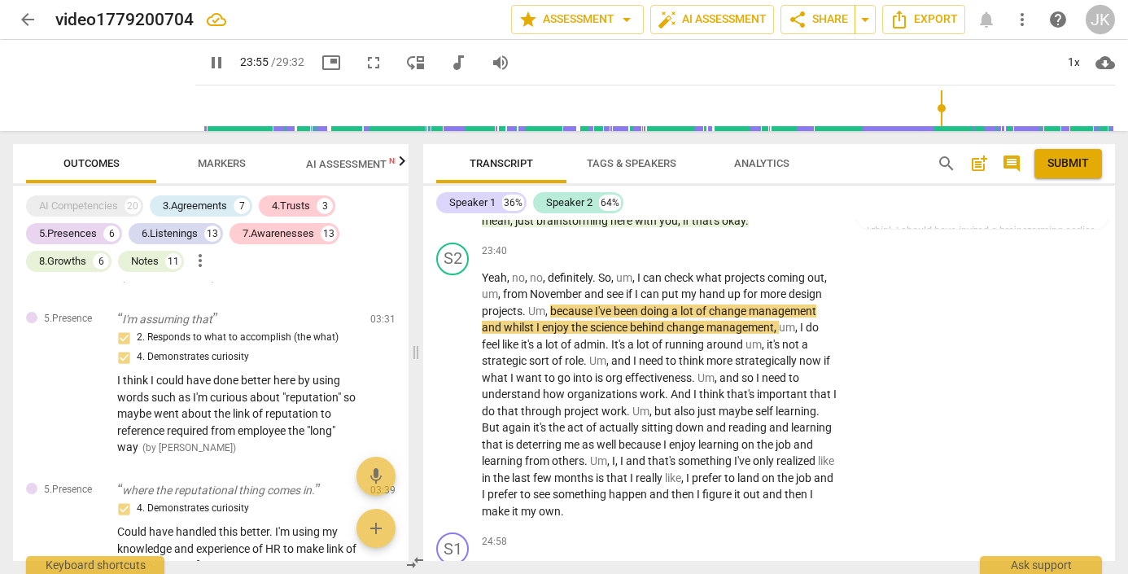
click at [937, 103] on input "range" at bounding box center [658, 108] width 913 height 52
click at [455, 385] on span "pause" at bounding box center [453, 395] width 20 height 20
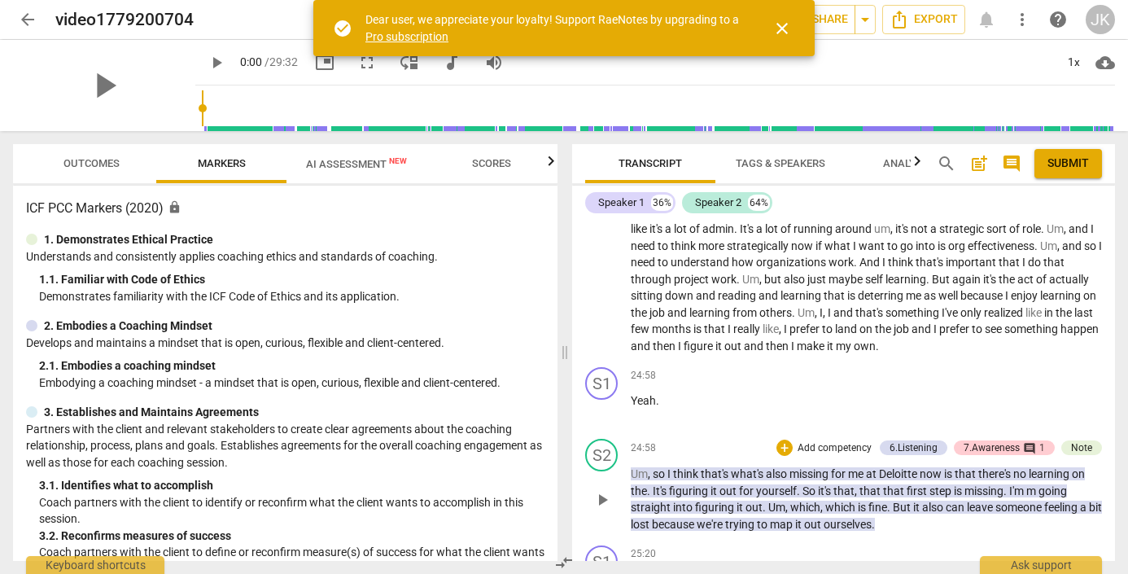
scroll to position [6616, 0]
click at [603, 489] on span "play_arrow" at bounding box center [602, 499] width 20 height 20
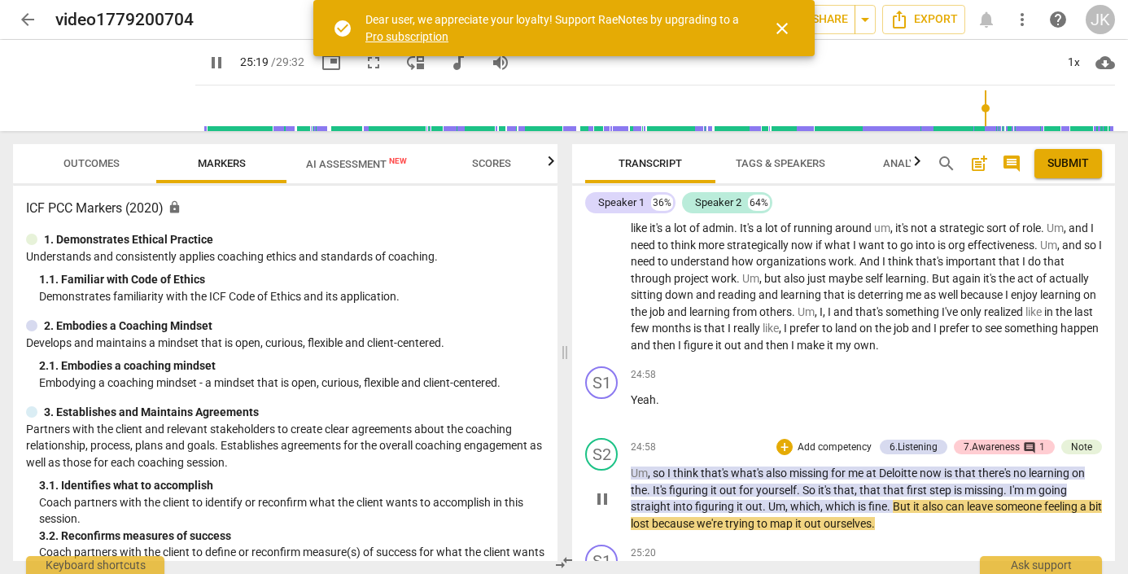
click at [604, 489] on span "pause" at bounding box center [602, 499] width 20 height 20
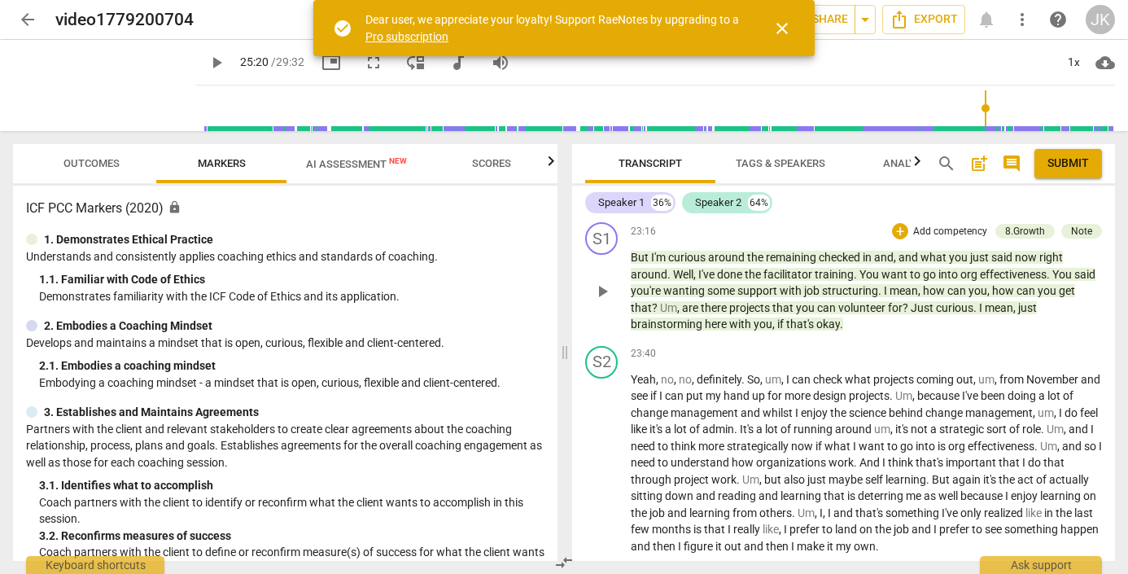
scroll to position [6418, 0]
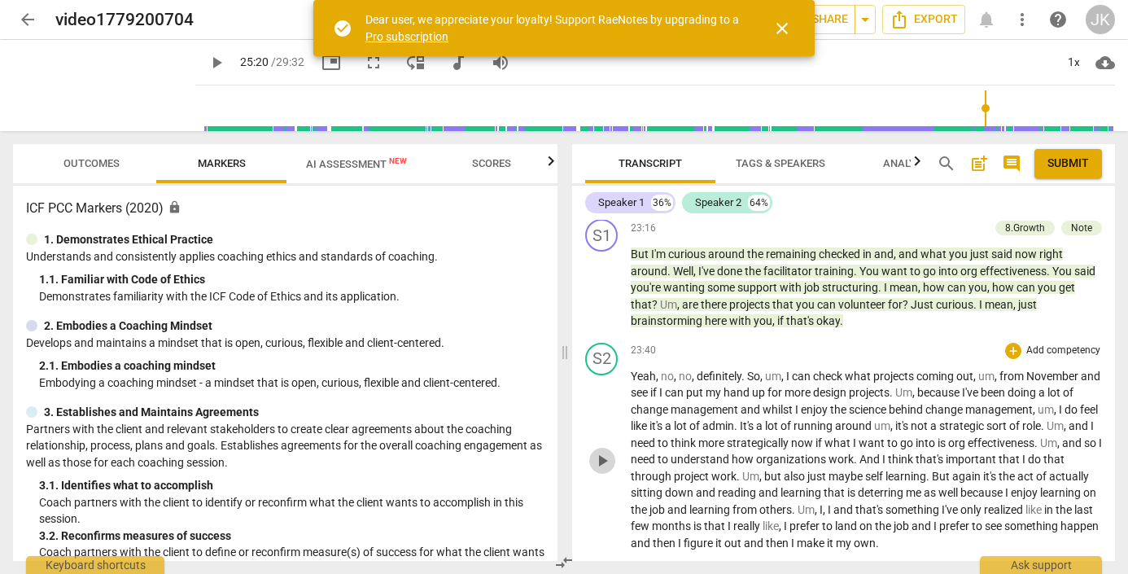
click at [601, 451] on span "play_arrow" at bounding box center [602, 461] width 20 height 20
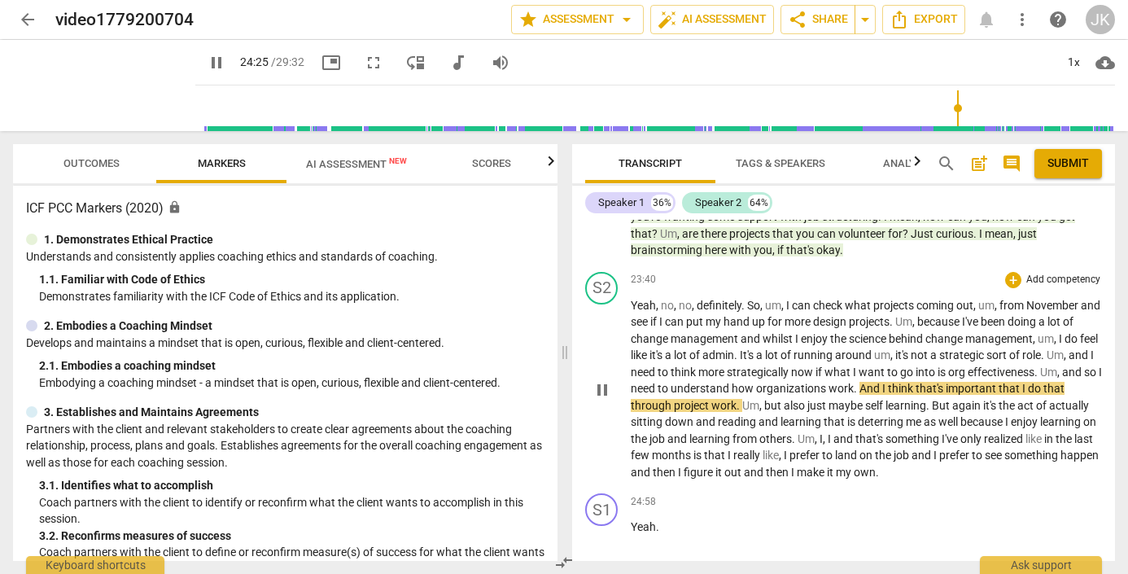
scroll to position [6491, 0]
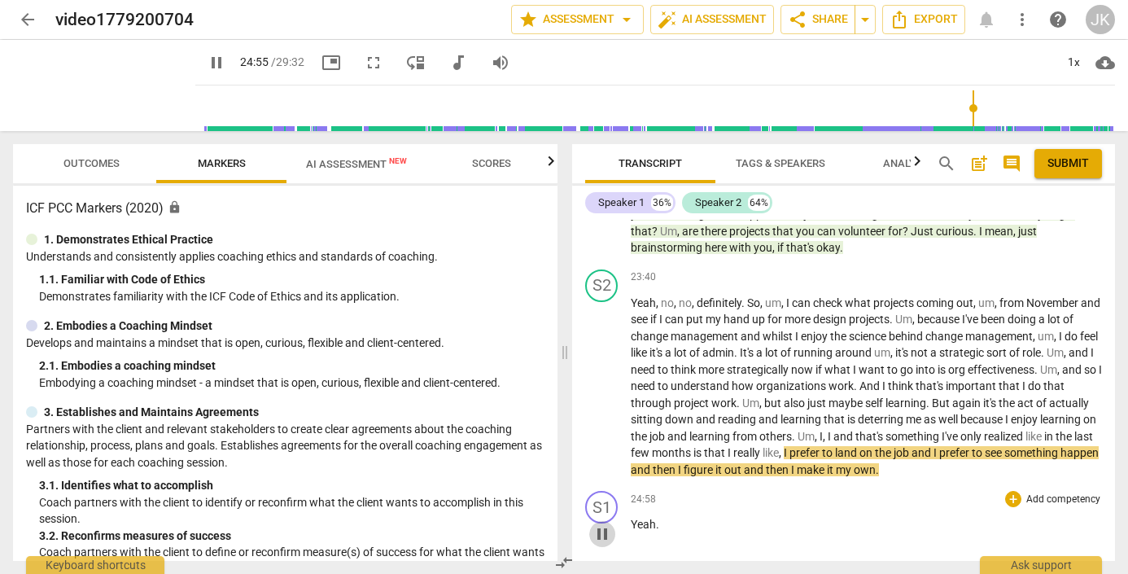
click at [601, 524] on span "pause" at bounding box center [602, 534] width 20 height 20
type input "1496"
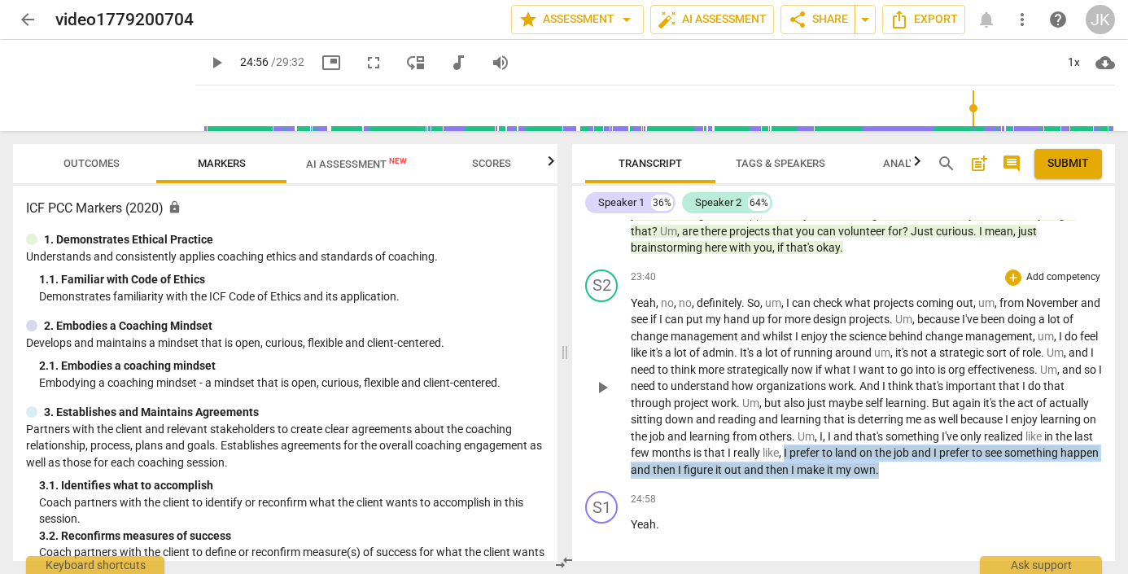
drag, startPoint x: 993, startPoint y: 412, endPoint x: 857, endPoint y: 393, distance: 137.2
click at [857, 393] on p "Yeah , no , no , definitely . So , um , I can check what projects coming out , …" at bounding box center [866, 387] width 471 height 184
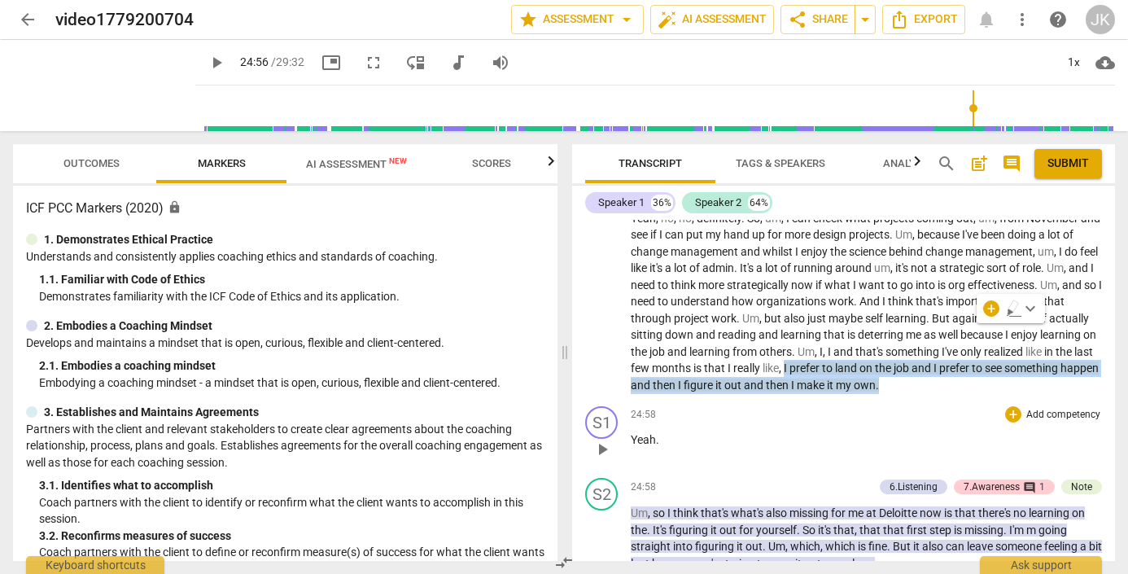
scroll to position [6584, 0]
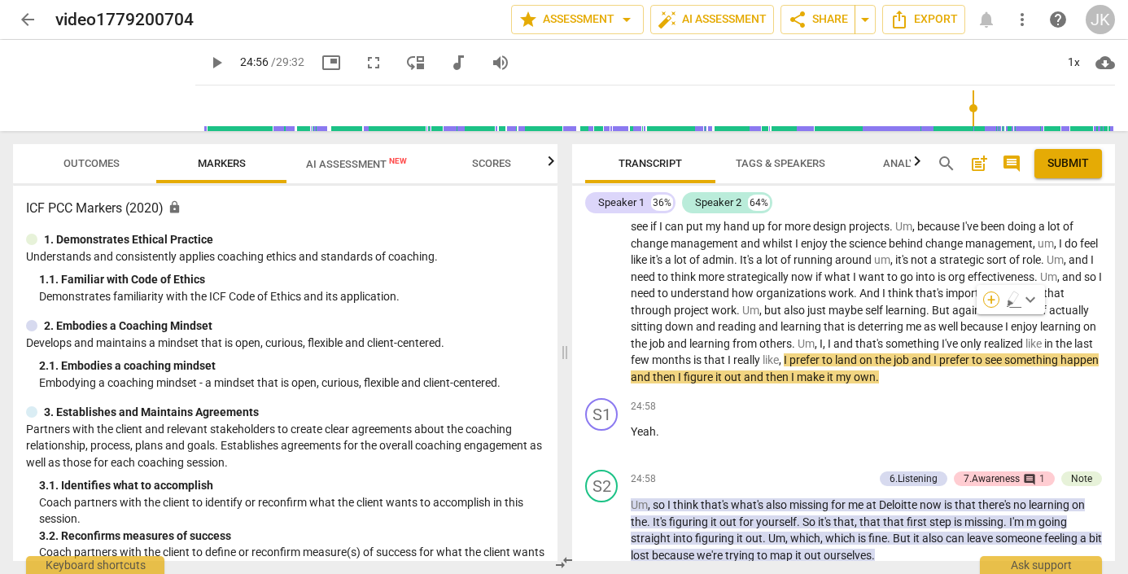
click at [991, 297] on div "+" at bounding box center [991, 299] width 16 height 16
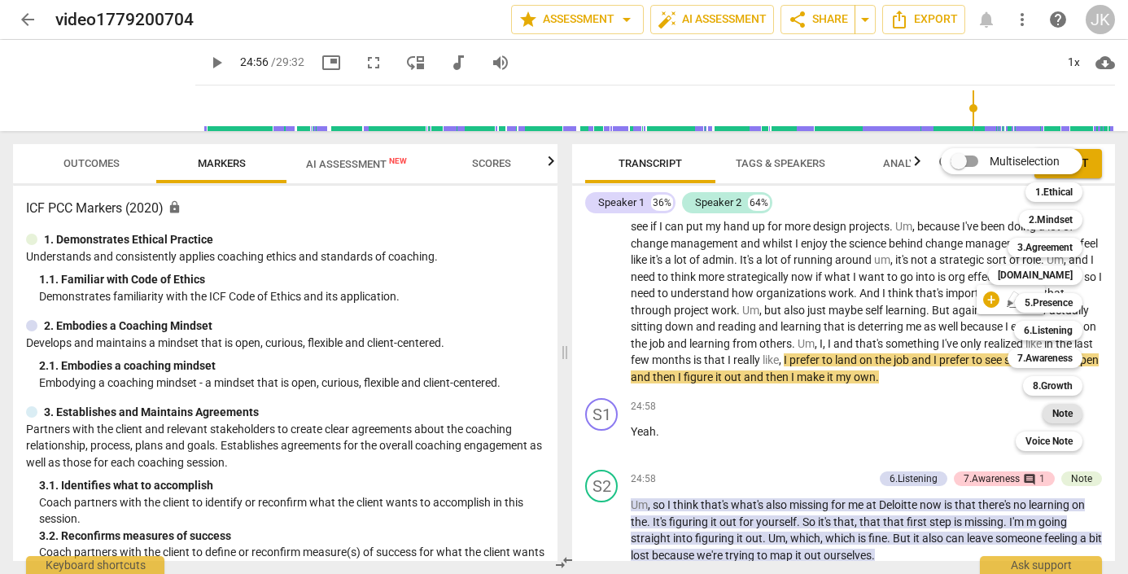
click at [1059, 408] on b "Note" at bounding box center [1062, 414] width 20 height 20
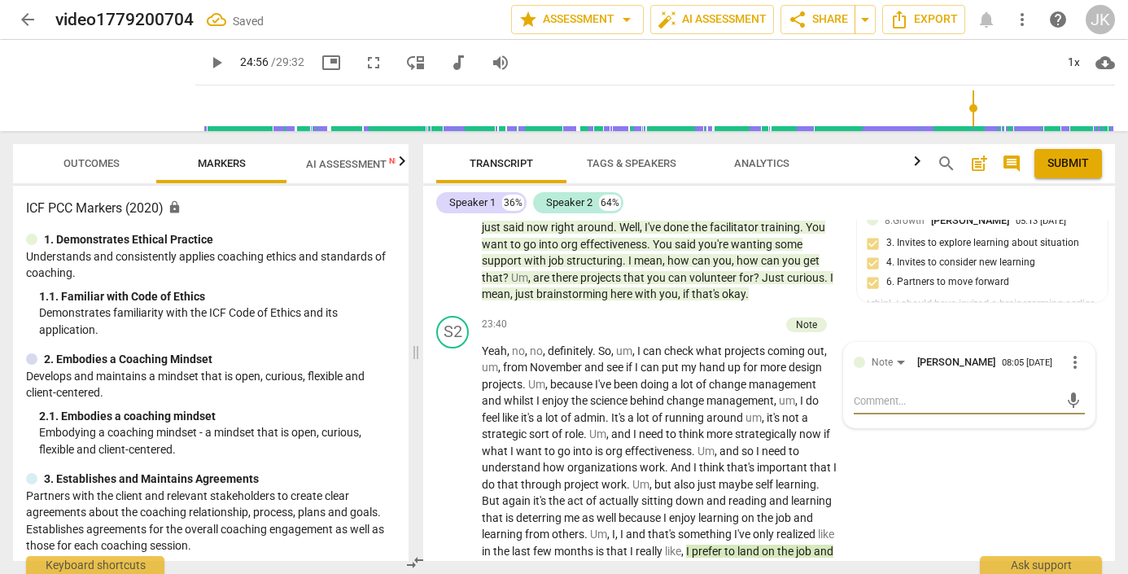
scroll to position [7440, 0]
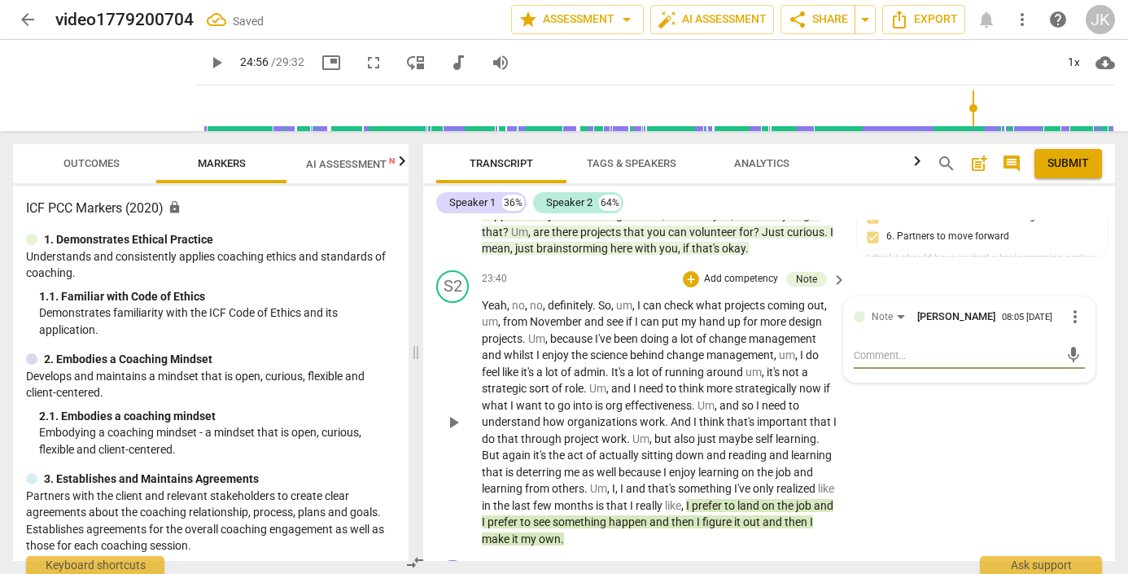
type textarea "B"
type textarea "Bi"
type textarea "Bin"
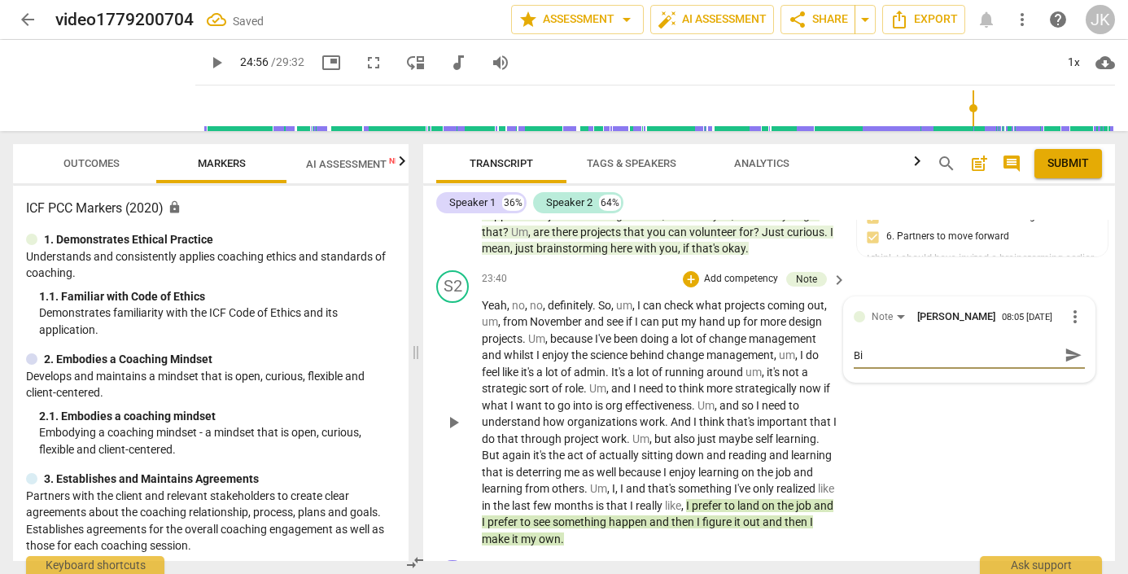
type textarea "Bin"
type textarea "Bi"
type textarea "B"
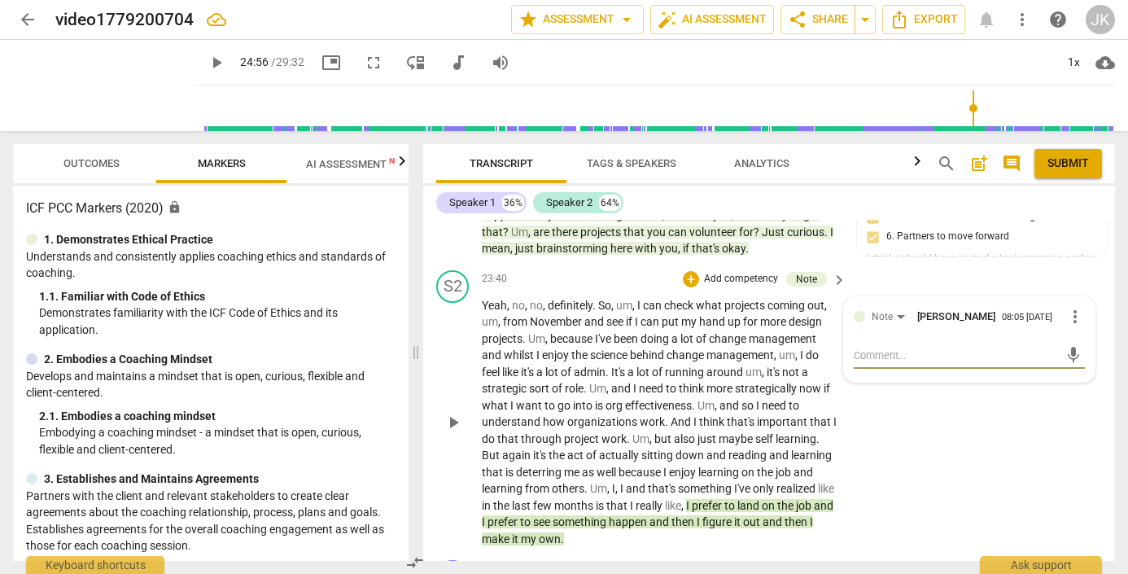
type textarea "B"
type textarea "Bi"
type textarea "Bin"
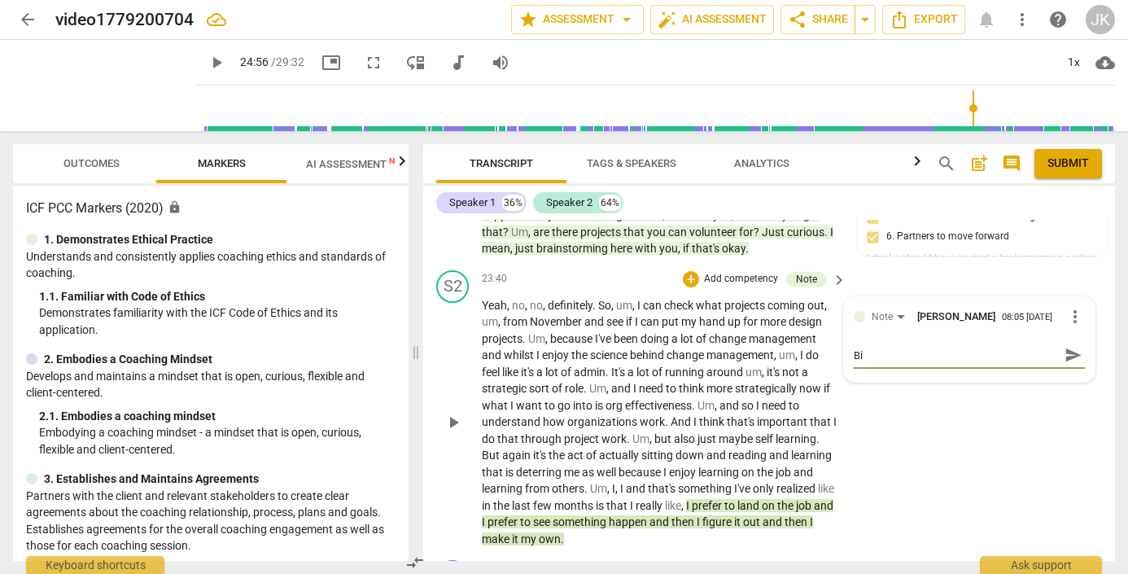
type textarea "Bin"
type textarea "Bing"
type textarea "Bin"
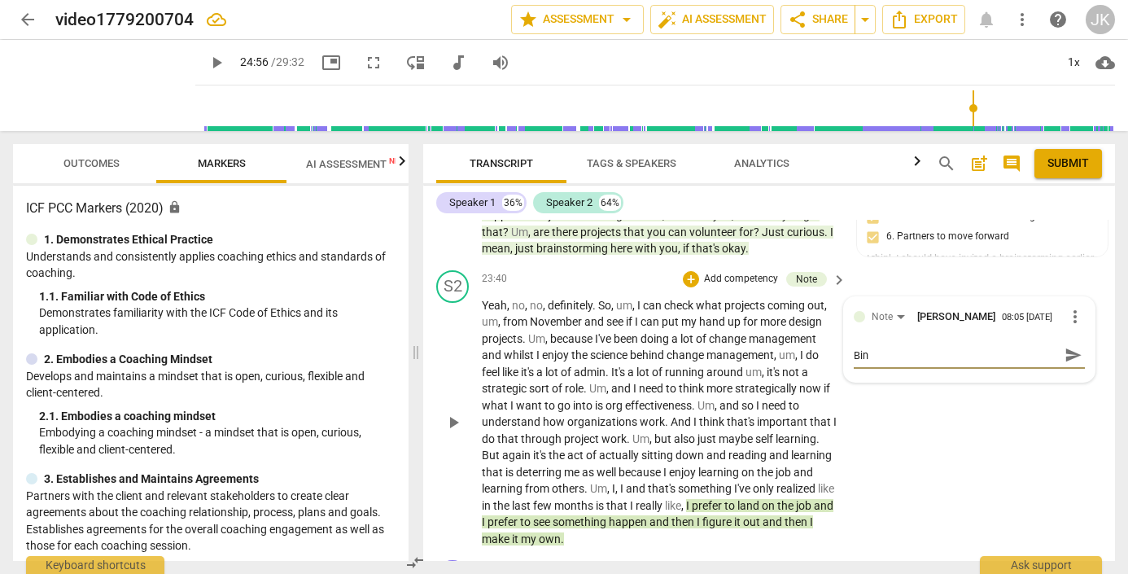
type textarea "Bi"
type textarea "B"
type textarea "T"
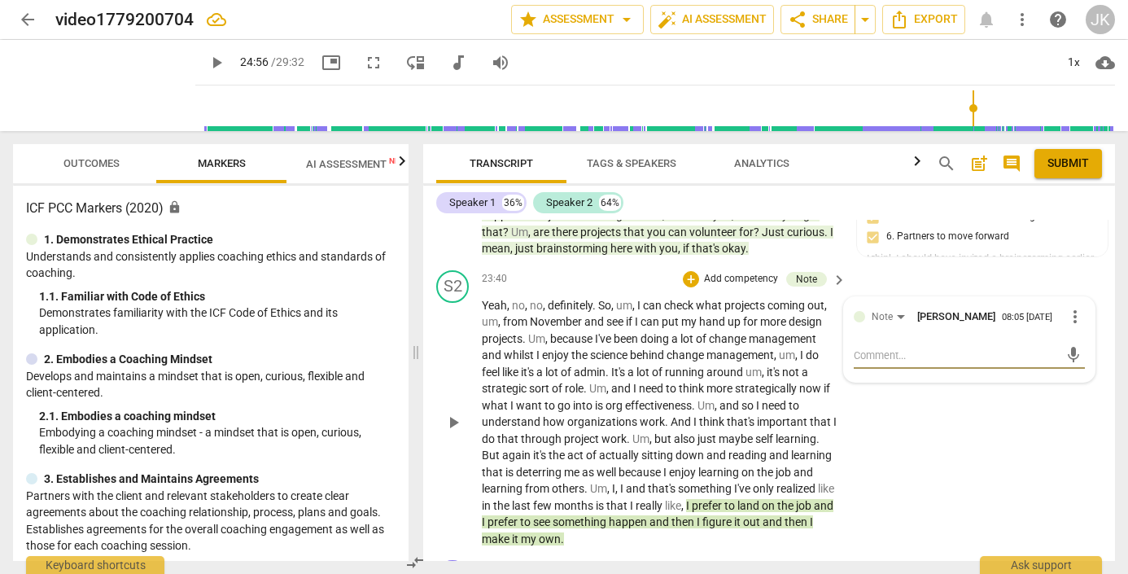
type textarea "T"
type textarea "Th"
type textarea "Thi"
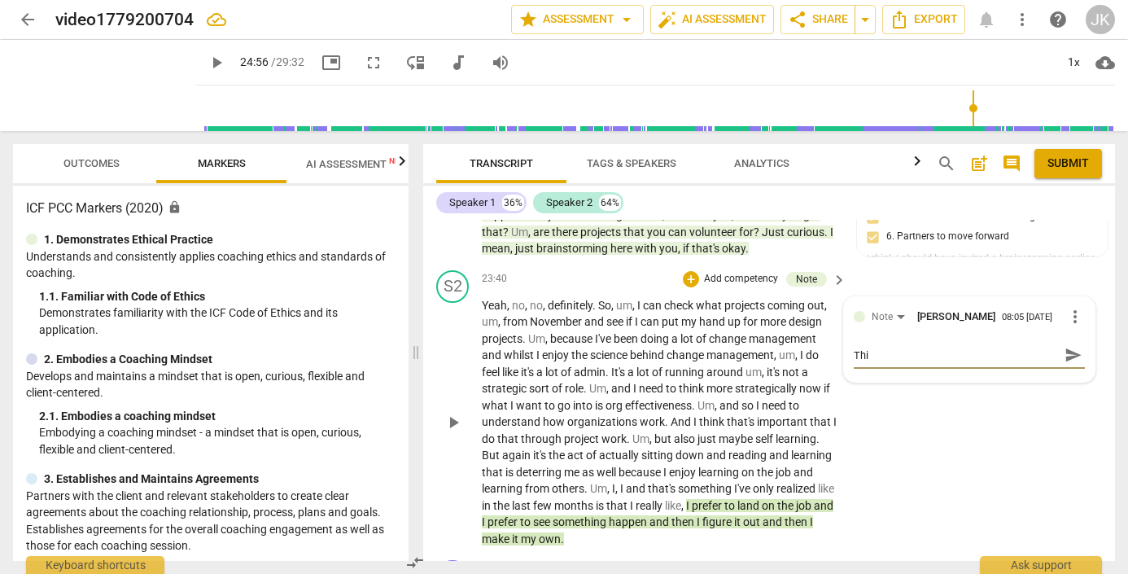
type textarea "This"
type textarea "This i"
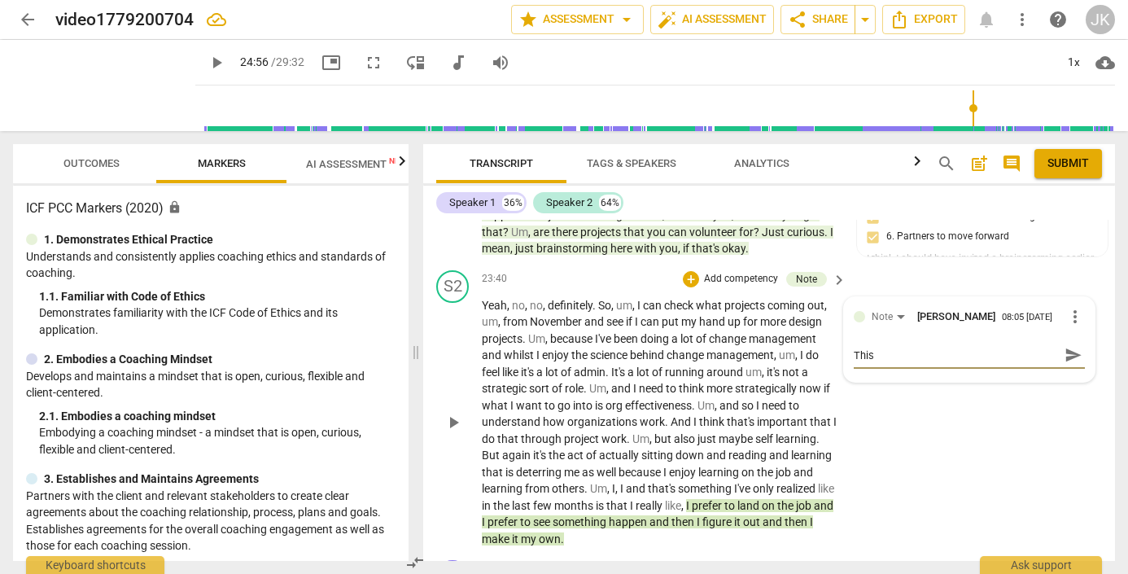
type textarea "This i"
type textarea "This is"
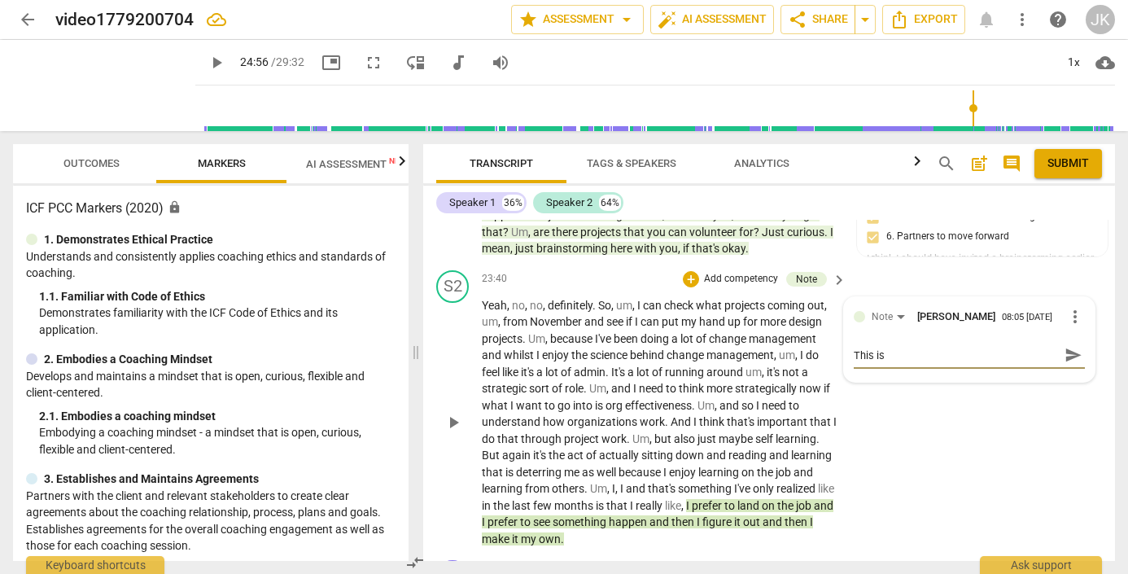
type textarea "This is i"
type textarea "This is im"
type textarea "This is imp"
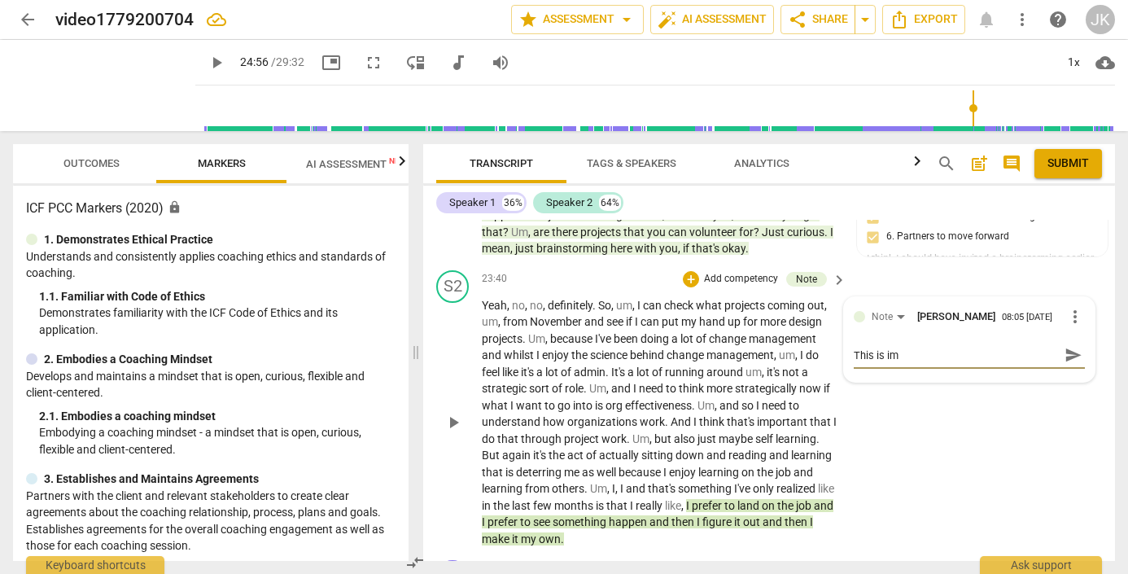
type textarea "This is imp"
type textarea "This is impo"
type textarea "This is impor"
type textarea "This is import"
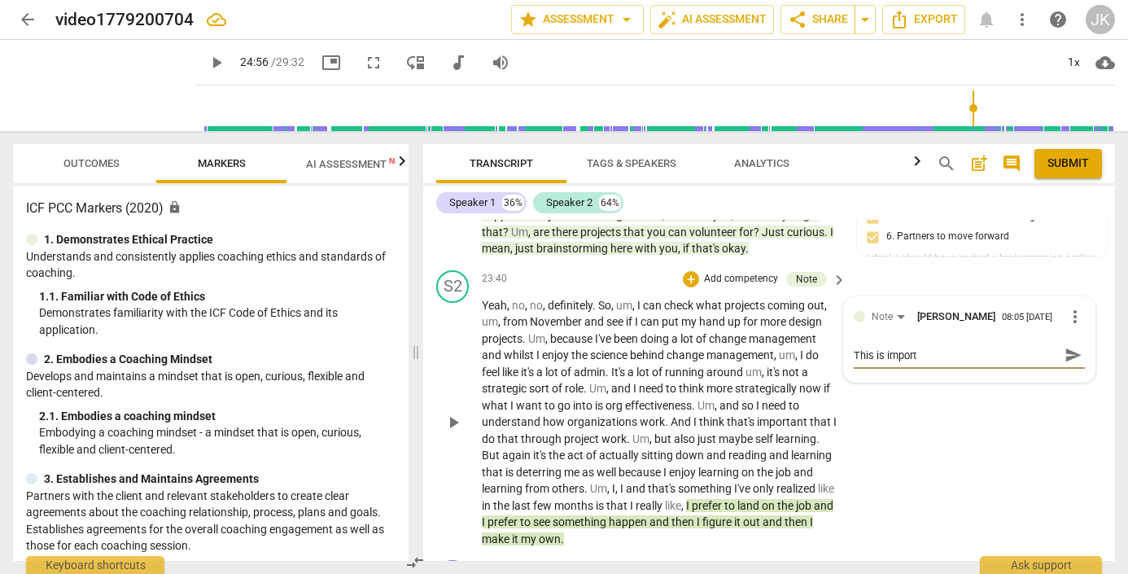
type textarea "This is importa"
type textarea "This is importan"
type textarea "This is important"
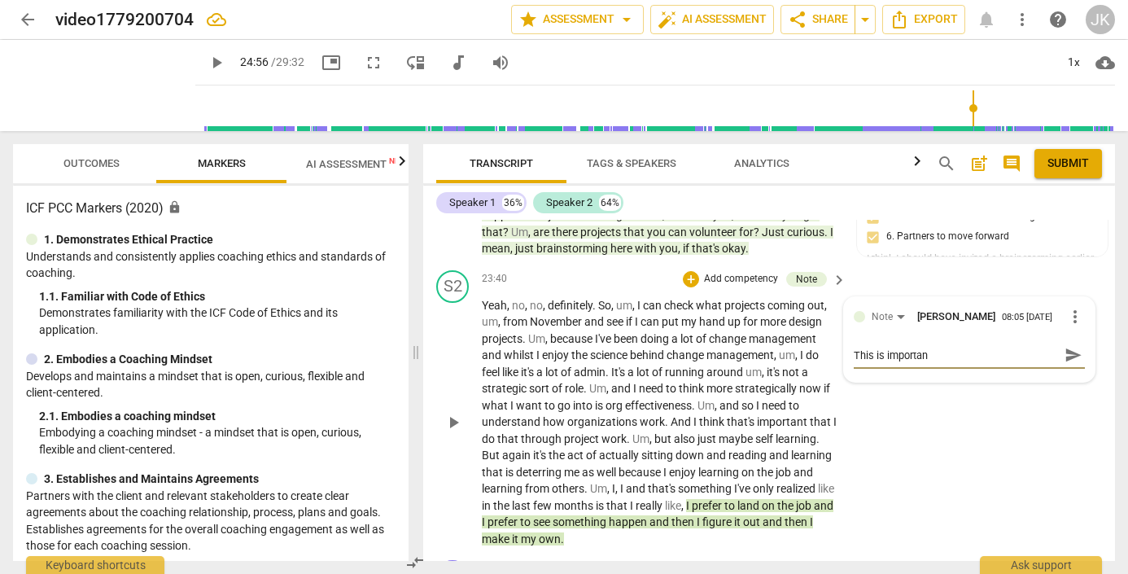
type textarea "This is important"
type textarea "This is important r"
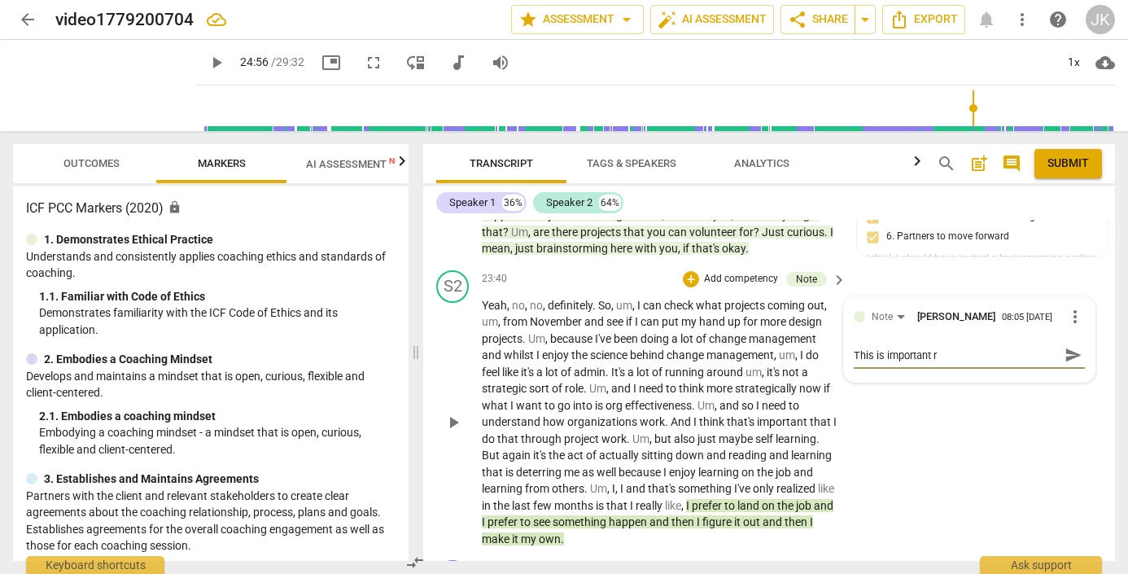
type textarea "This is important re"
type textarea "This is important ref"
type textarea "This is important refl"
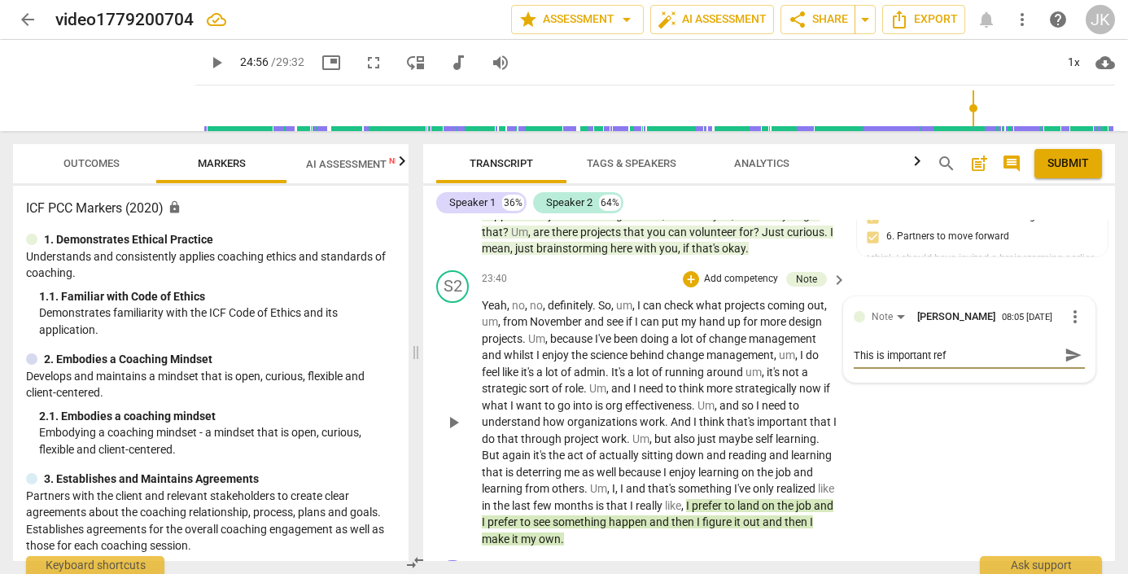
type textarea "This is important refl"
type textarea "This is important refle"
type textarea "This is important reflec"
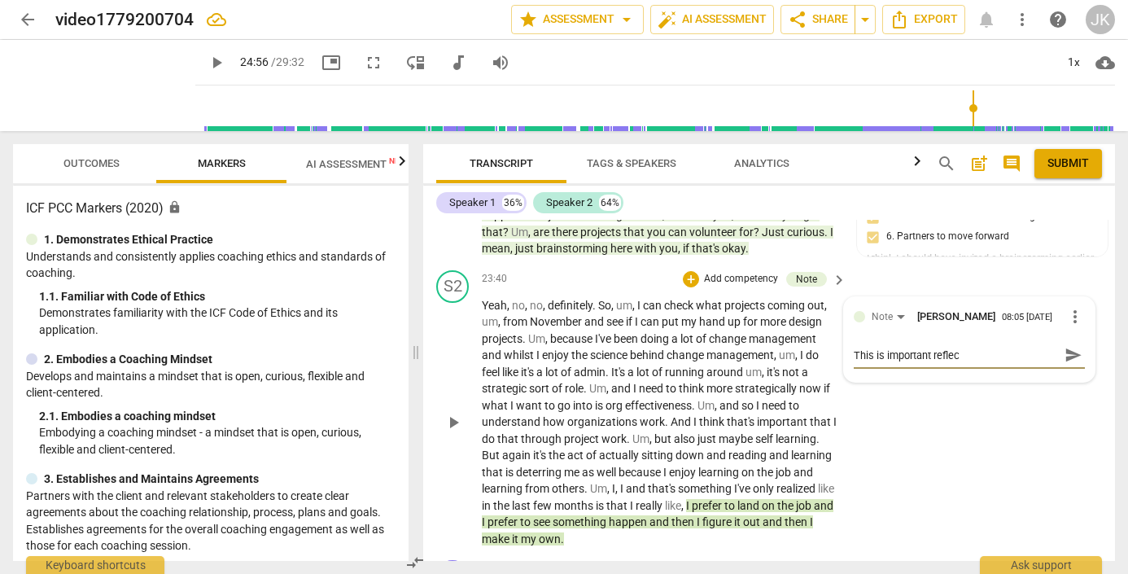
type textarea "This is important reflect"
type textarea "This is important reflecti"
type textarea "This is important reflectio"
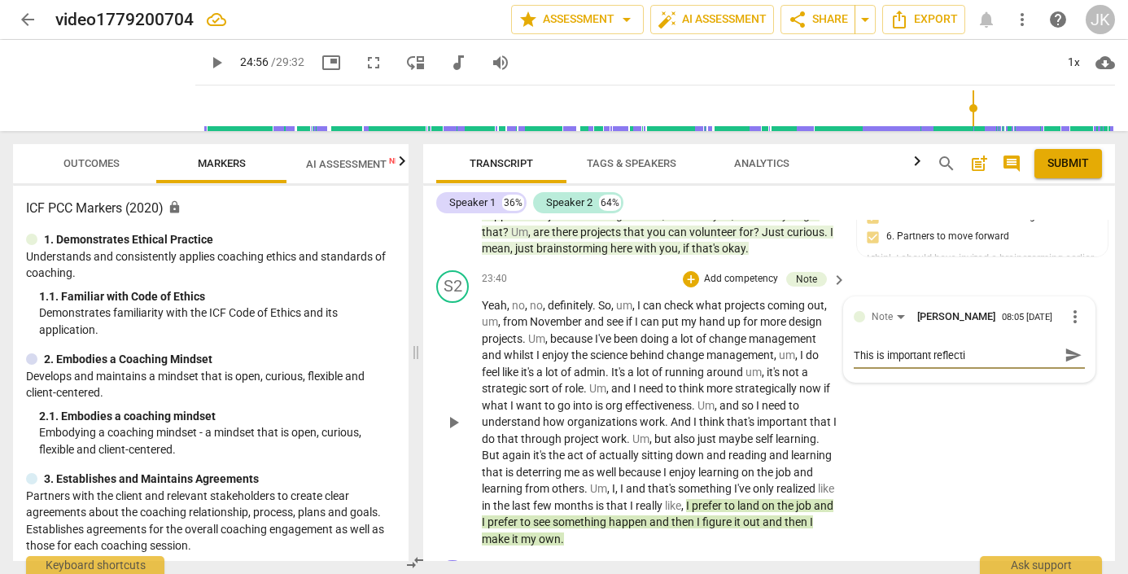
type textarea "This is important reflectio"
type textarea "This is important reflection"
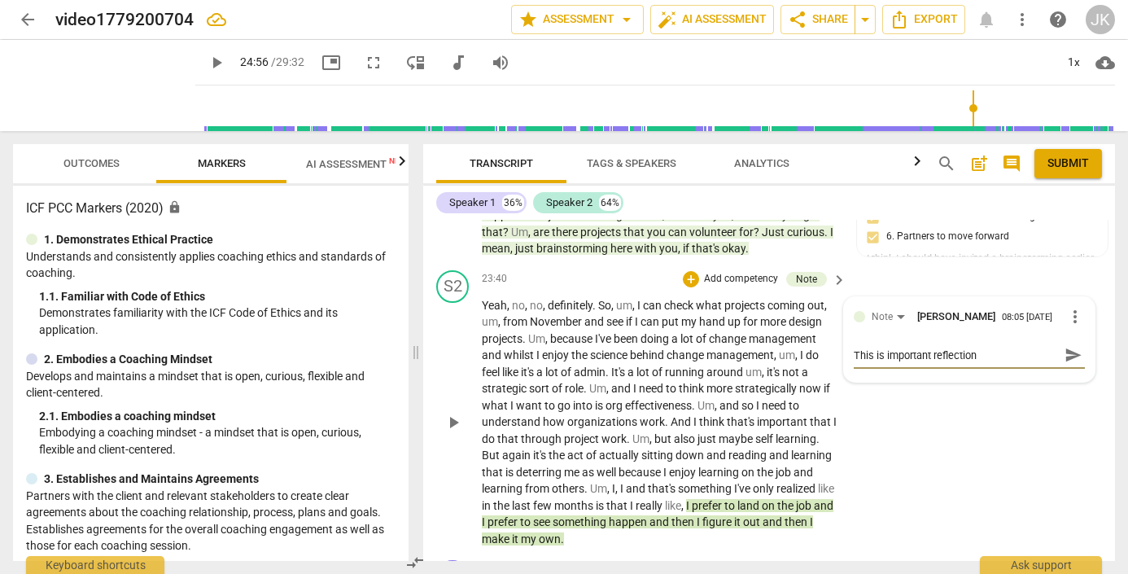
type textarea "This is important reflection t"
type textarea "This is important reflection th"
type textarea "This is important reflection tha"
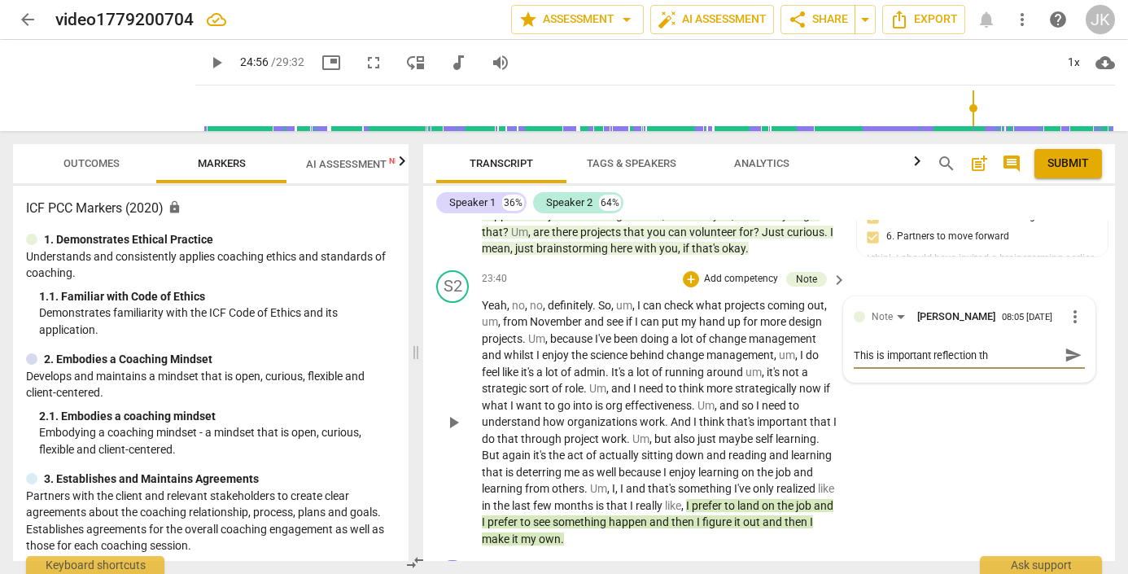
type textarea "This is important reflection tha"
type textarea "This is important reflection that"
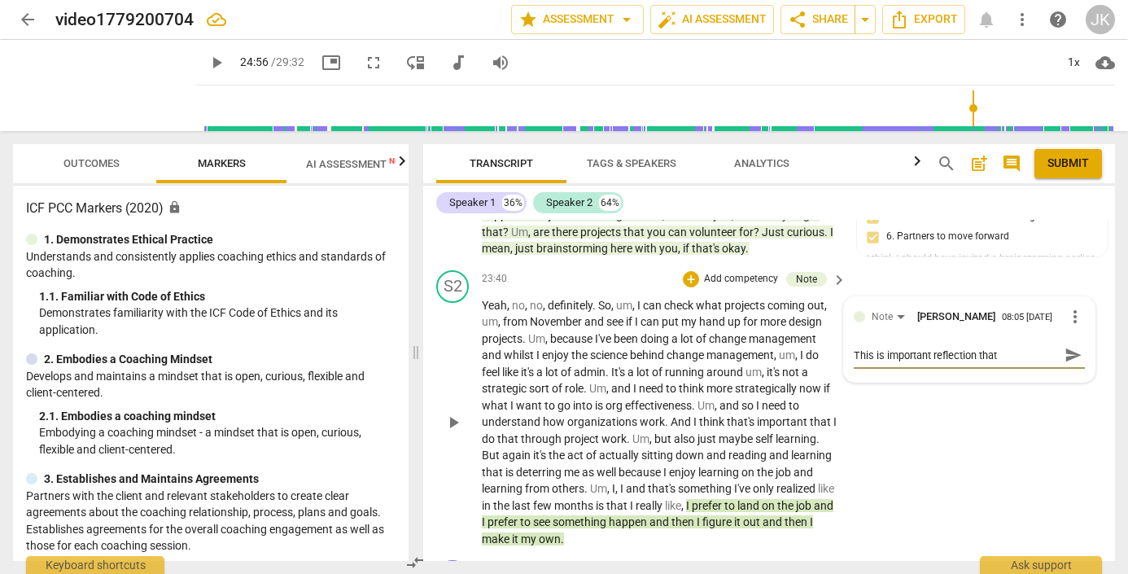
type textarea "This is important reflection that r"
type textarea "This is important reflection that re"
type textarea "This is important reflection that rel"
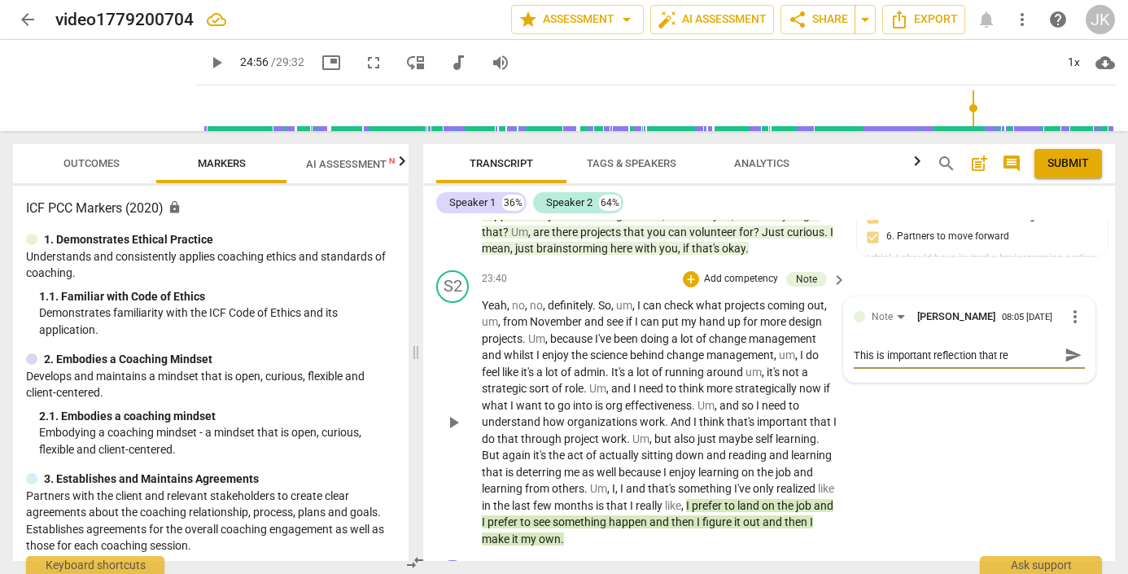
type textarea "This is important reflection that rel"
type textarea "This is important reflection that [MEDICAL_DATA]"
type textarea "This is important reflection that relat"
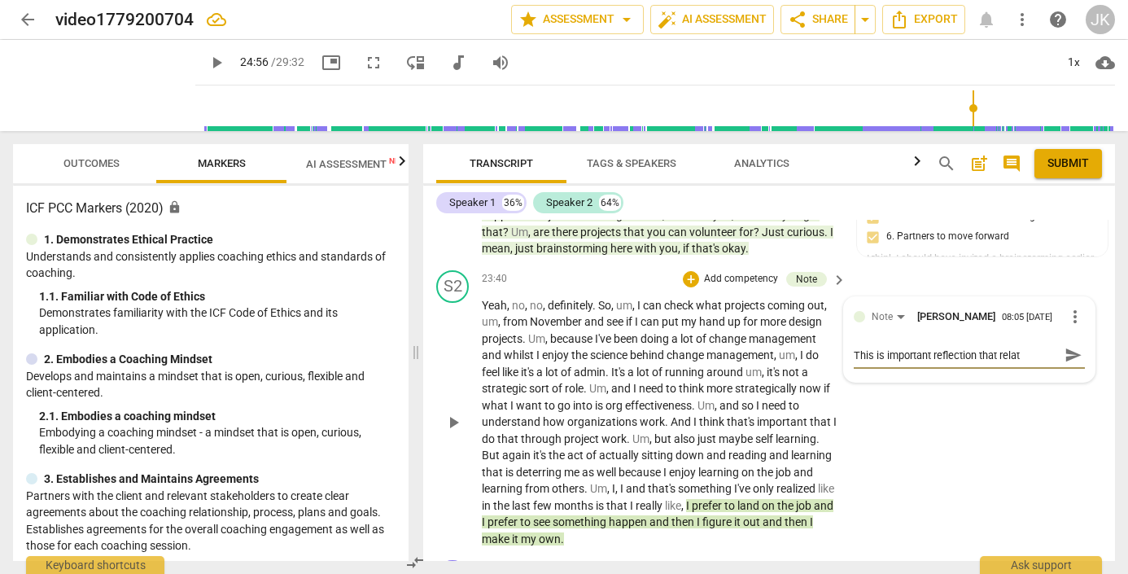
type textarea "This is important reflection that relate"
type textarea "This is important reflection that relates"
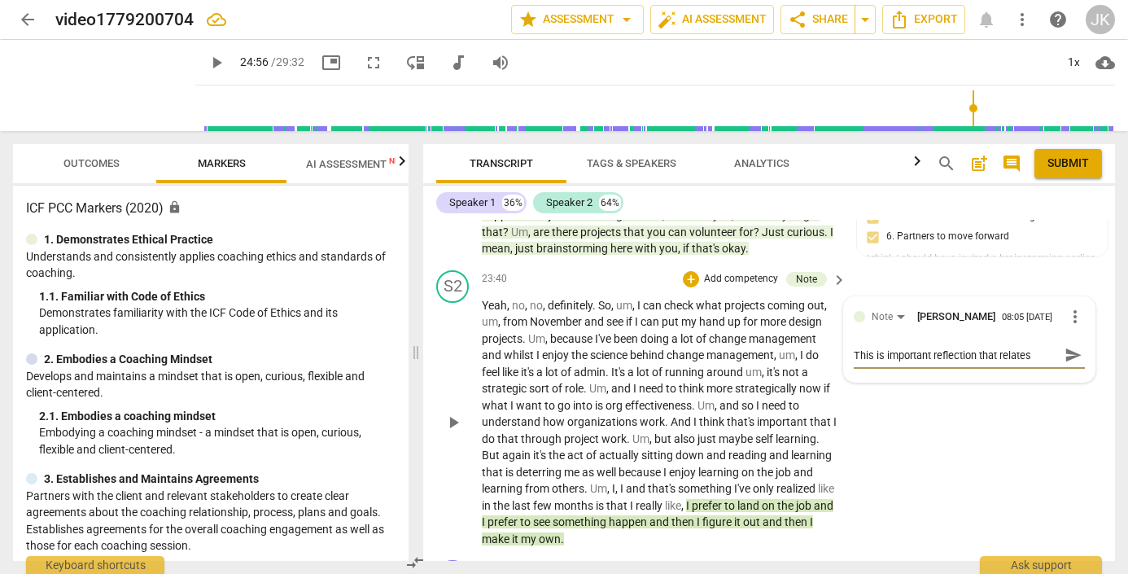
type textarea "This is important reflection that relates"
type textarea "This is important reflection that relates t"
type textarea "This is important reflection that relates to"
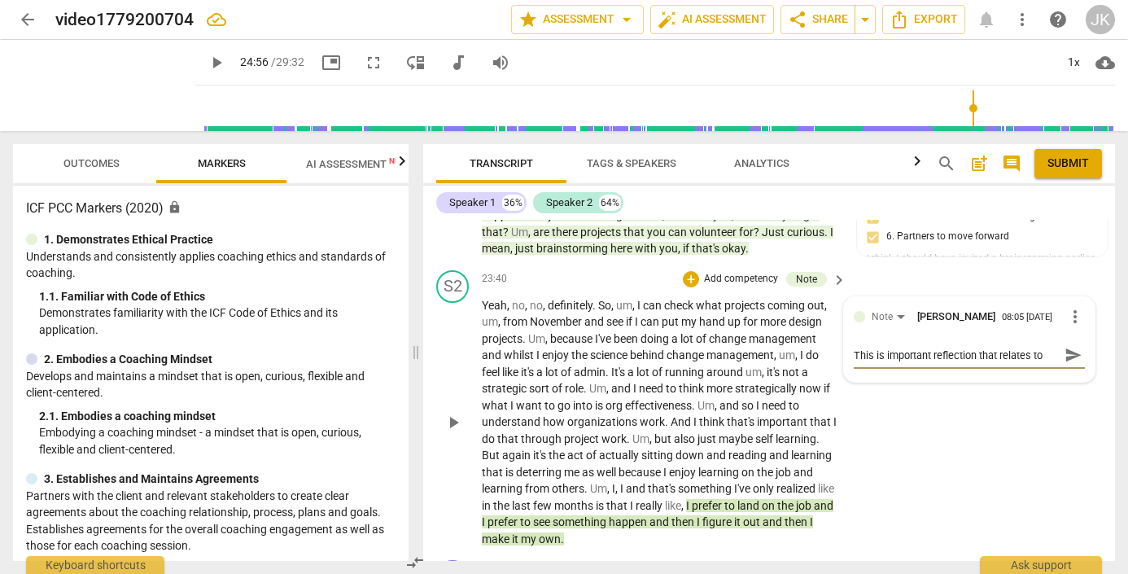
type textarea "This is important reflection that relates to"
type textarea "This is important reflection that relates to w"
type textarea "This is important reflection that relates to wh"
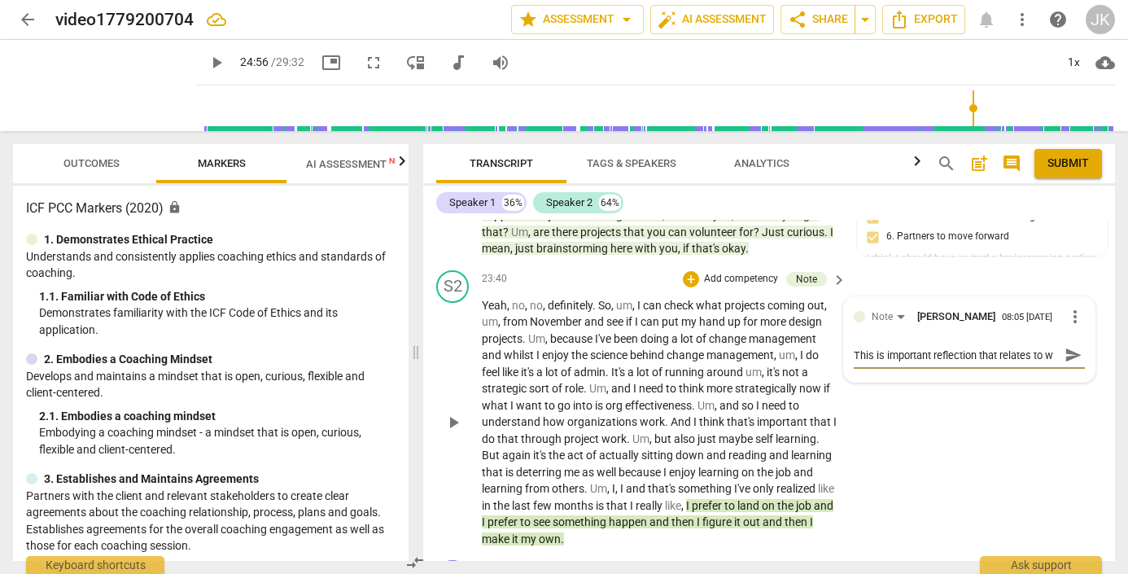
type textarea "This is important reflection that relates to wh"
type textarea "This is important reflection that relates to whe"
type textarea "This is important reflection that relates to wher"
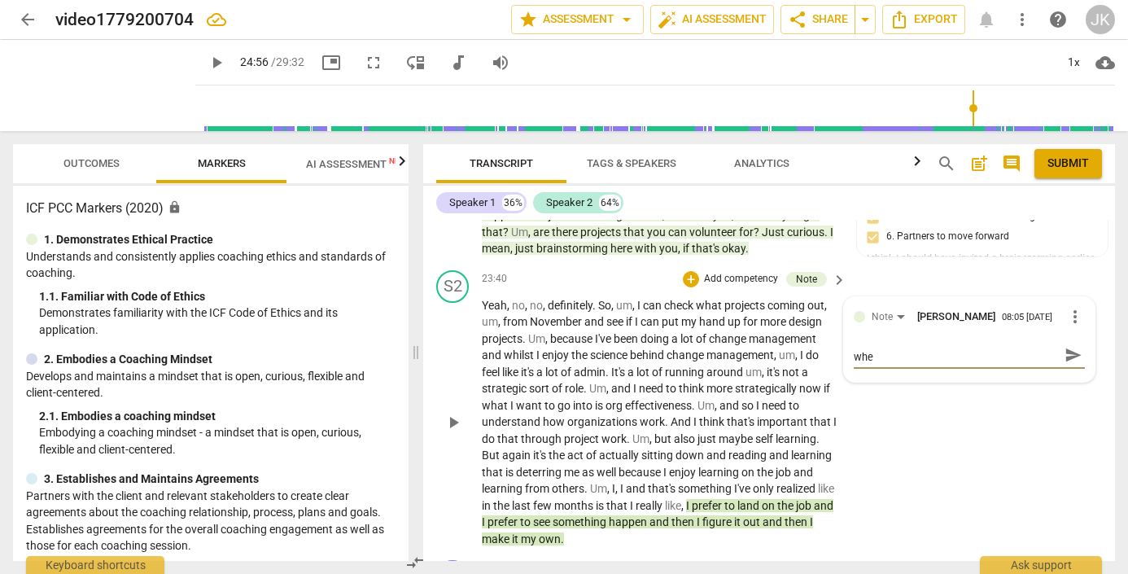
type textarea "This is important reflection that relates to wher"
type textarea "This is important reflection that relates to where"
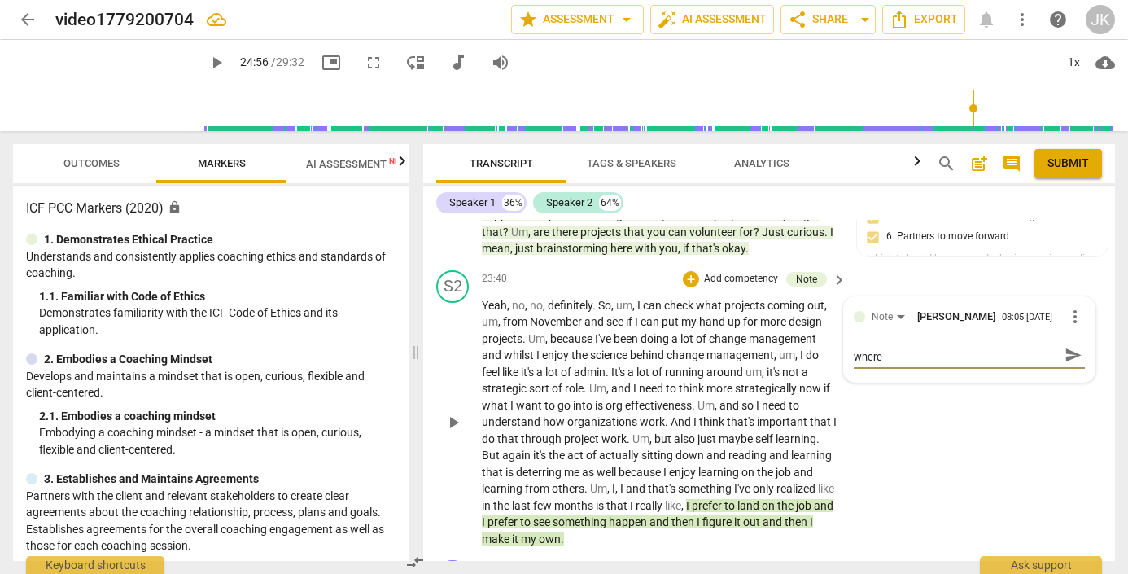
type textarea "This is important reflection that relates to where a"
type textarea "This is important reflection that relates to where an"
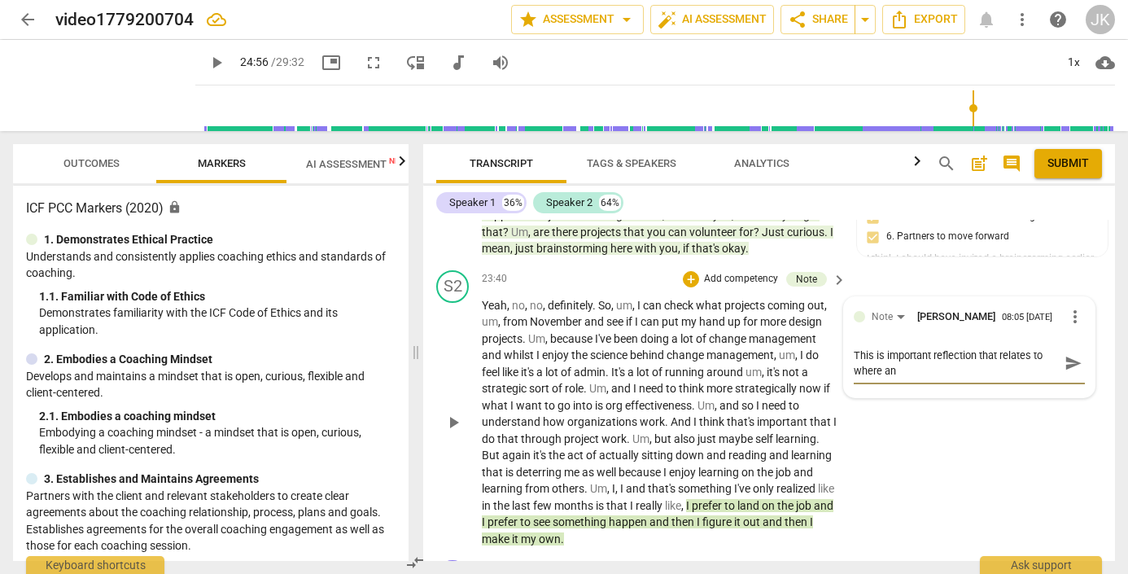
type textarea "This is important reflection that relates to where and"
type textarea "This is important reflection that relates to where and h"
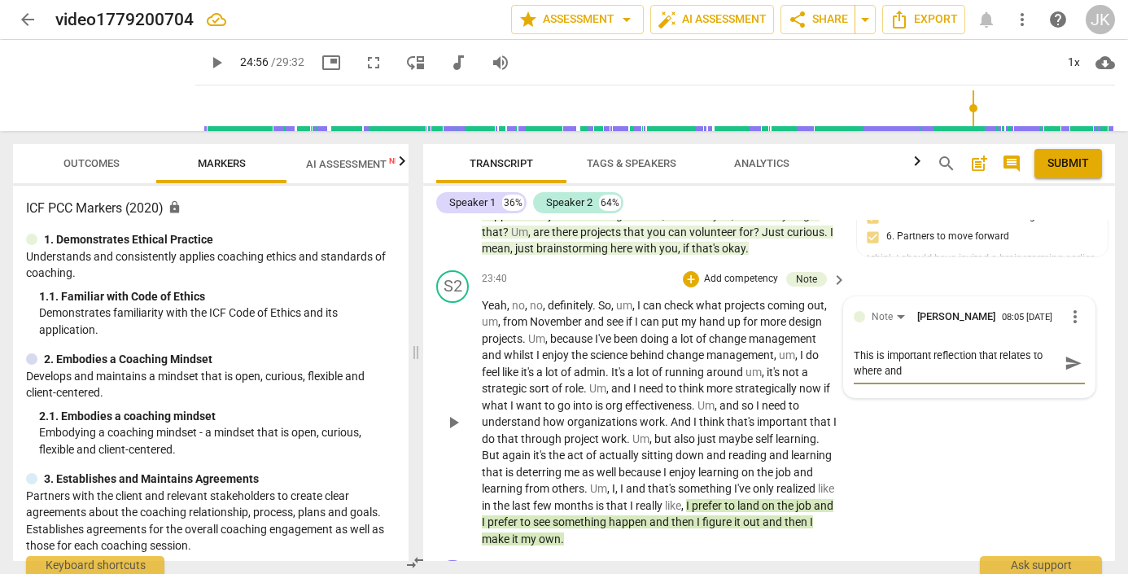
type textarea "This is important reflection that relates to where and h"
type textarea "This is important reflection that relates to where and ho"
type textarea "This is important reflection that relates to where and how"
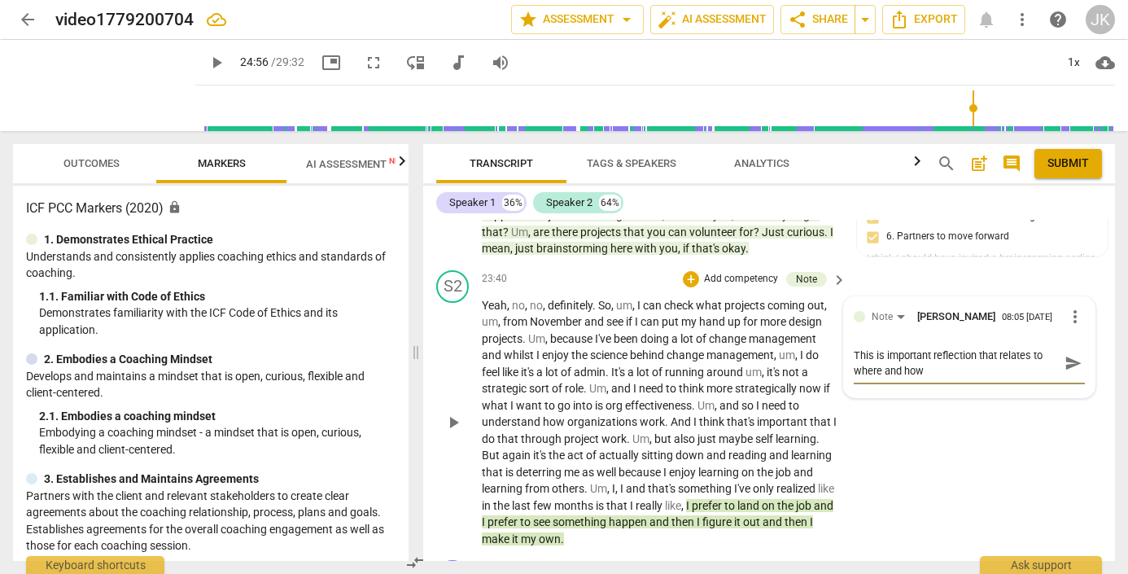
type textarea "This is important reflection that relates to where and how"
type textarea "This is important reflection that relates to where and how s"
type textarea "This is important reflection that relates to where and how sh"
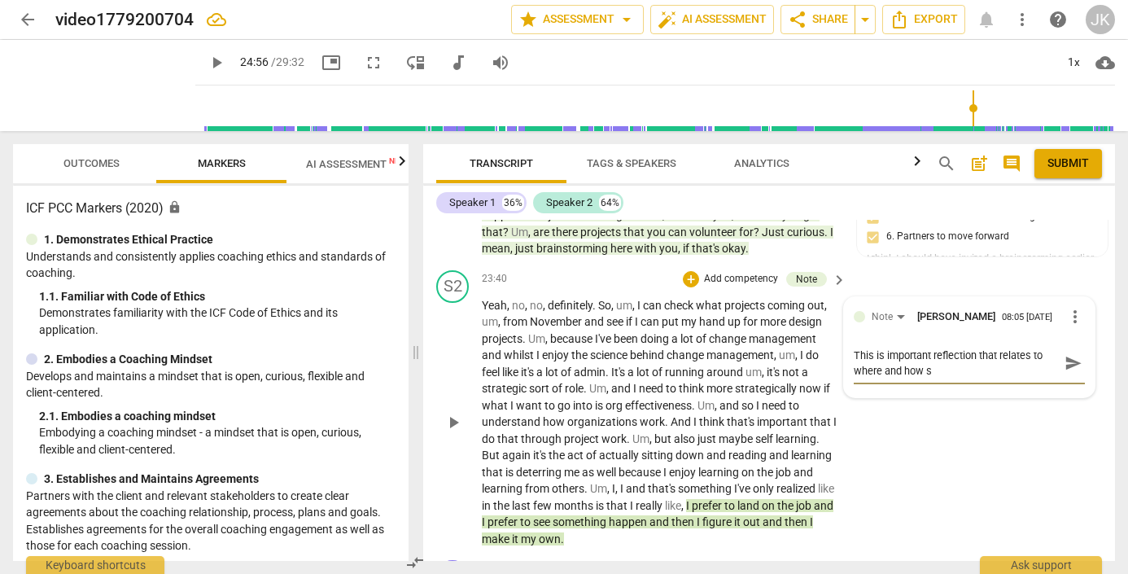
type textarea "This is important reflection that relates to where and how sh"
type textarea "This is important reflection that relates to where and how she"
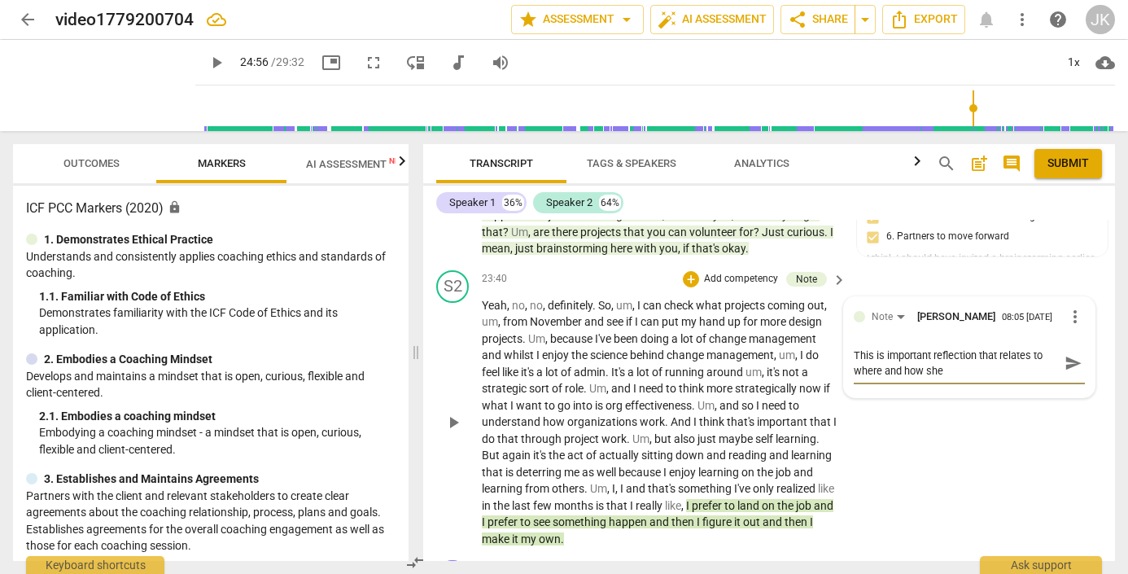
type textarea "This is important reflection that relates to where and how she w"
type textarea "This is important reflection that relates to where and how she wo"
type textarea "This is important reflection that relates to where and how she wor"
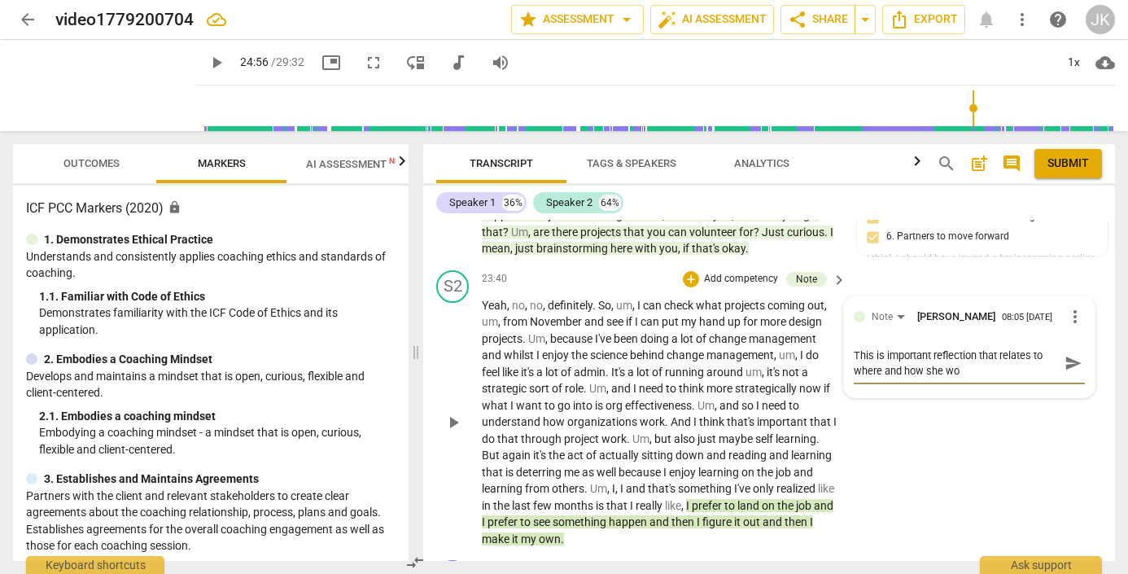
type textarea "This is important reflection that relates to where and how she wor"
type textarea "This is important reflection that relates to where and how she work"
type textarea "This is important reflection that relates to where and how she works"
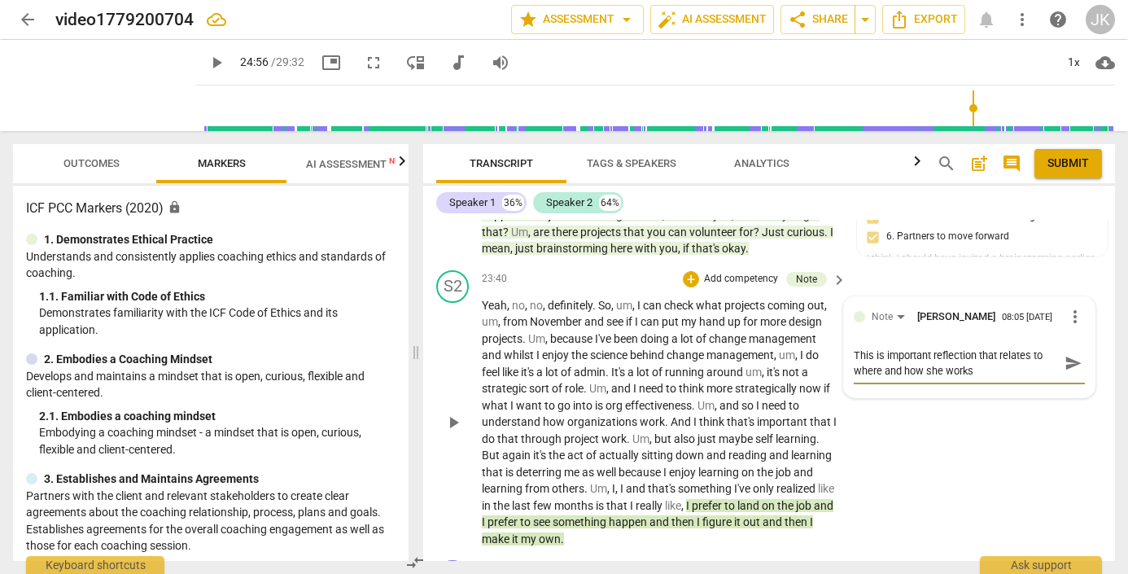
type textarea "This is important reflection that relates to where and how she works"
type textarea "This is important reflection that relates to where and how she works w"
type textarea "This is important reflection that relates to where and how she works we"
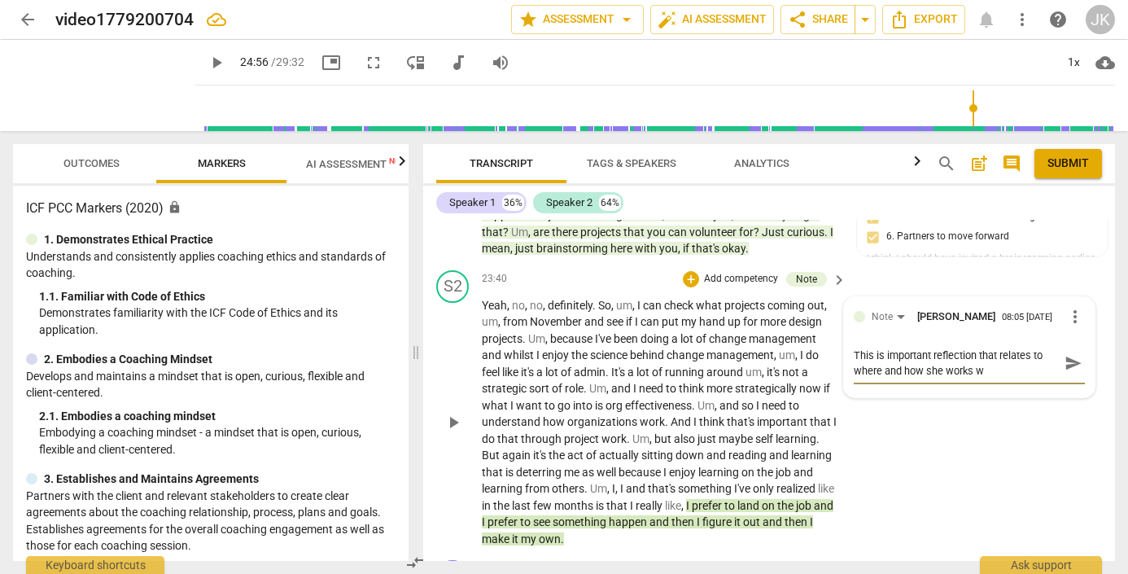
type textarea "This is important reflection that relates to where and how she works we"
type textarea "This is important reflection that relates to where and how she works wel"
type textarea "This is important reflection that relates to where and how she works well"
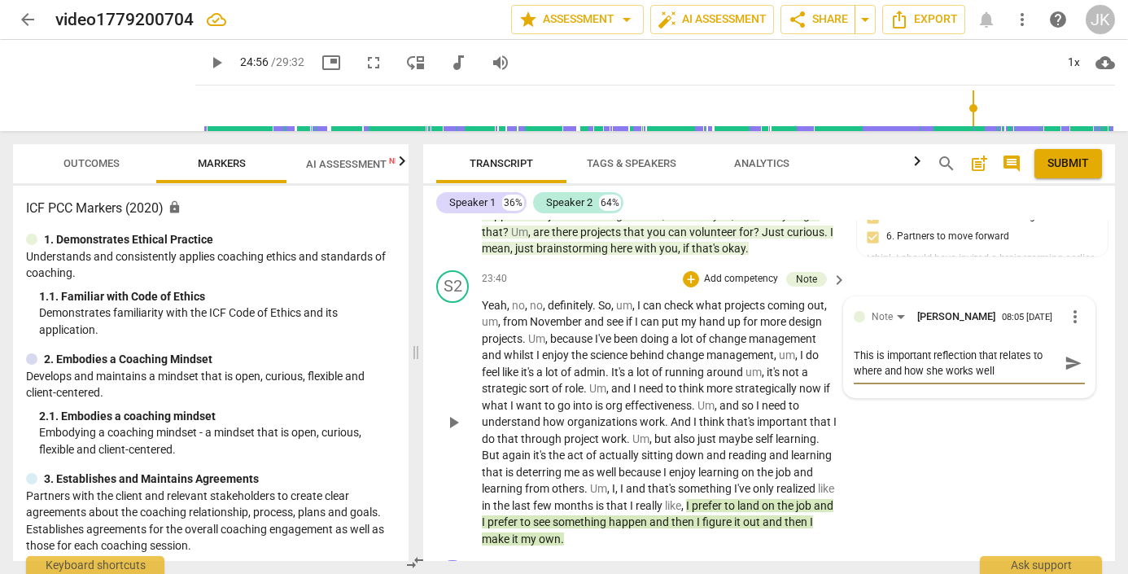
type textarea "This is important reflection that relates to where and how she works well."
click at [971, 491] on div "S2 play_arrow pause 23:40 + Add competency Note keyboard_arrow_right Yeah , no …" at bounding box center [769, 409] width 692 height 290
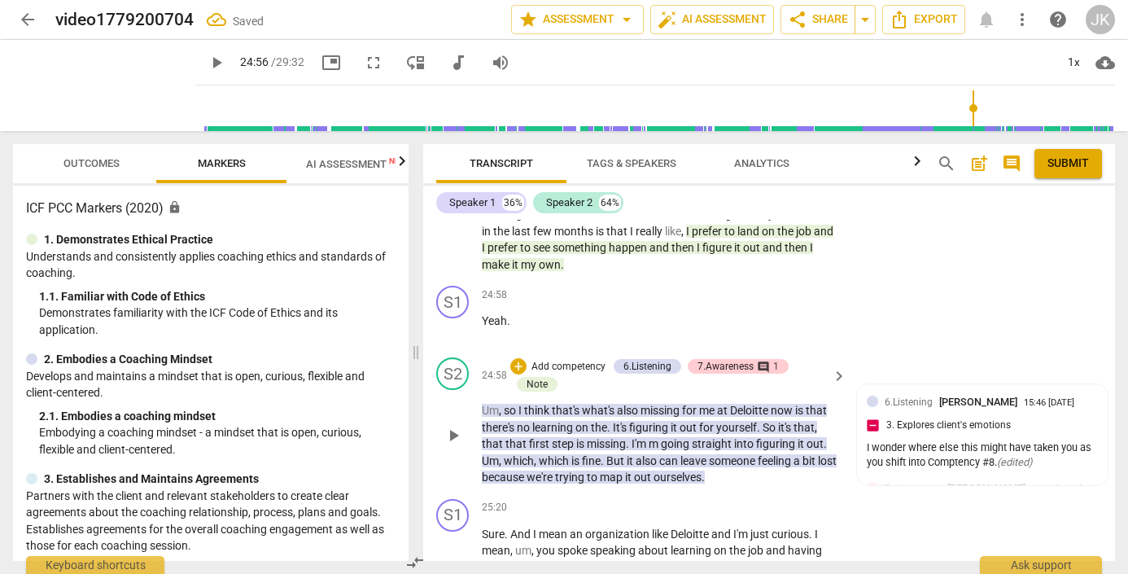
scroll to position [7719, 0]
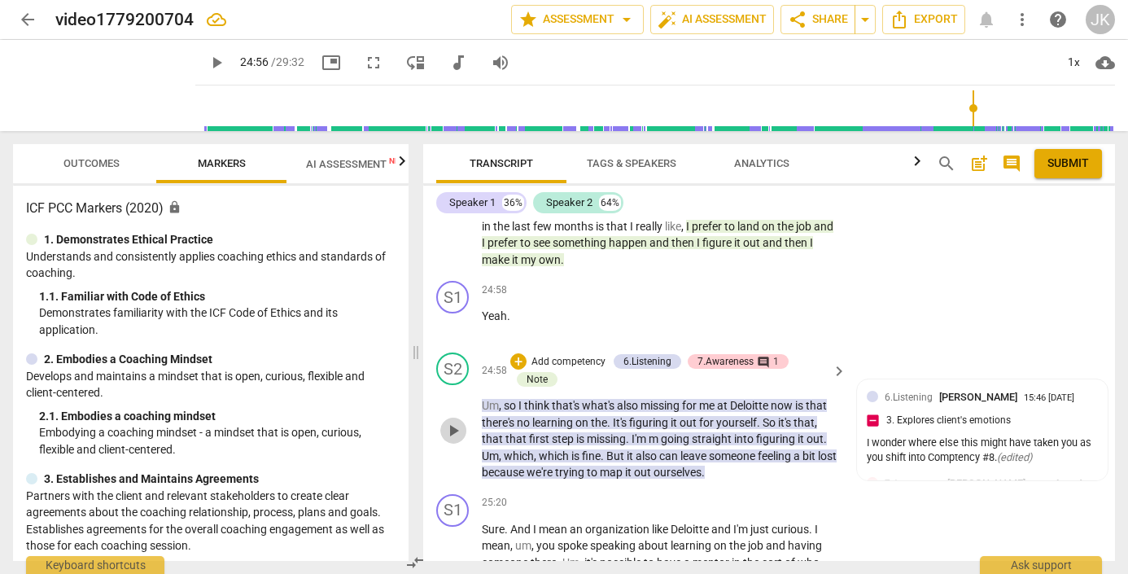
click at [453, 421] on span "play_arrow" at bounding box center [453, 431] width 20 height 20
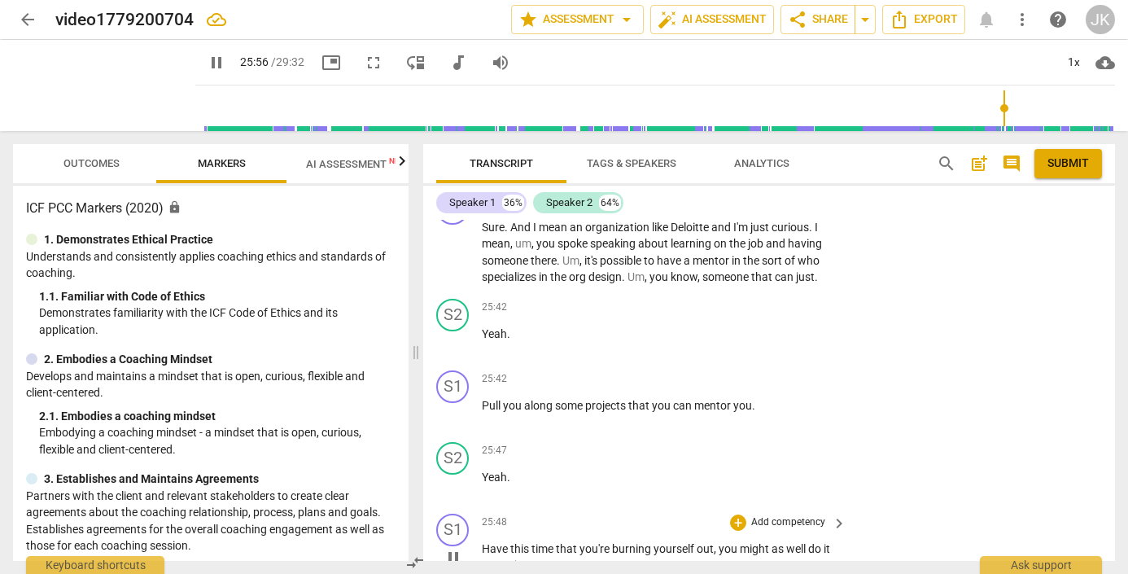
scroll to position [8018, 0]
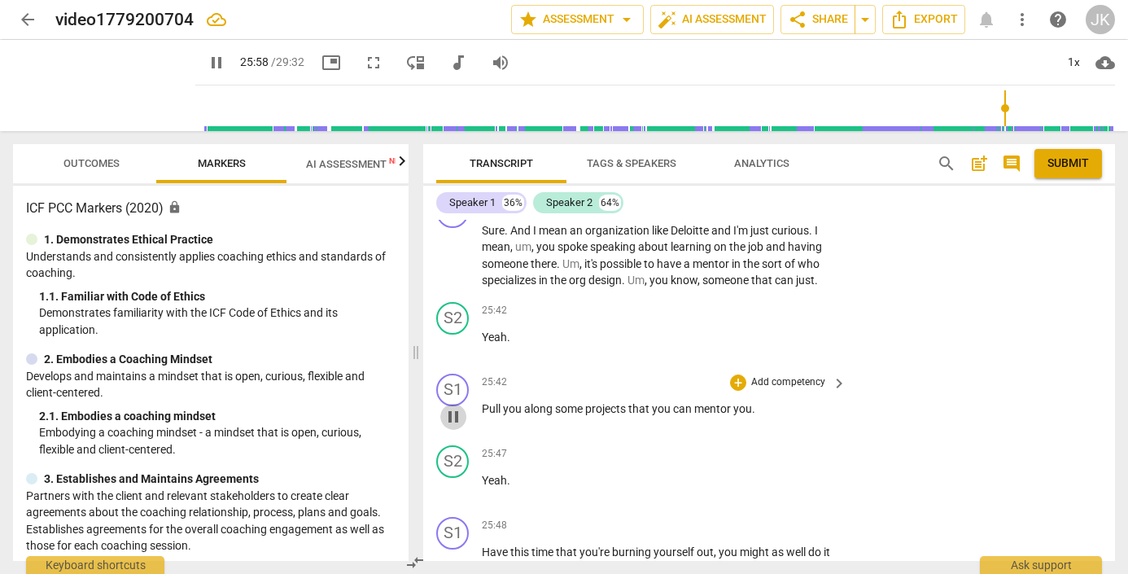
click at [451, 407] on span "pause" at bounding box center [453, 417] width 20 height 20
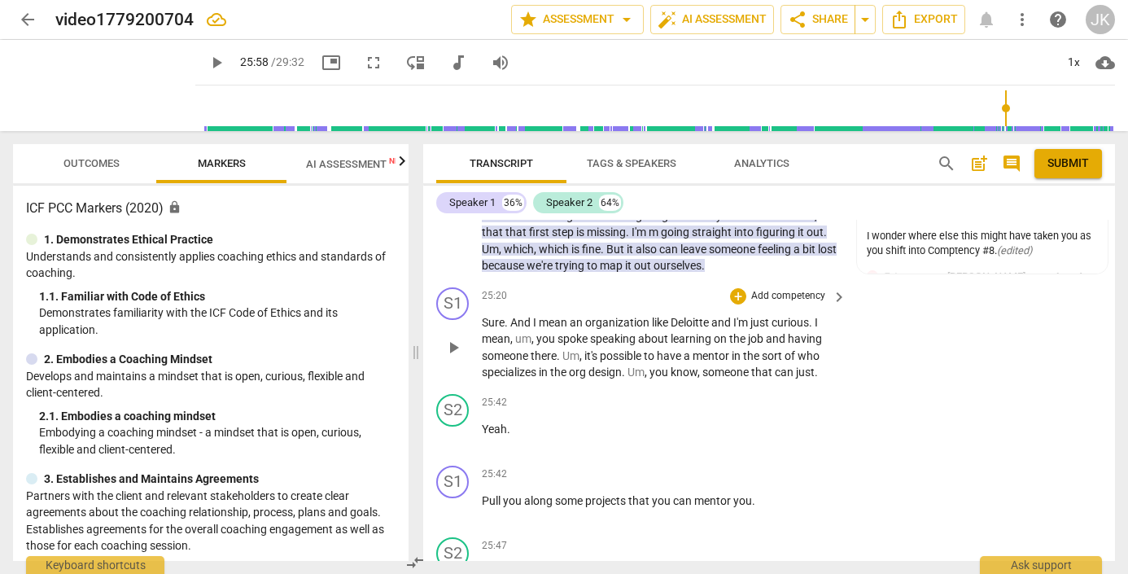
scroll to position [7925, 0]
drag, startPoint x: 587, startPoint y: 332, endPoint x: 738, endPoint y: 325, distance: 151.5
click at [738, 325] on p "Sure . And I mean an organization like Deloitte and I'm just curious . I mean ,…" at bounding box center [660, 348] width 356 height 67
click at [452, 339] on span "play_arrow" at bounding box center [453, 349] width 20 height 20
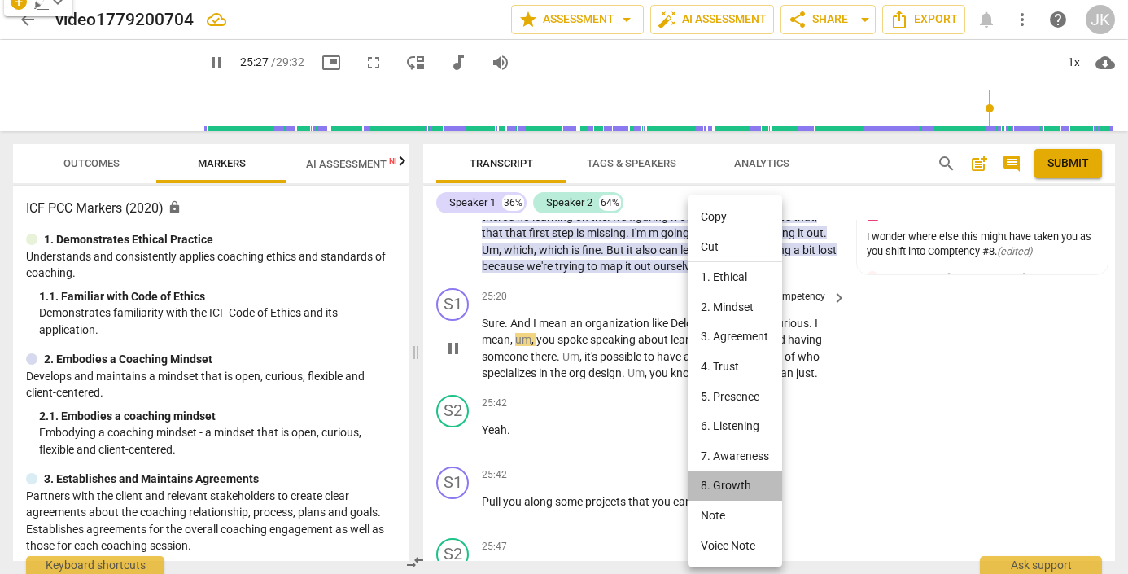
click at [723, 472] on li "8. Growth" at bounding box center [735, 485] width 94 height 30
type input "1528"
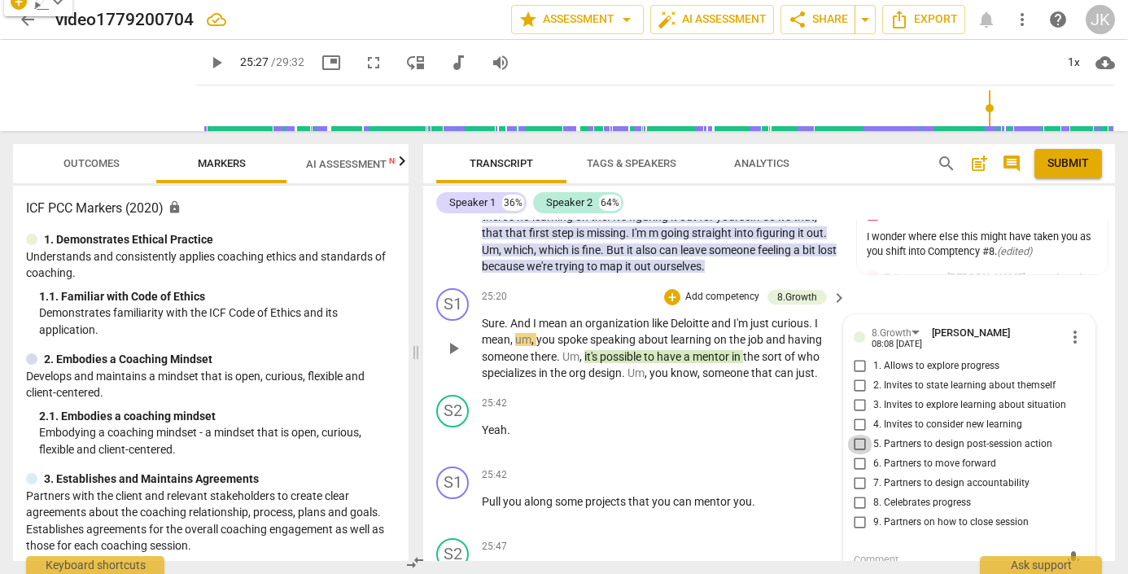
click at [857, 435] on input "5. Partners to design post-session action" at bounding box center [860, 445] width 26 height 20
checkbox input "true"
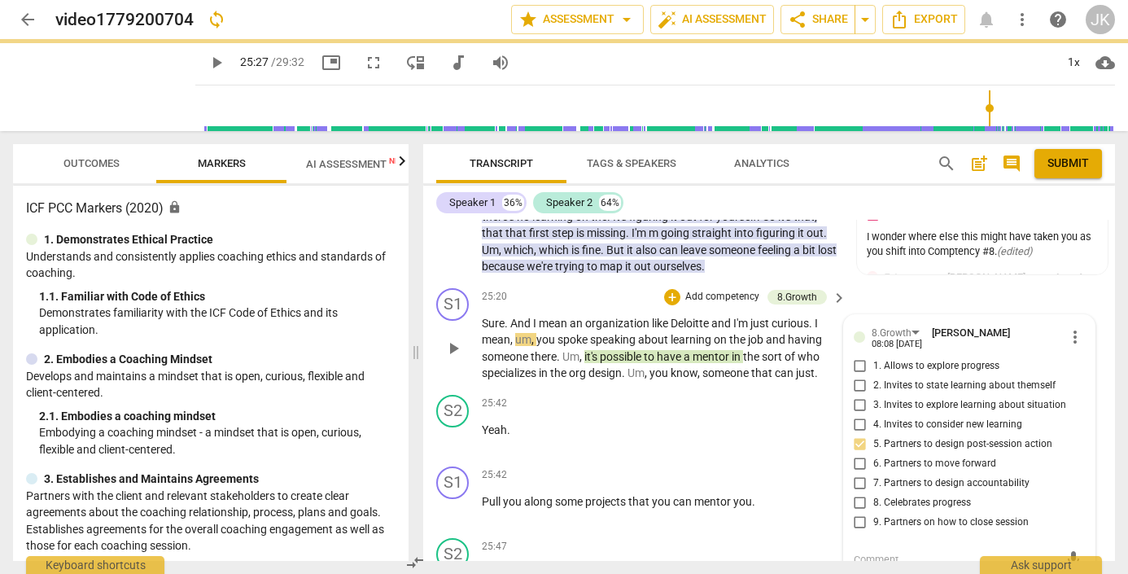
click at [864, 552] on textarea at bounding box center [957, 559] width 206 height 15
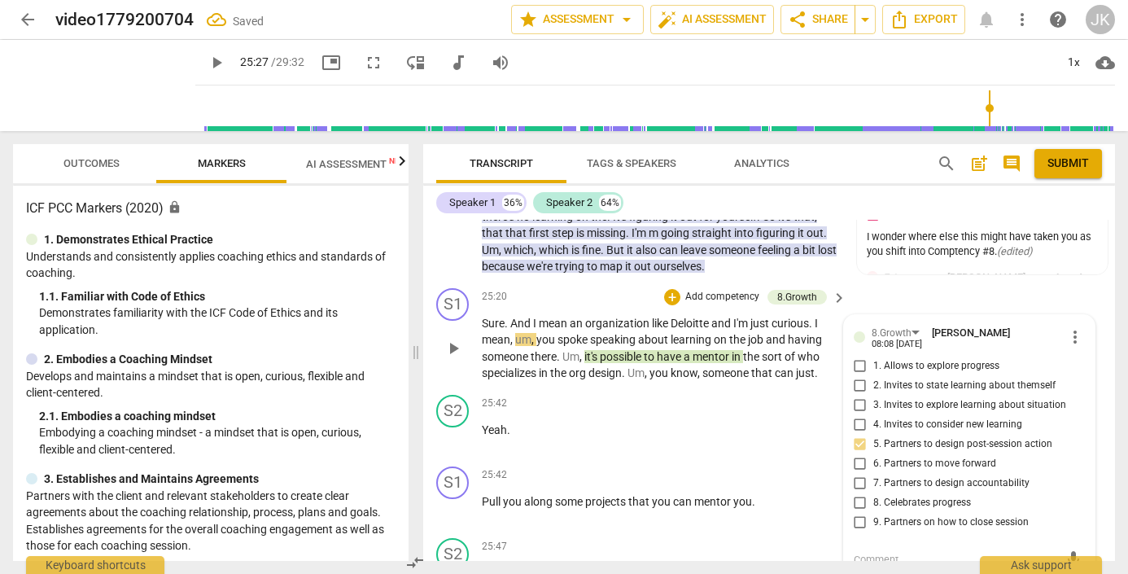
type textarea "G"
type textarea "Gr"
type textarea "Gre"
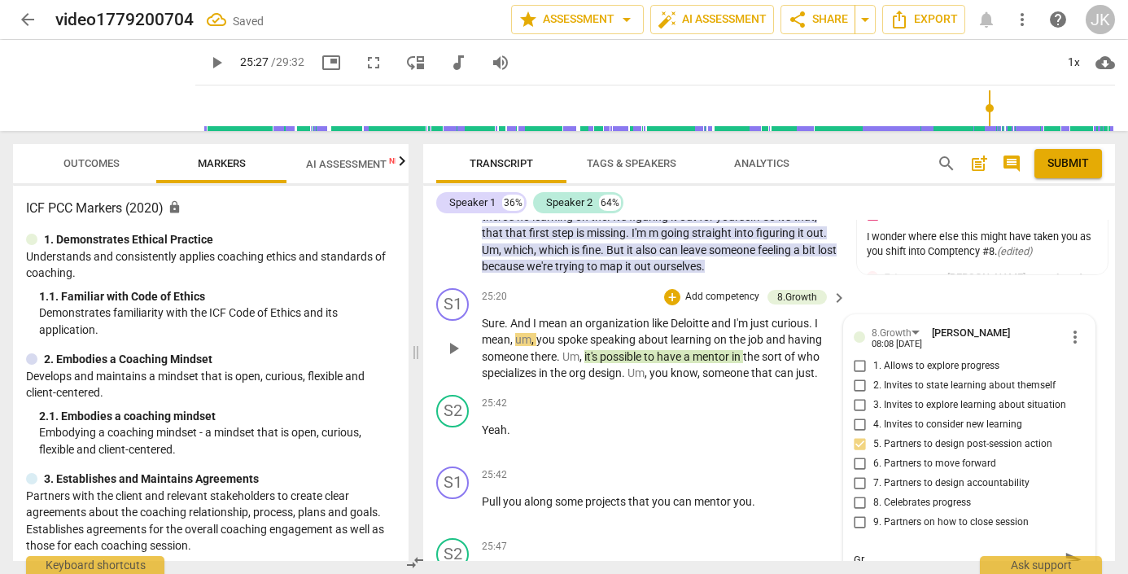
type textarea "Gre"
type textarea "Grea"
type textarea "Great"
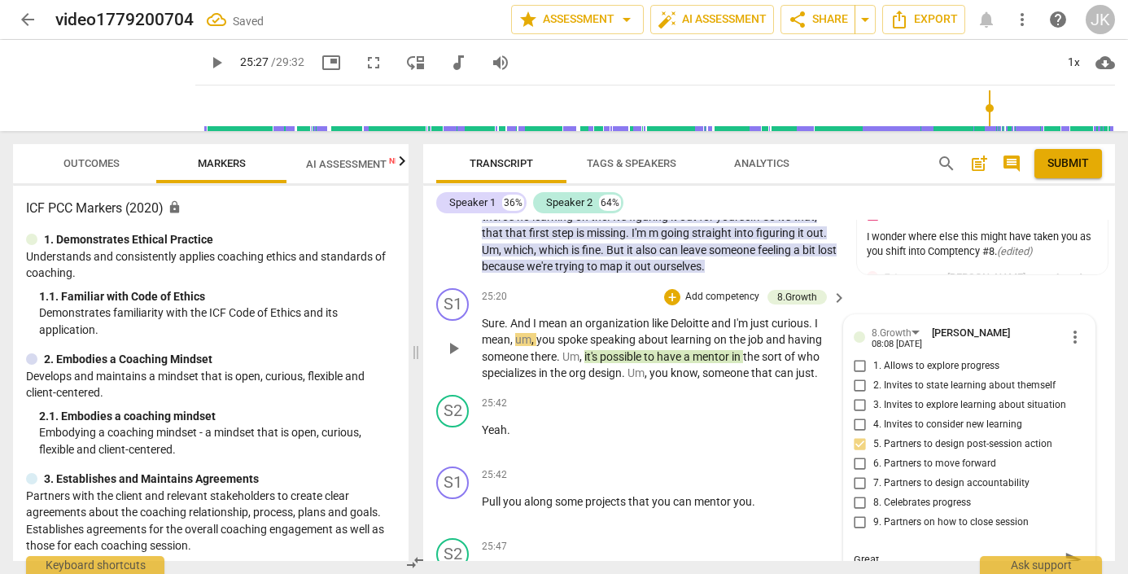
type textarea "Great"
type textarea "Great s"
type textarea "Great su"
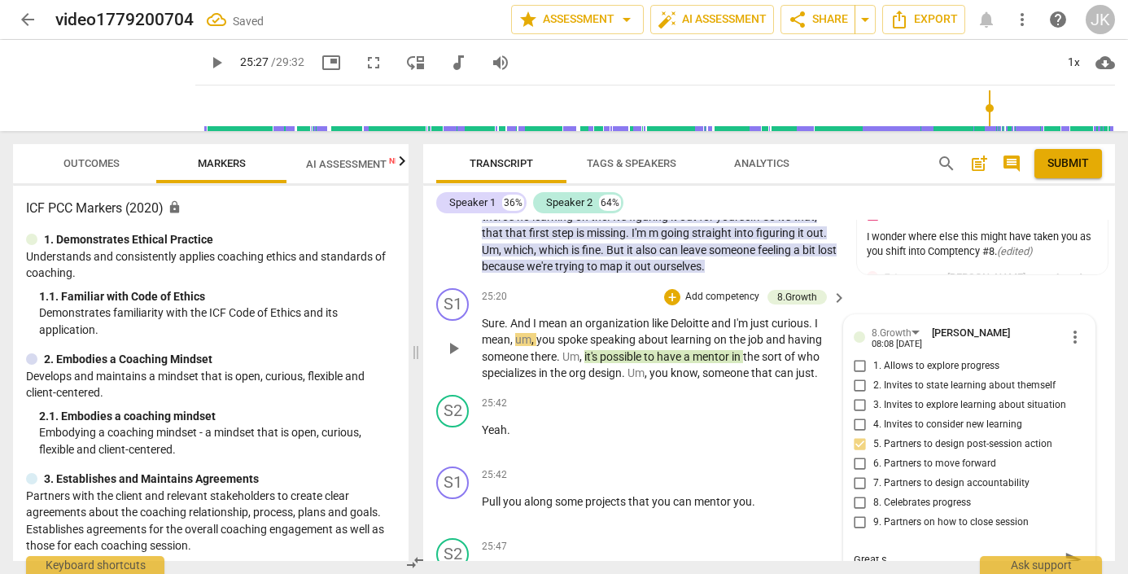
type textarea "Great su"
type textarea "Great sug"
type textarea "Great [PERSON_NAME]"
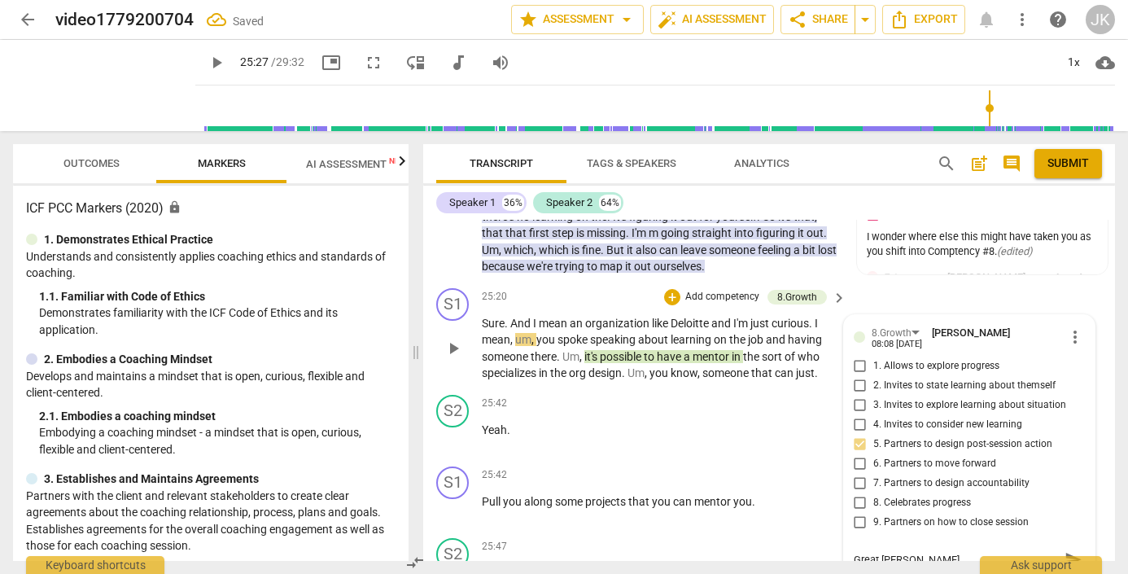
type textarea "Great sugge"
type textarea "Great sugges"
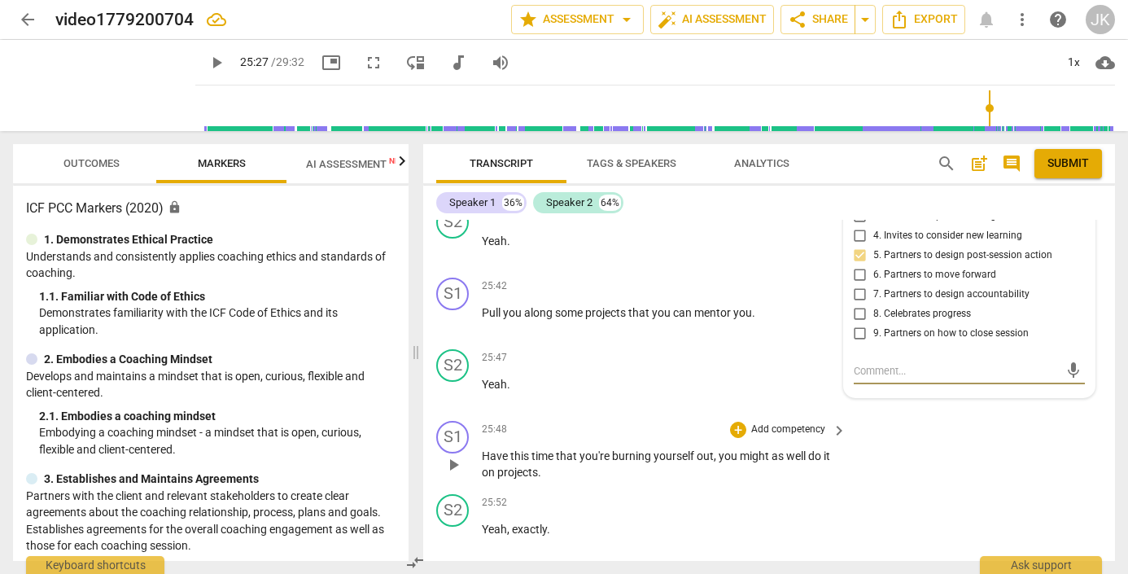
scroll to position [8123, 0]
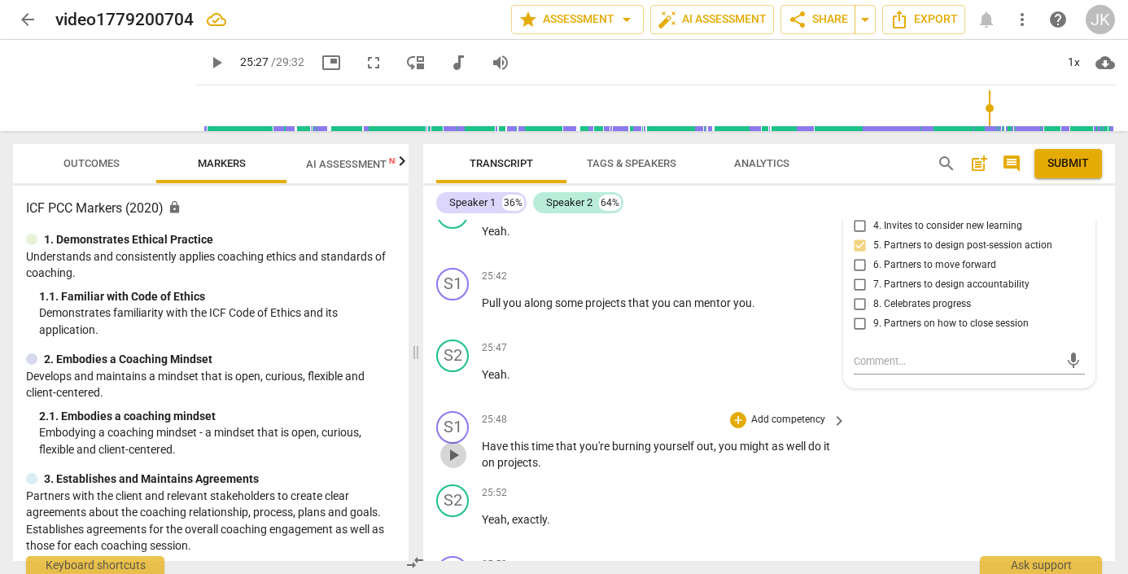
click at [453, 445] on span "play_arrow" at bounding box center [453, 455] width 20 height 20
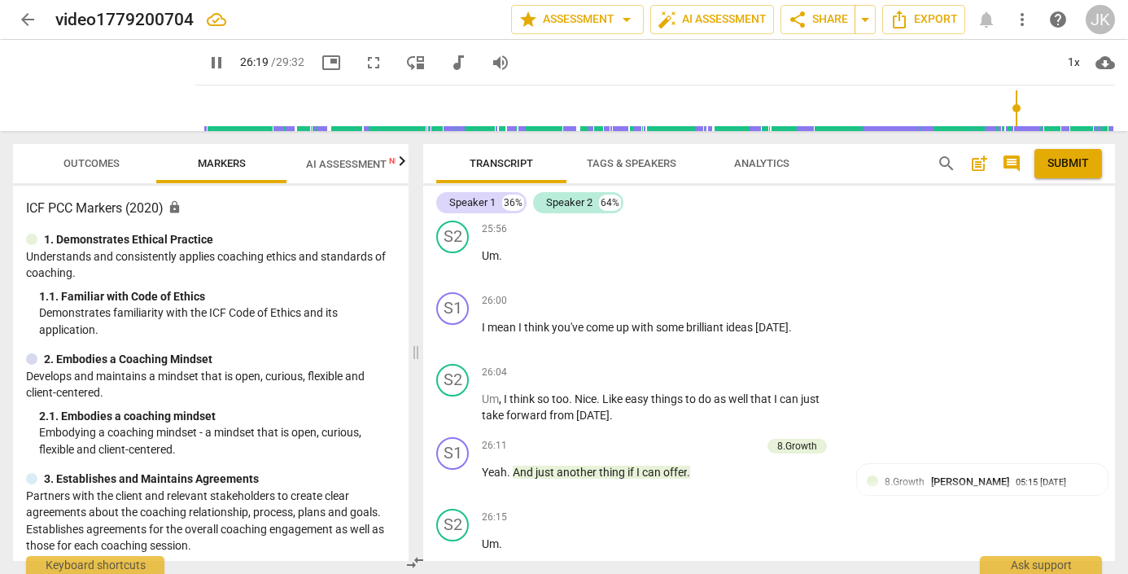
scroll to position [8525, 0]
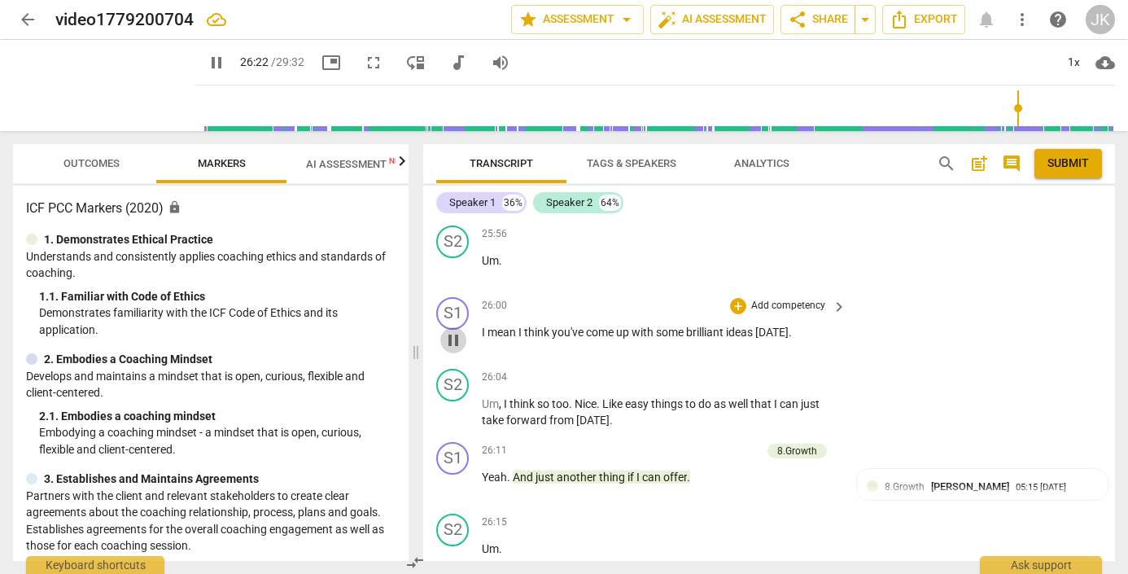
click at [452, 330] on span "pause" at bounding box center [453, 340] width 20 height 20
click at [452, 330] on span "play_arrow" at bounding box center [453, 340] width 20 height 20
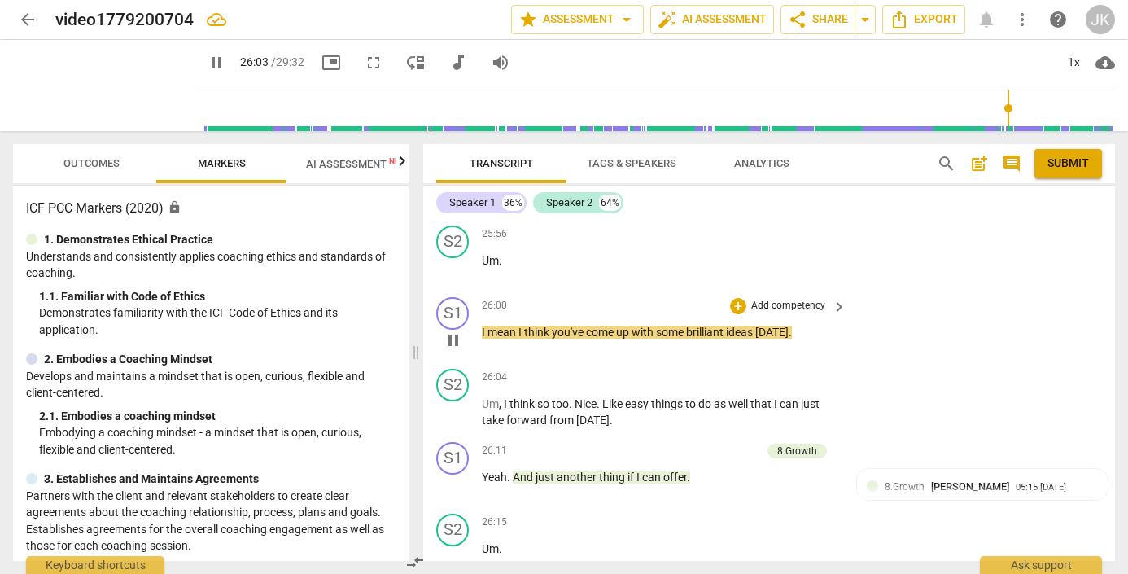
click at [734, 290] on div "S1 play_arrow pause 26:00 + Add competency keyboard_arrow_right I mean I think …" at bounding box center [769, 326] width 692 height 72
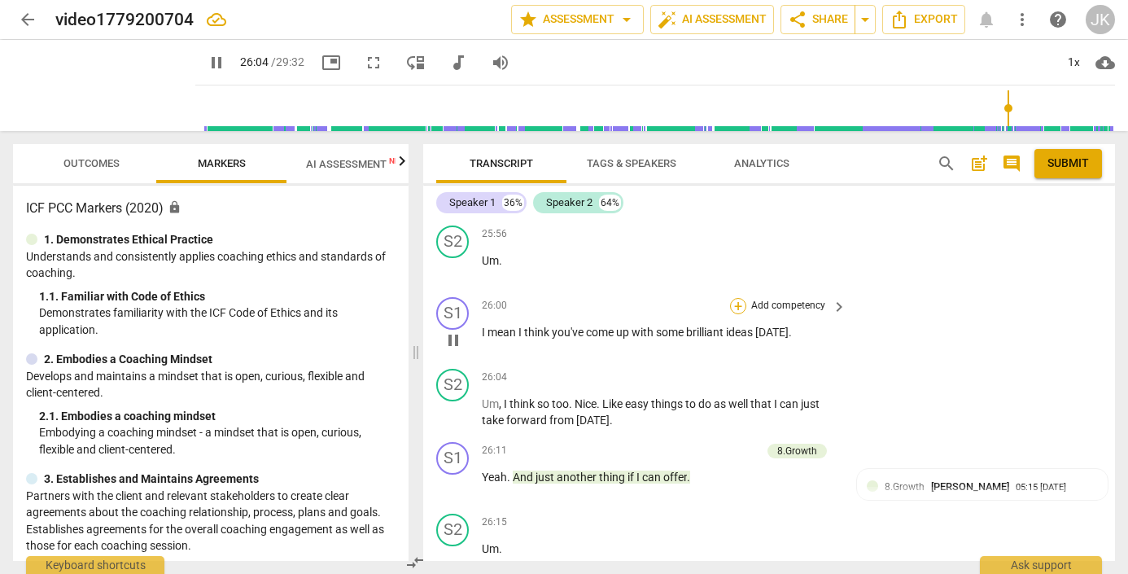
click at [737, 298] on div "+" at bounding box center [738, 306] width 16 height 16
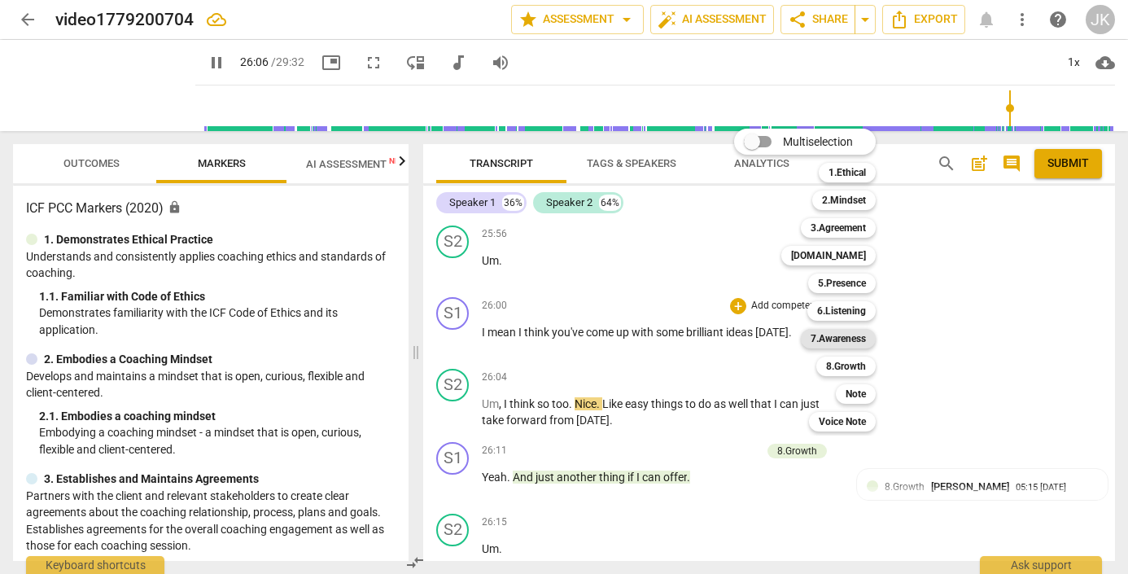
click at [857, 336] on b "7.Awareness" at bounding box center [837, 339] width 55 height 20
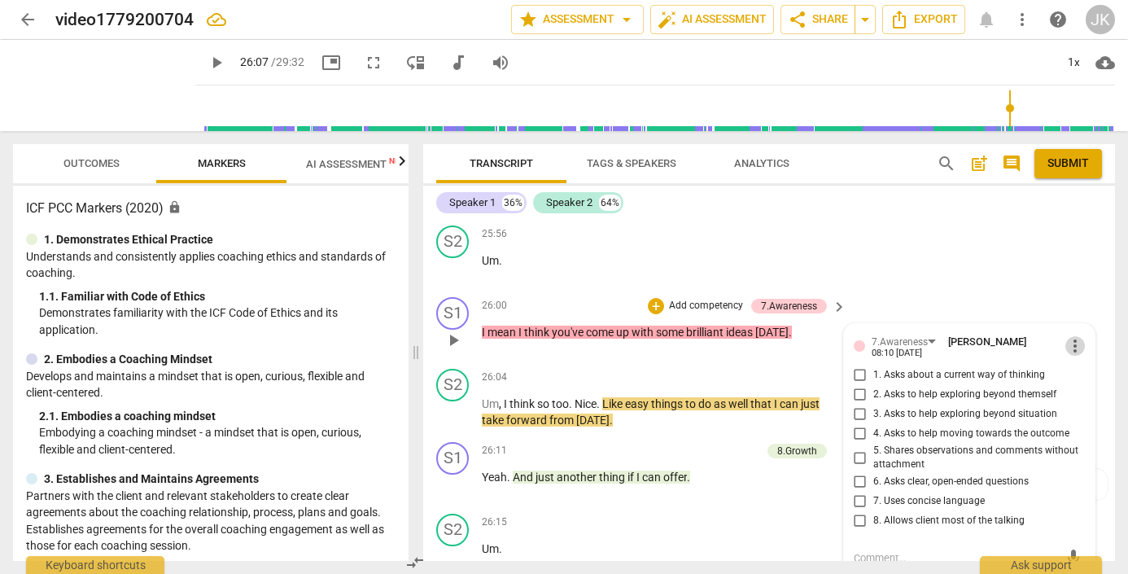
click at [1071, 336] on span "more_vert" at bounding box center [1075, 346] width 20 height 20
click at [1073, 347] on li "Delete" at bounding box center [1086, 350] width 56 height 31
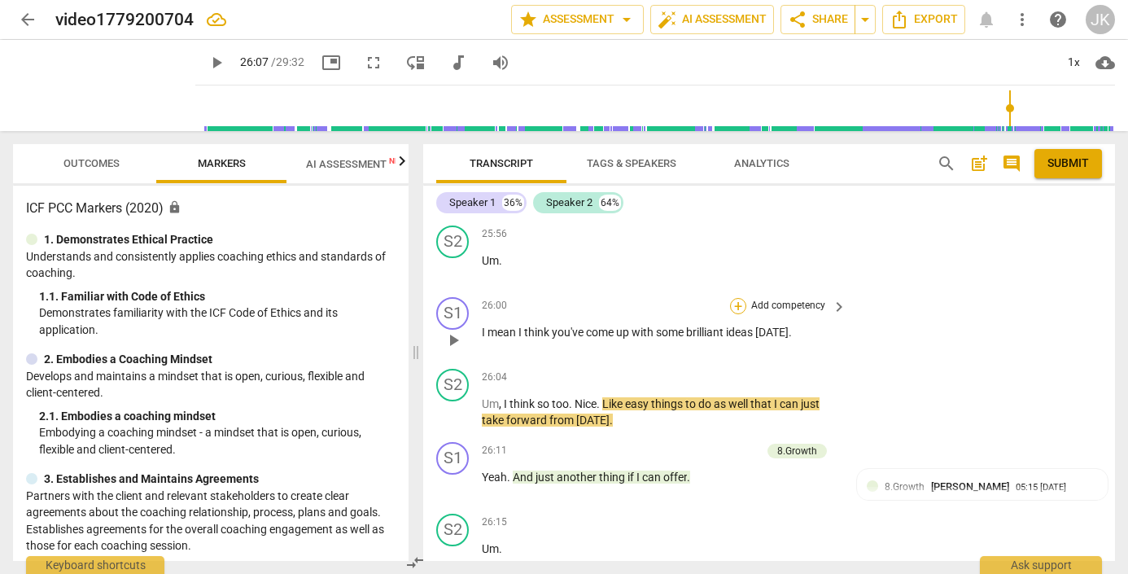
click at [738, 298] on div "+" at bounding box center [738, 306] width 16 height 16
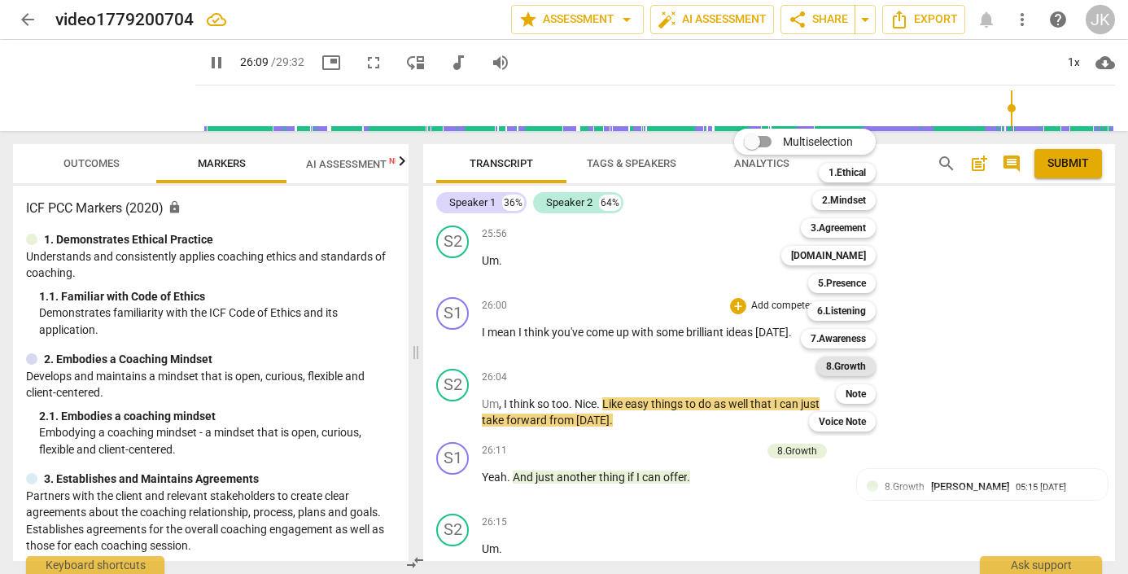
click at [854, 362] on b "8.Growth" at bounding box center [846, 366] width 40 height 20
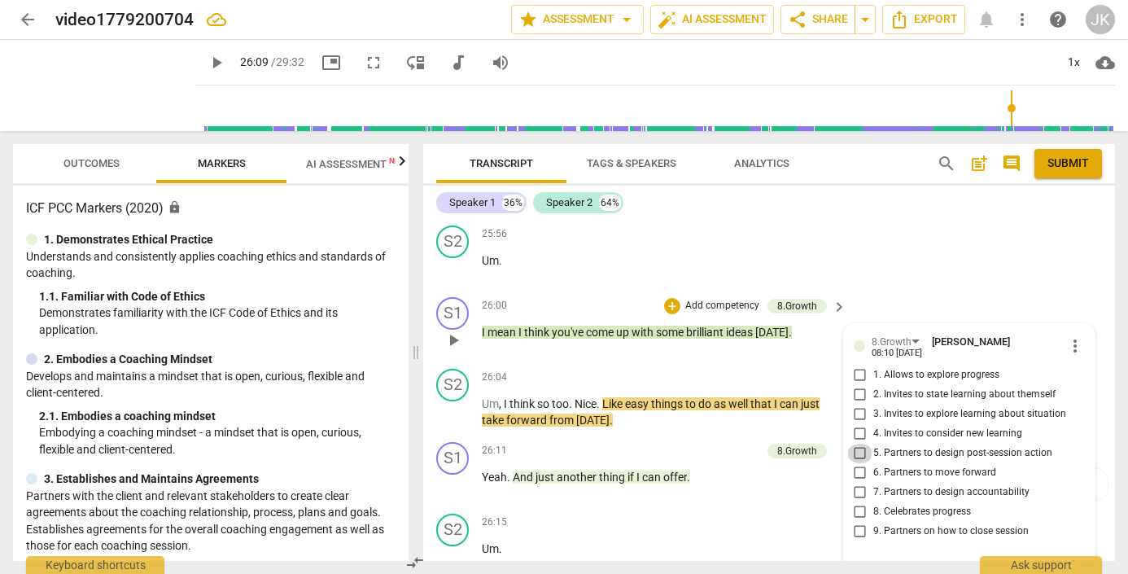
click at [857, 443] on input "5. Partners to design post-session action" at bounding box center [860, 453] width 26 height 20
click at [866, 561] on textarea at bounding box center [957, 568] width 206 height 15
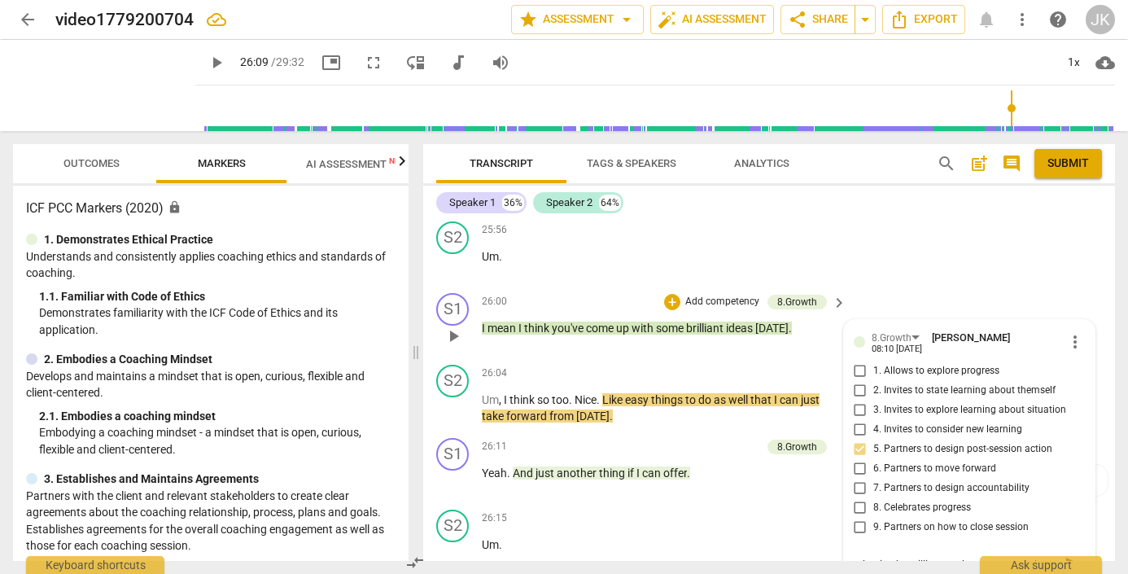
click at [1006, 557] on textarea "What is she willing to take on as a practice?" at bounding box center [957, 564] width 206 height 15
click at [713, 431] on div "S1 play_arrow pause 26:11 + Add competency 8.Growth keyboard_arrow_right Yeah .…" at bounding box center [769, 467] width 692 height 72
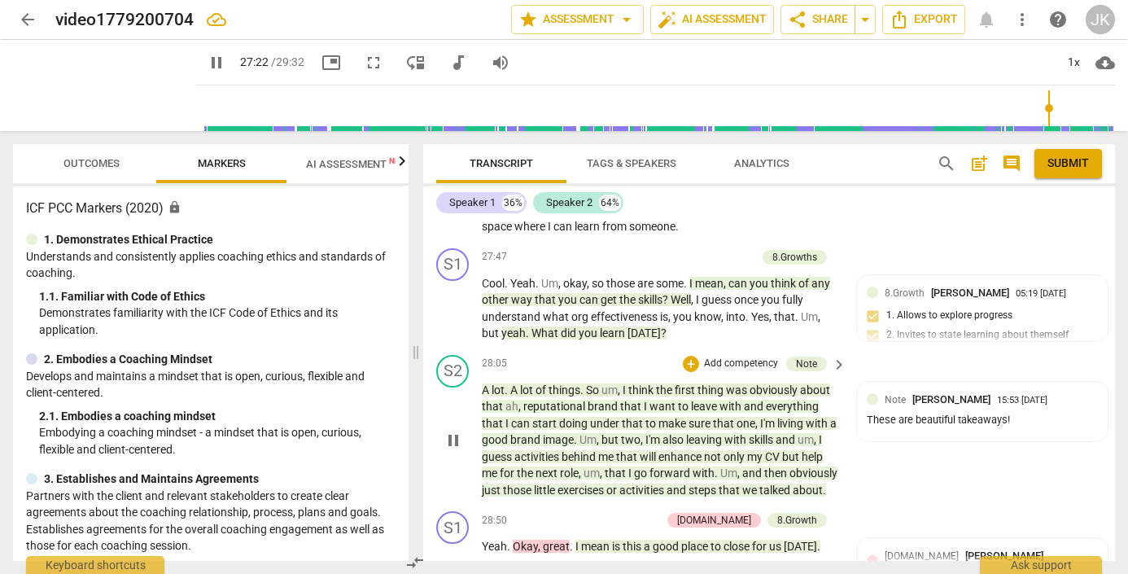
scroll to position [9612, 0]
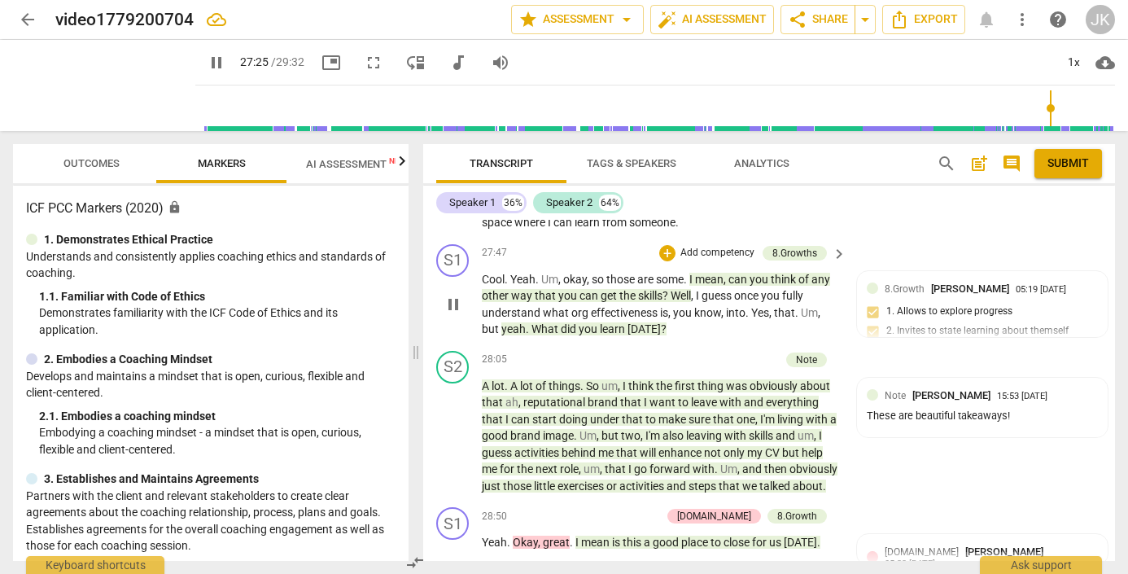
click at [708, 308] on div "S1 play_arrow pause 27:47 + Add competency 8.Growths keyboard_arrow_right Cool …" at bounding box center [769, 291] width 692 height 107
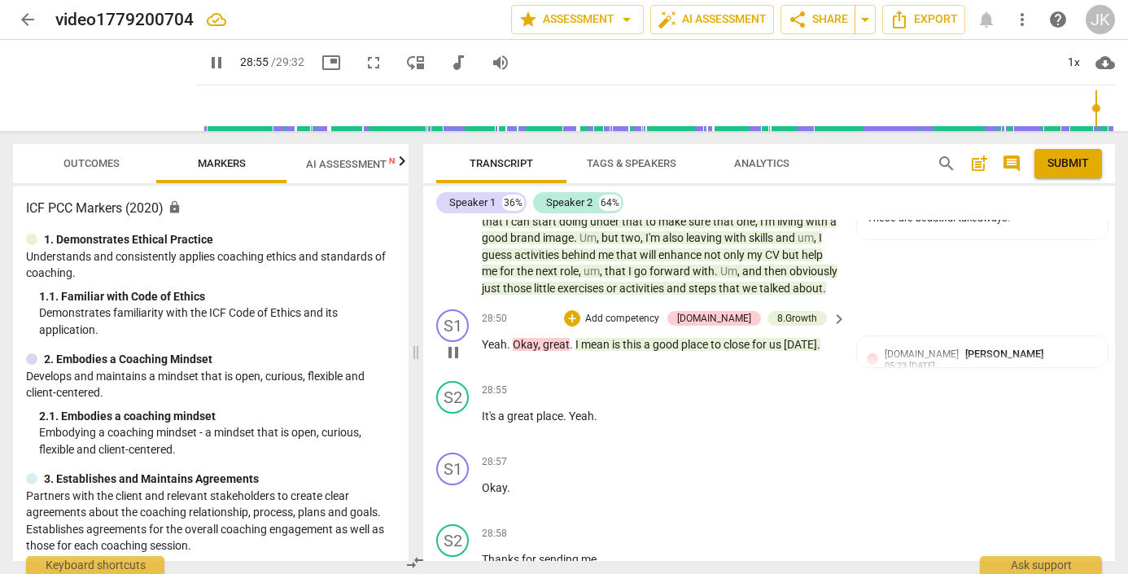
scroll to position [9822, 0]
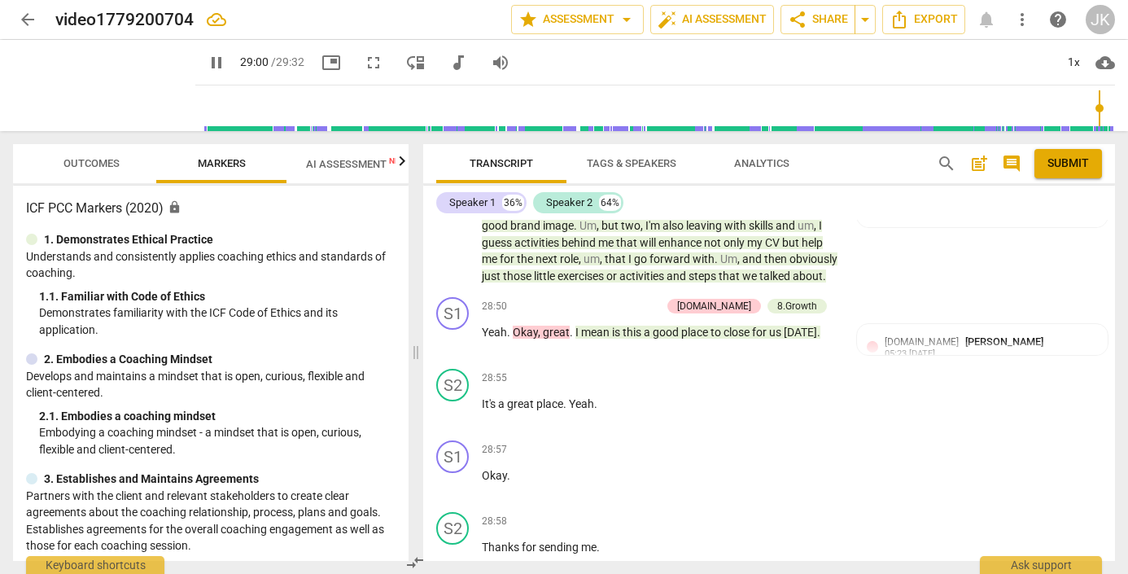
click at [207, 54] on span "pause" at bounding box center [217, 63] width 20 height 20
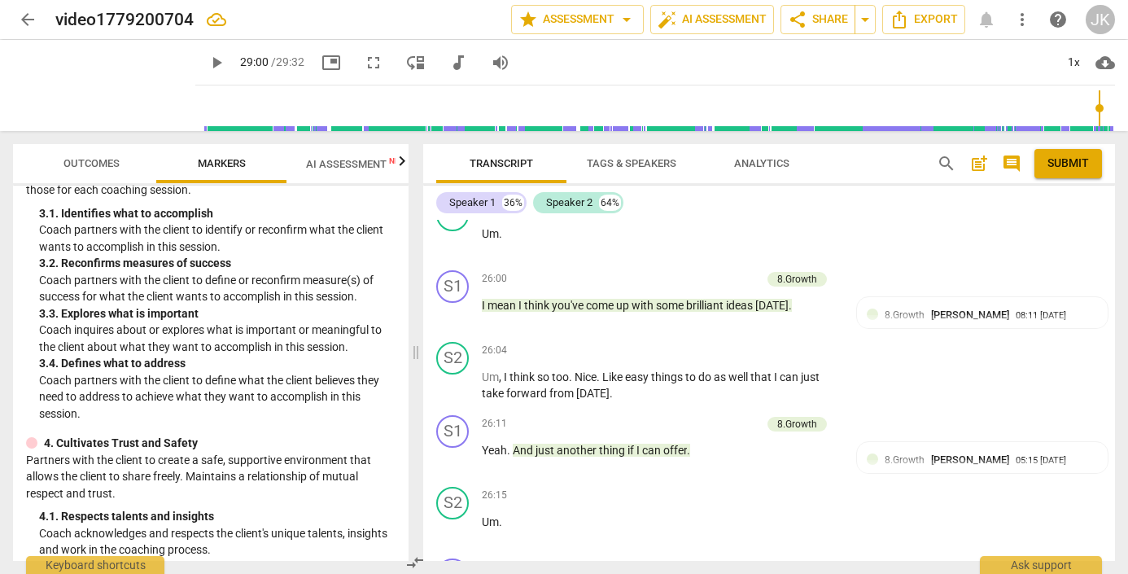
scroll to position [356, 0]
